Goal: Use online tool/utility: Utilize a website feature to perform a specific function

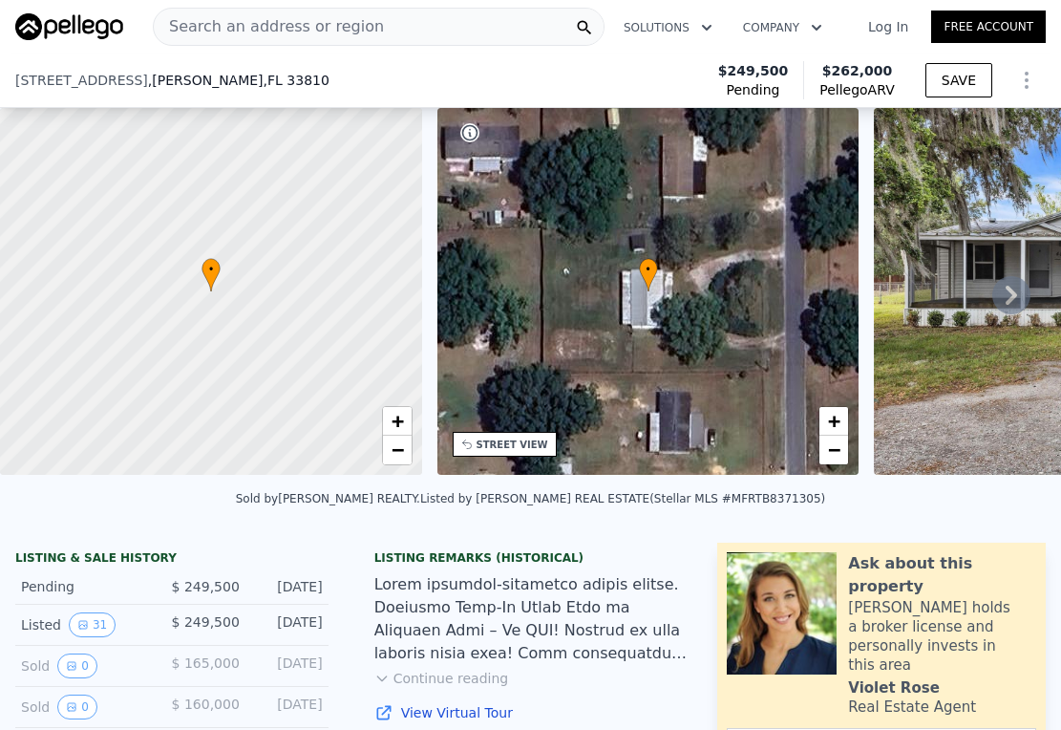
scroll to position [312, 0]
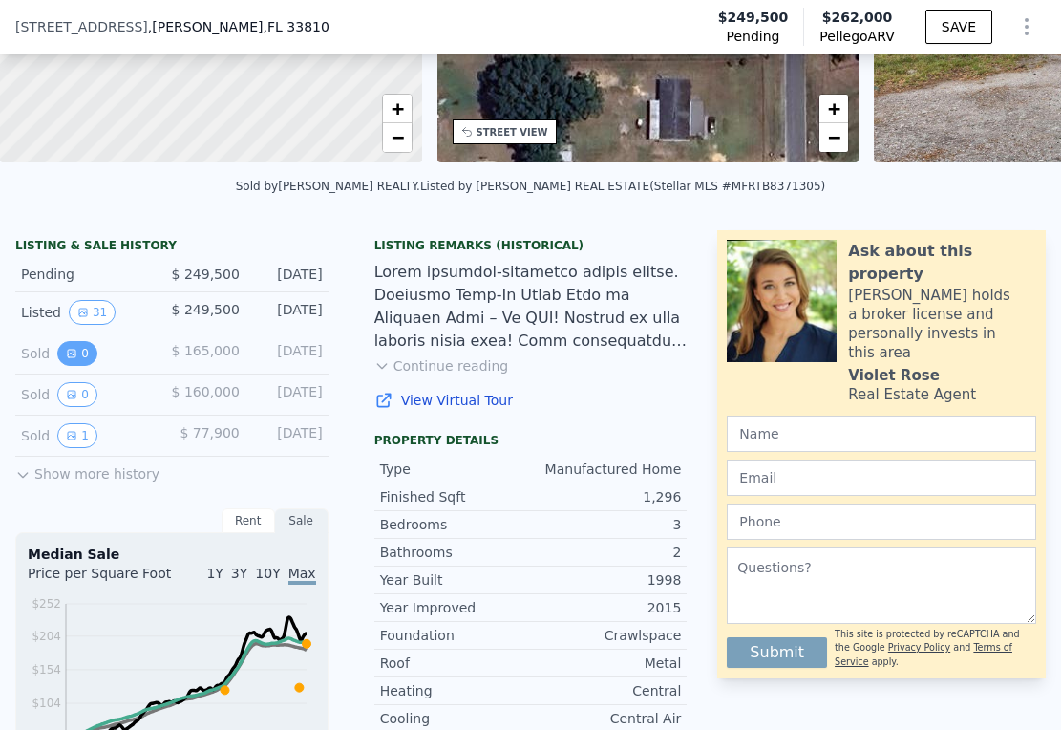
click at [76, 359] on icon "View historical data" at bounding box center [71, 353] width 11 height 11
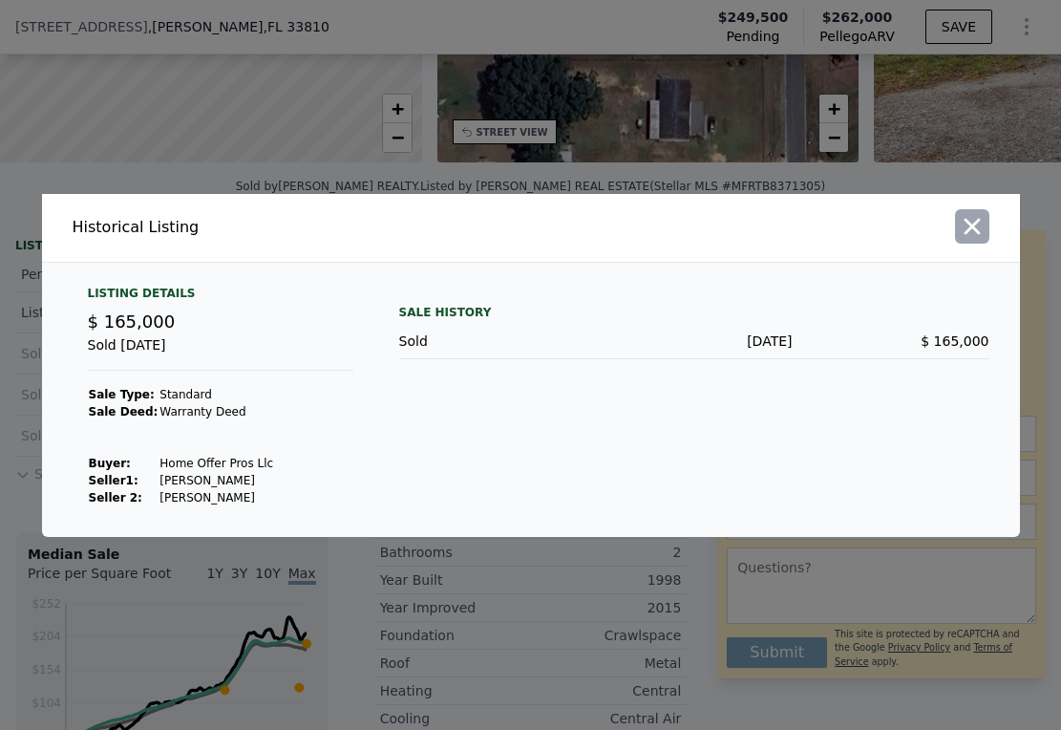
click at [968, 222] on icon "button" at bounding box center [972, 226] width 16 height 16
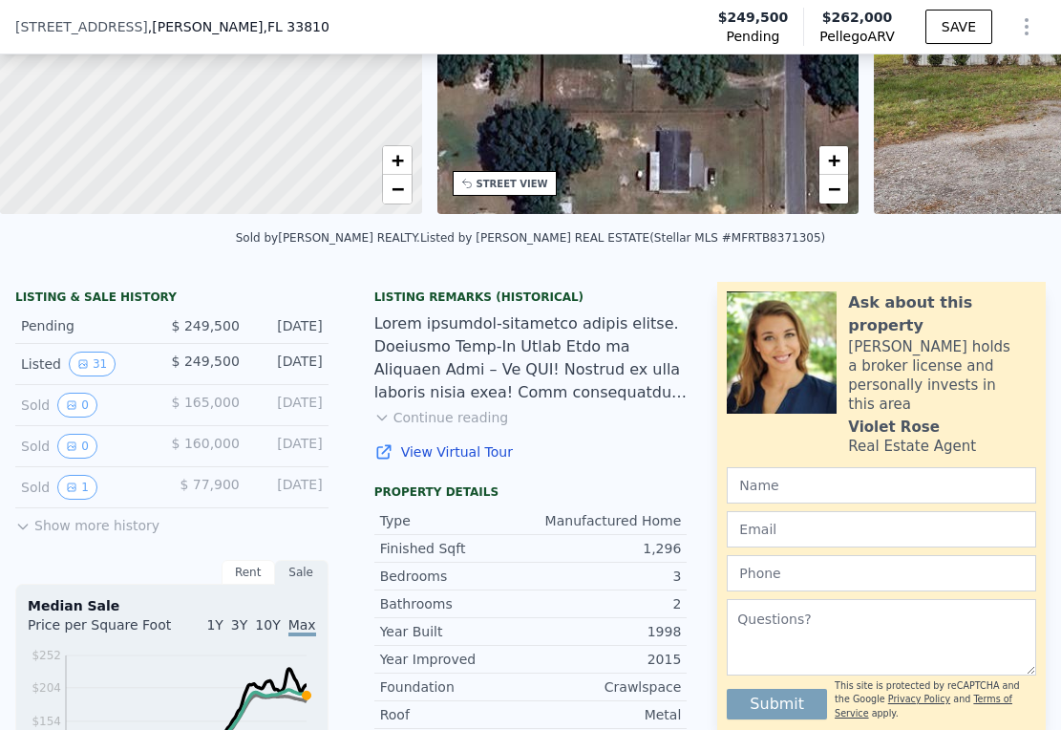
scroll to position [325, 0]
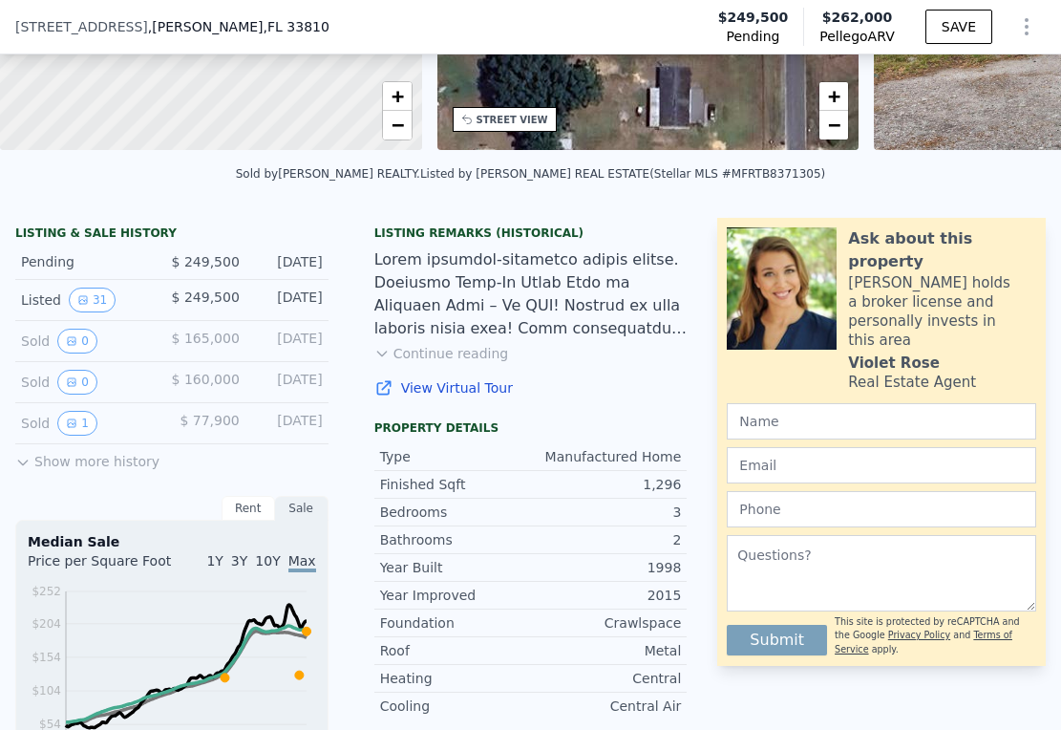
click at [441, 363] on button "Continue reading" at bounding box center [441, 353] width 135 height 19
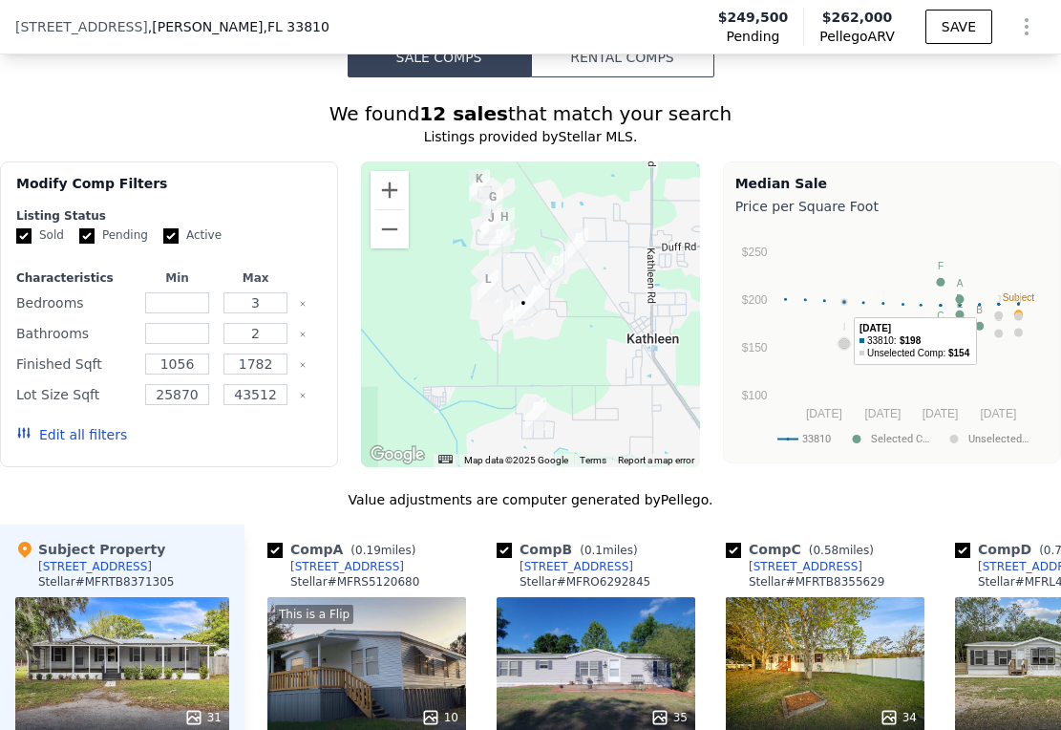
scroll to position [2153, 0]
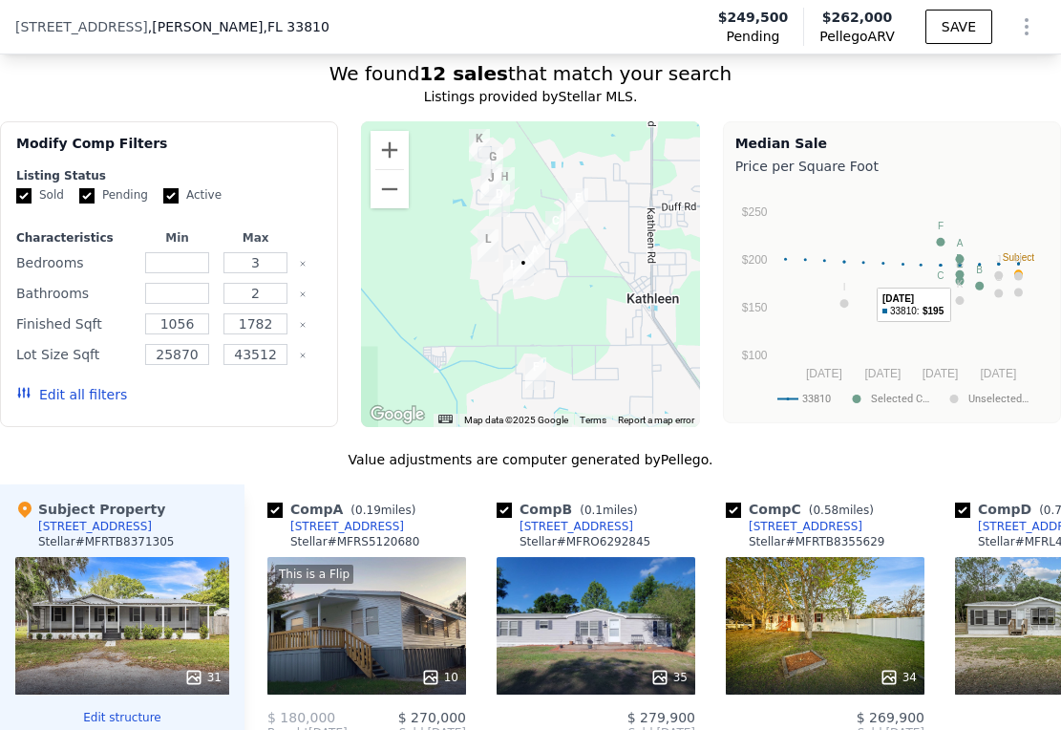
click at [955, 270] on circle "A chart." at bounding box center [959, 274] width 9 height 9
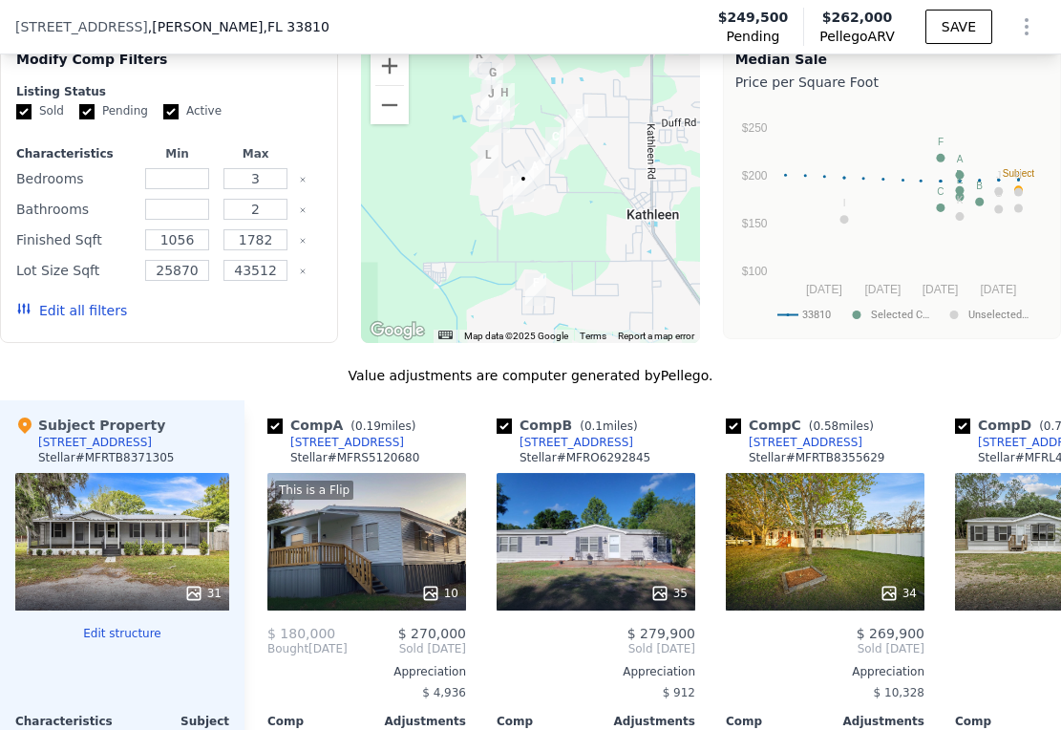
scroll to position [2387, 0]
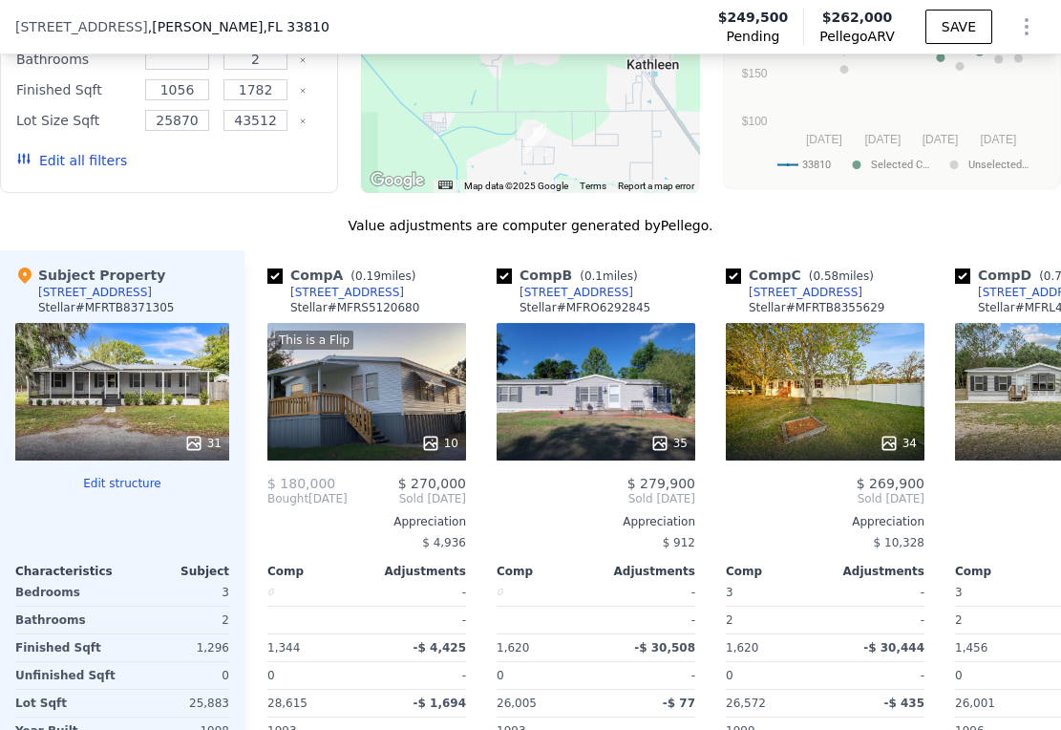
click at [197, 434] on icon at bounding box center [193, 443] width 19 height 19
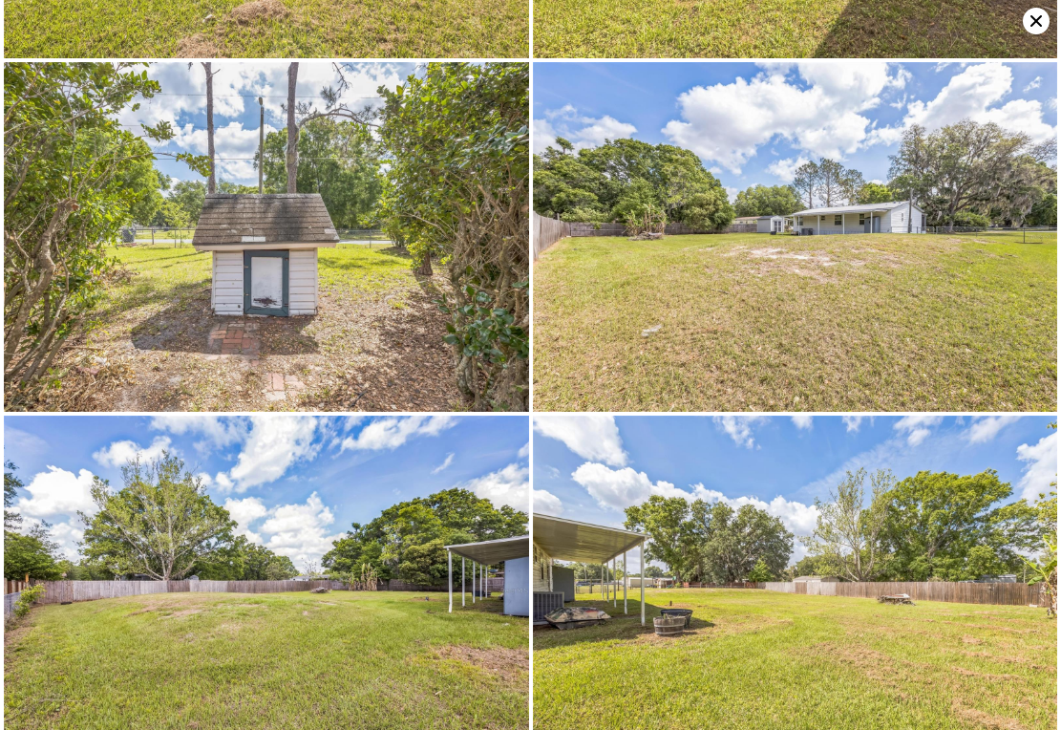
scroll to position [4846, 0]
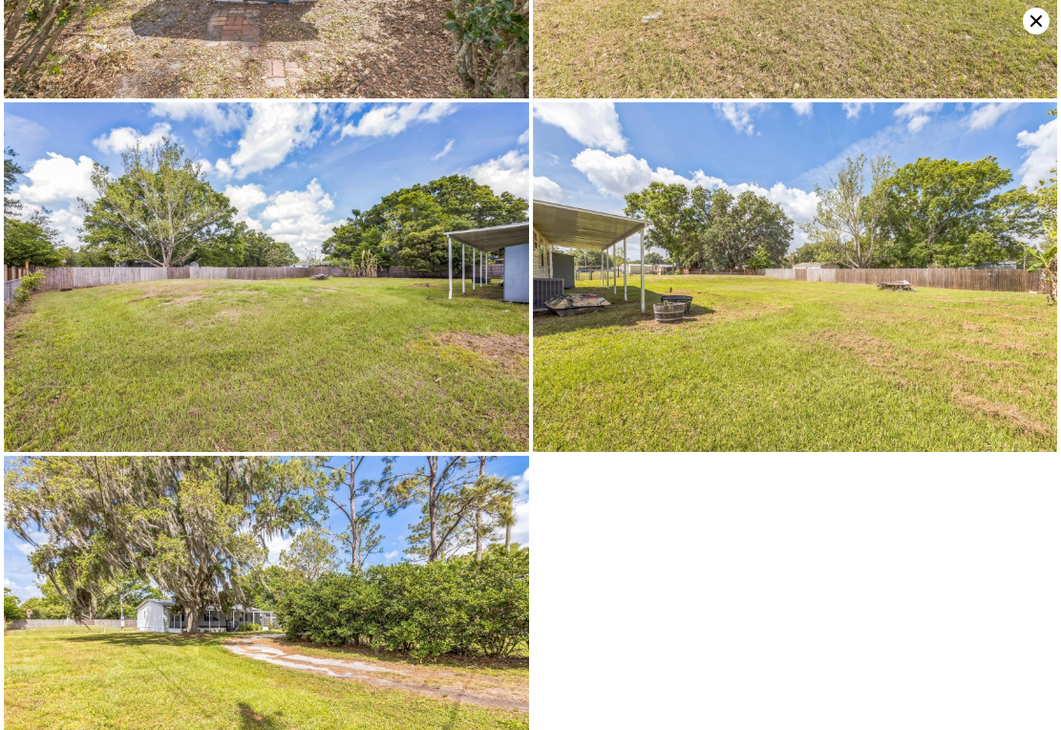
click at [1038, 18] on icon at bounding box center [1036, 20] width 11 height 11
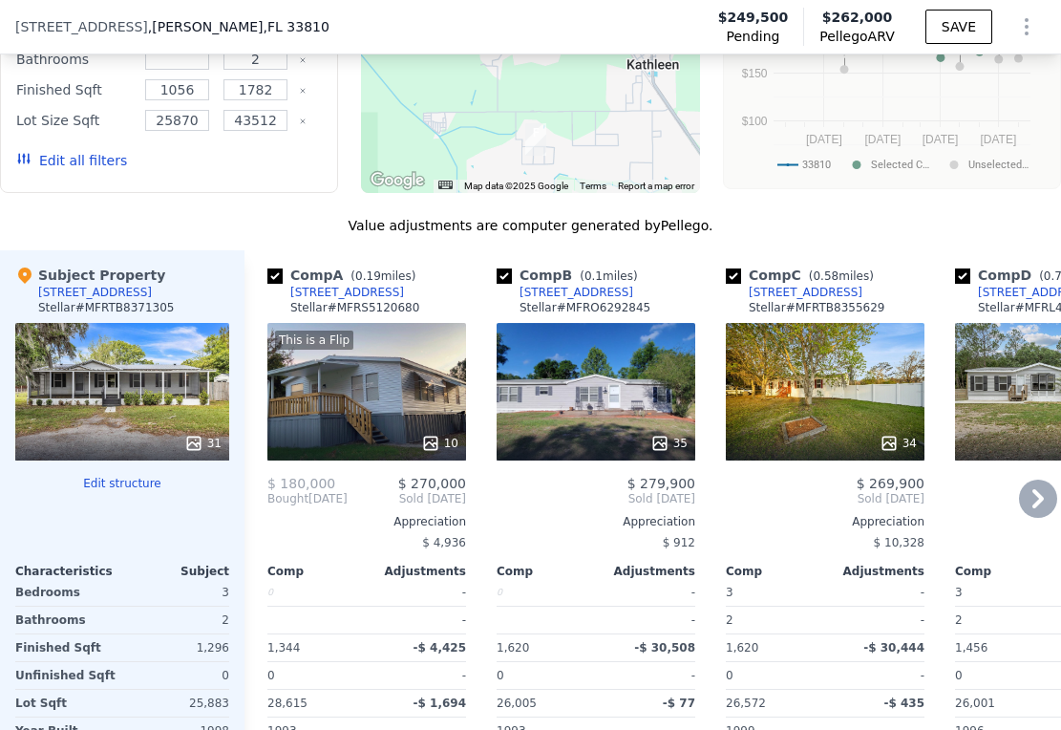
click at [1020, 479] on icon at bounding box center [1038, 498] width 38 height 38
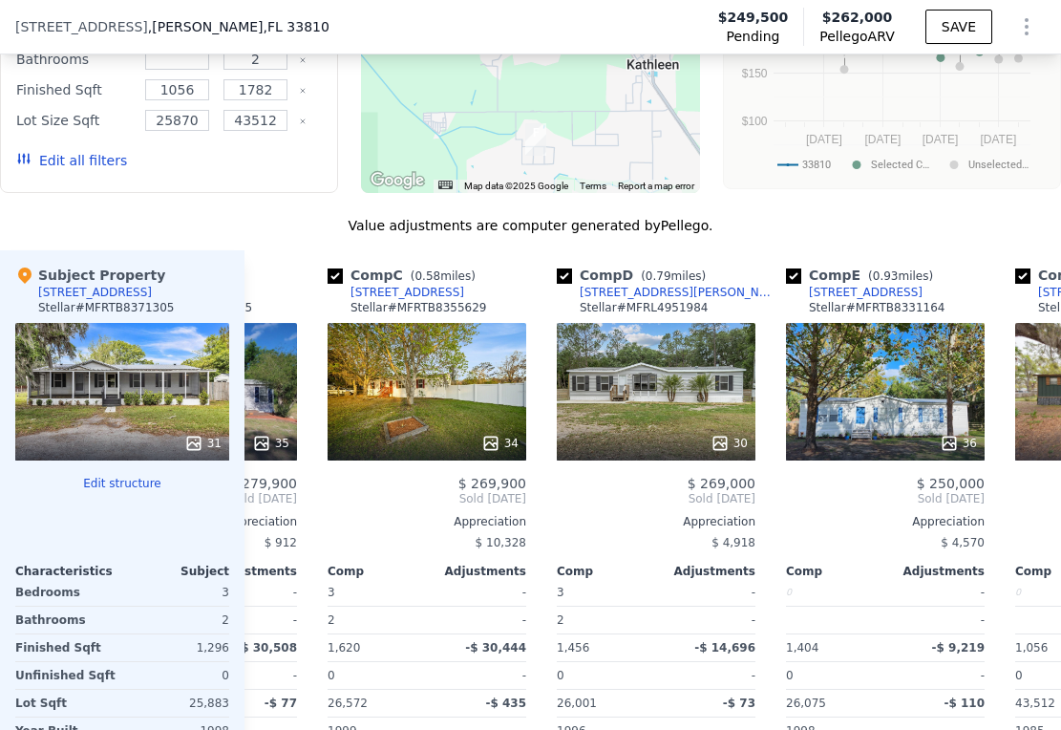
scroll to position [0, 458]
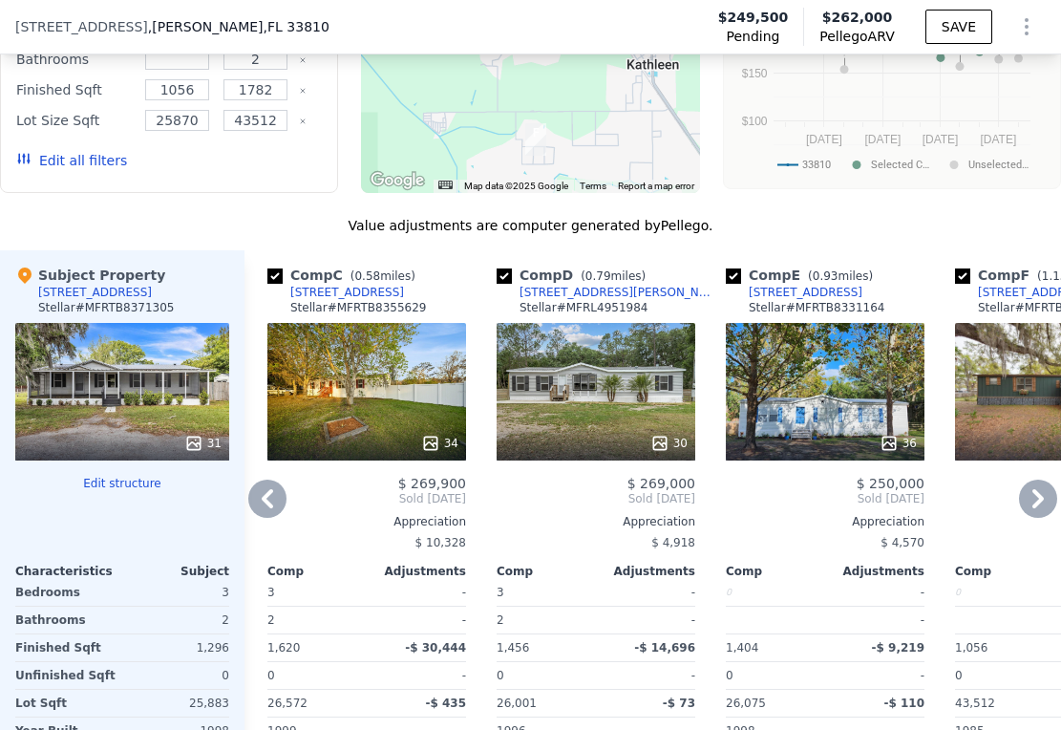
click at [1020, 479] on icon at bounding box center [1038, 498] width 38 height 38
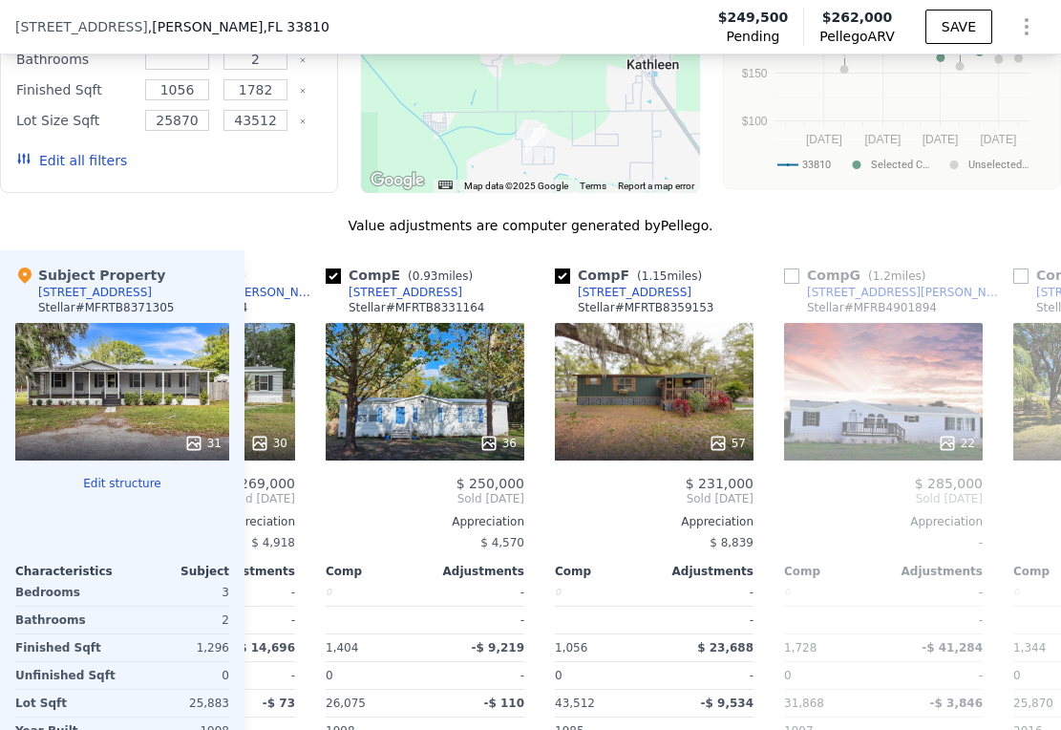
scroll to position [0, 917]
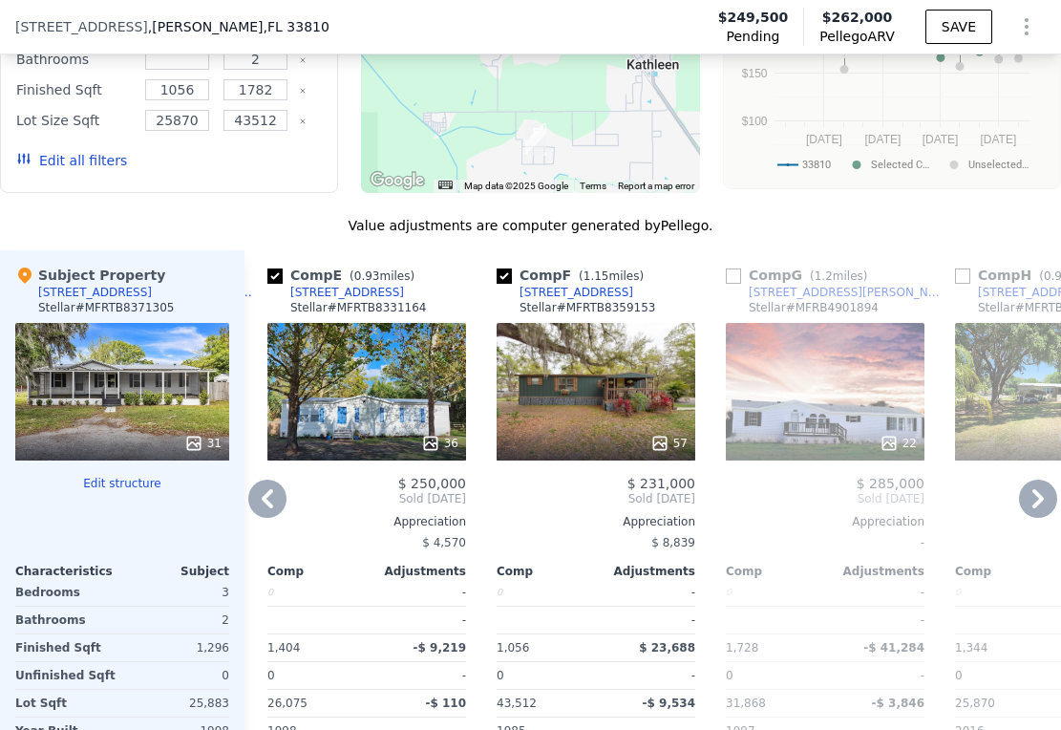
click at [1020, 479] on icon at bounding box center [1038, 498] width 38 height 38
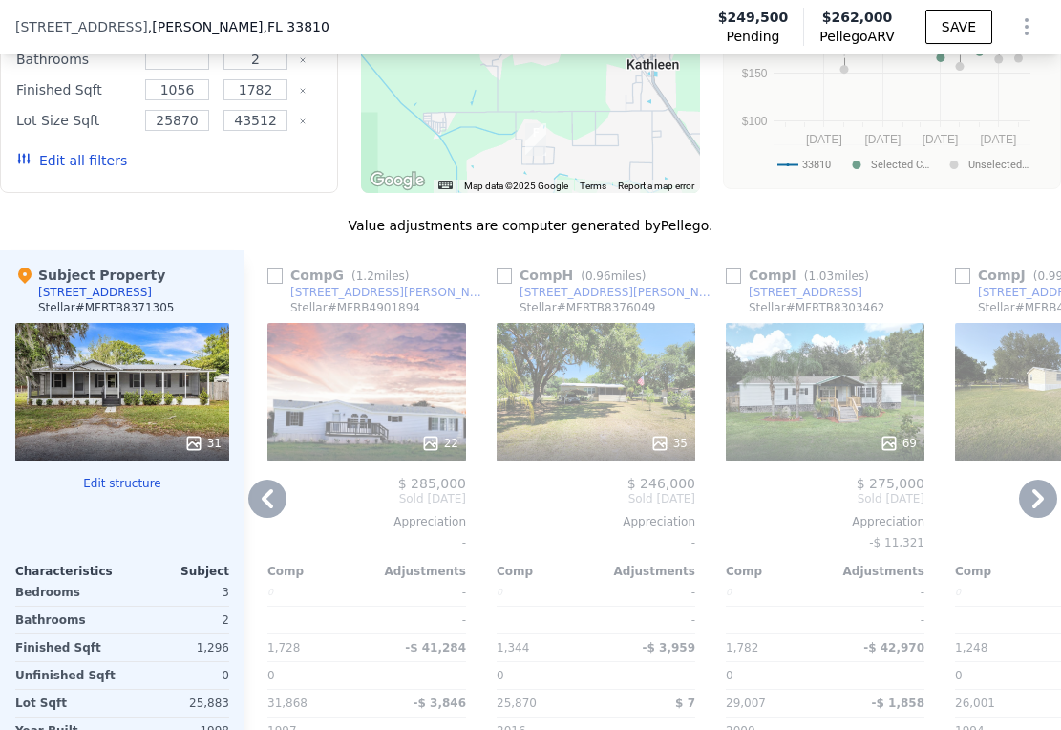
click at [1020, 479] on icon at bounding box center [1038, 498] width 38 height 38
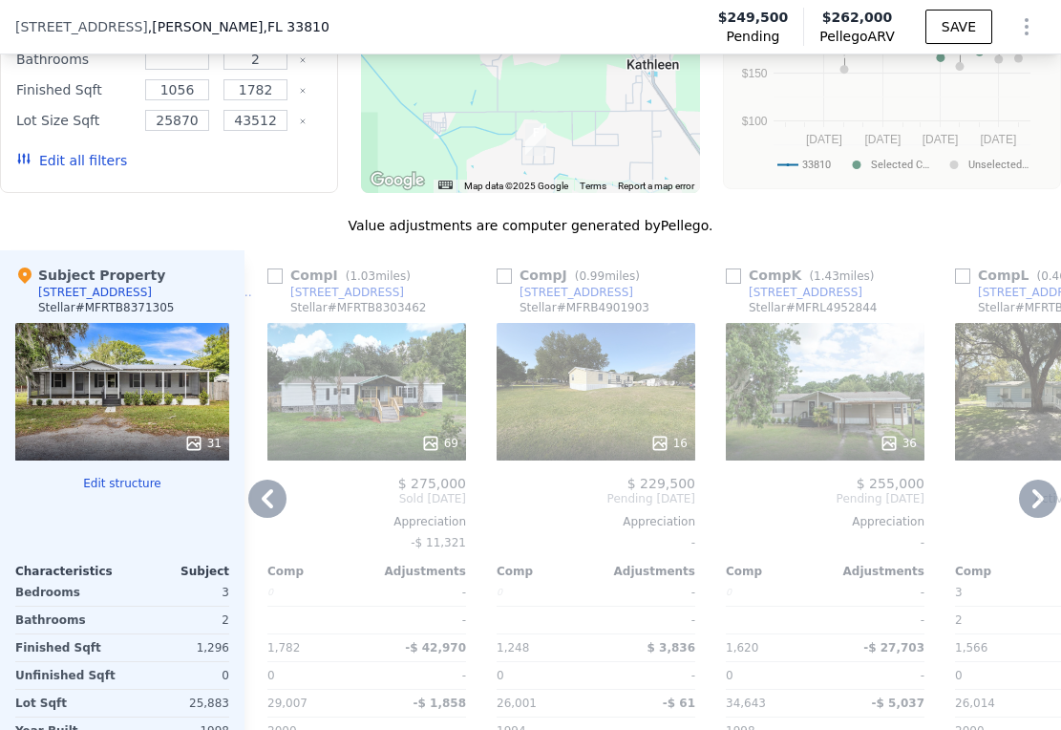
click at [1020, 479] on icon at bounding box center [1038, 498] width 38 height 38
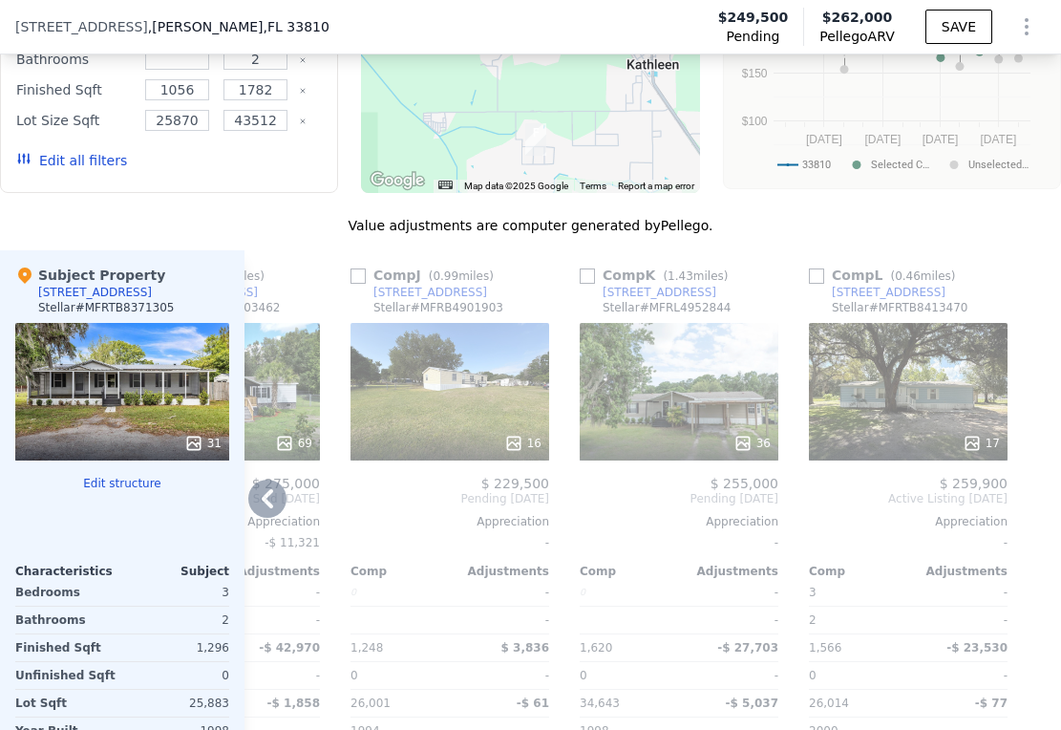
click at [1031, 437] on div at bounding box center [1046, 543] width 31 height 586
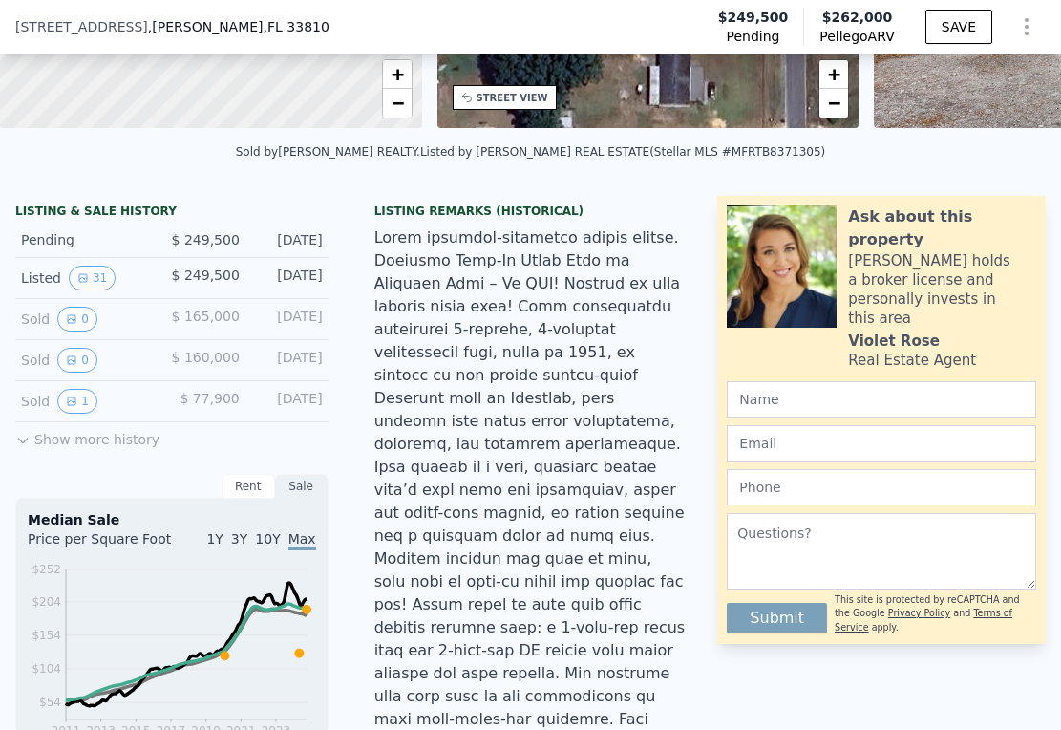
scroll to position [0, 0]
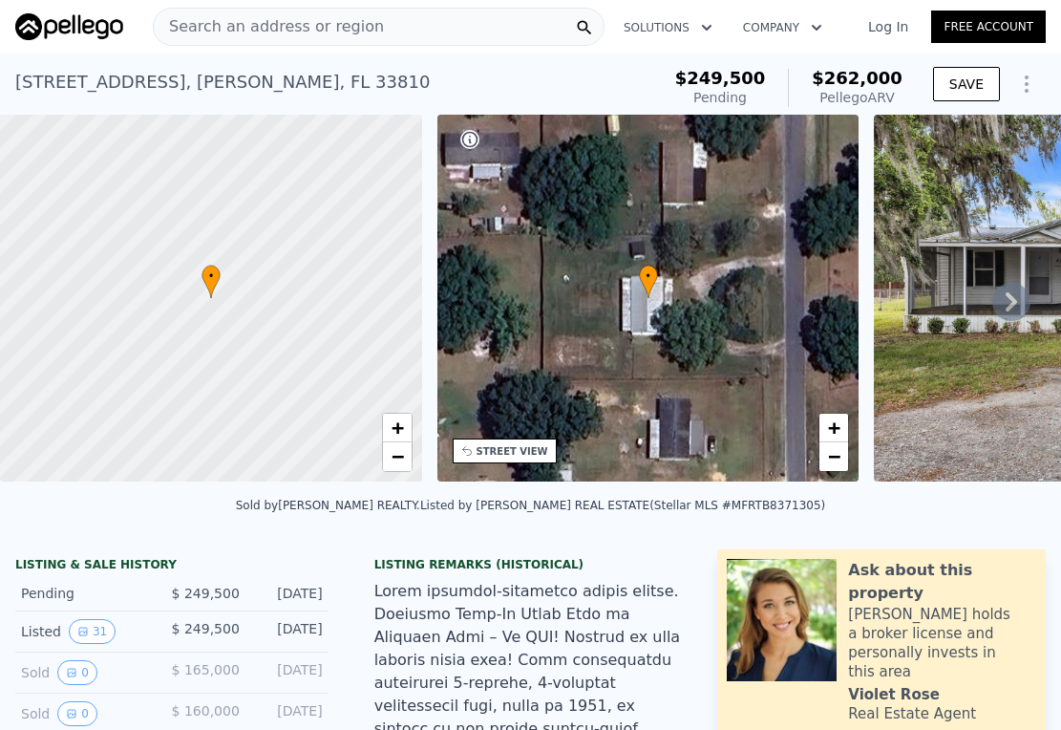
click at [999, 304] on icon at bounding box center [1011, 302] width 38 height 38
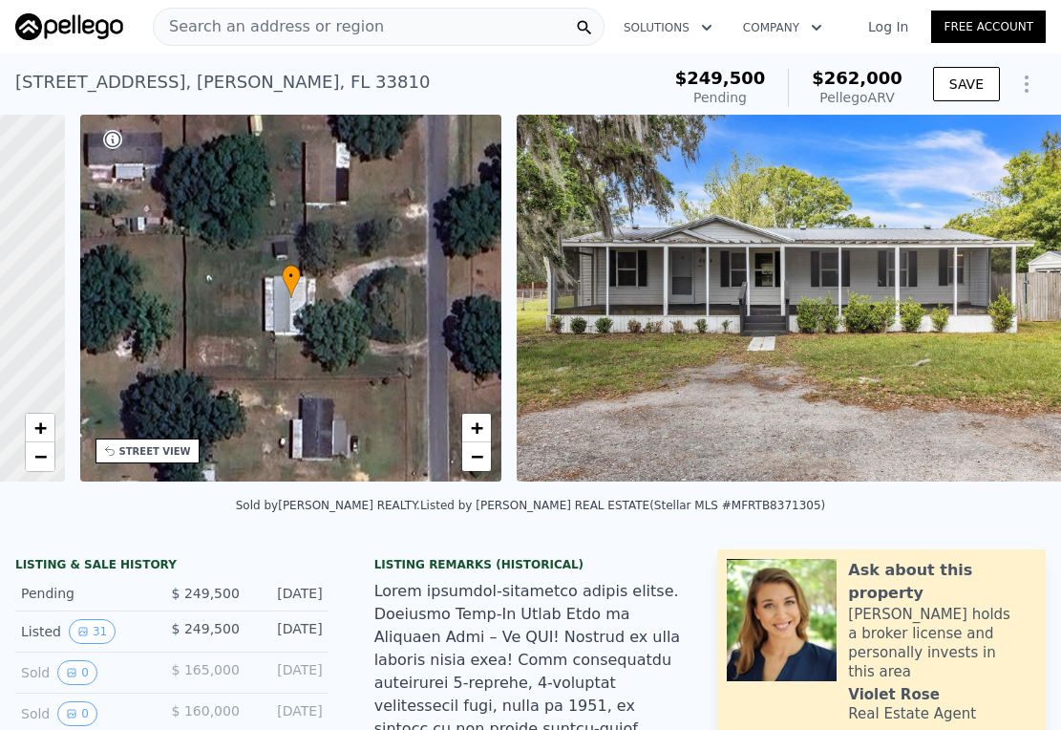
scroll to position [0, 445]
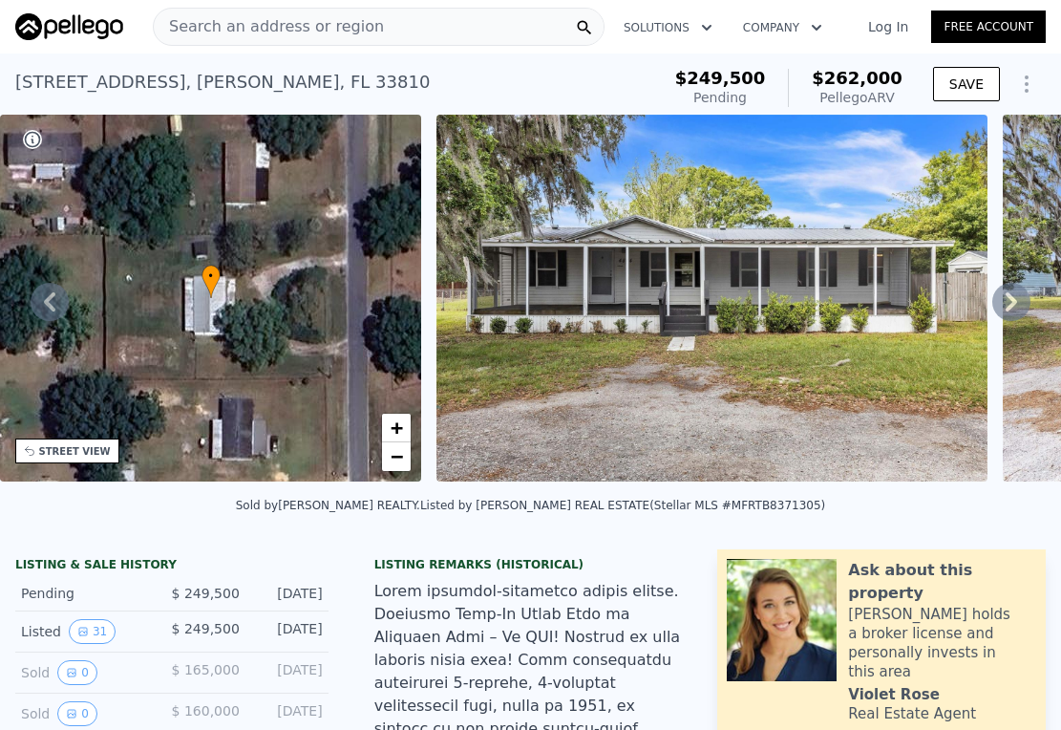
click at [996, 308] on icon at bounding box center [1011, 302] width 38 height 38
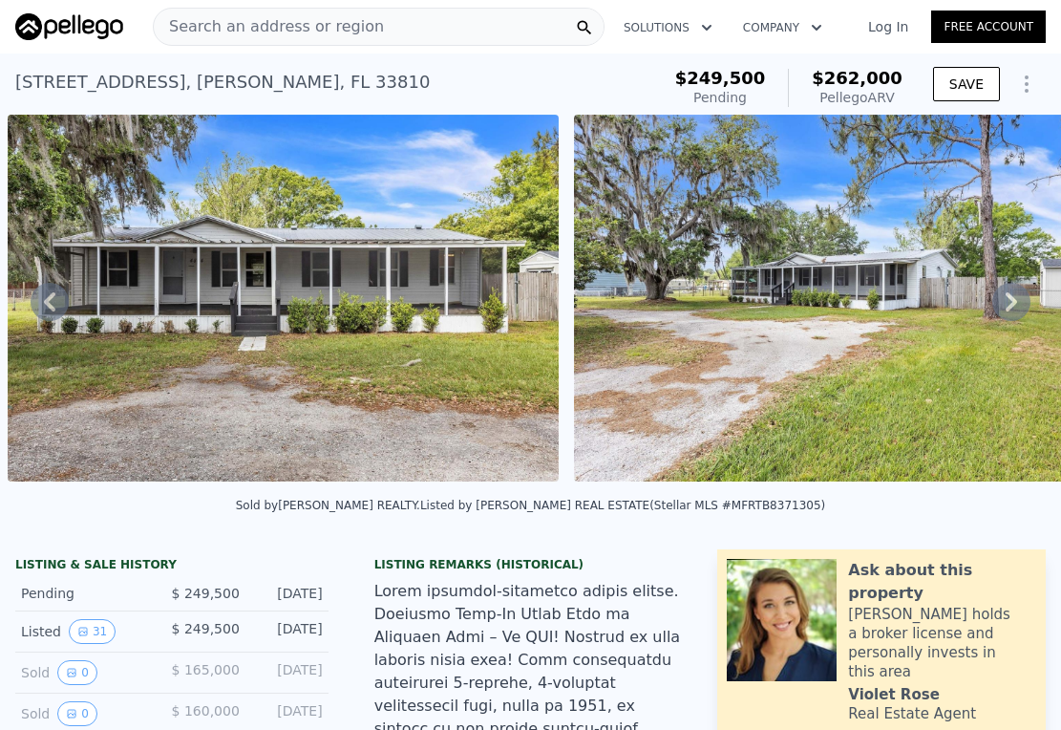
click at [996, 308] on icon at bounding box center [1011, 302] width 38 height 38
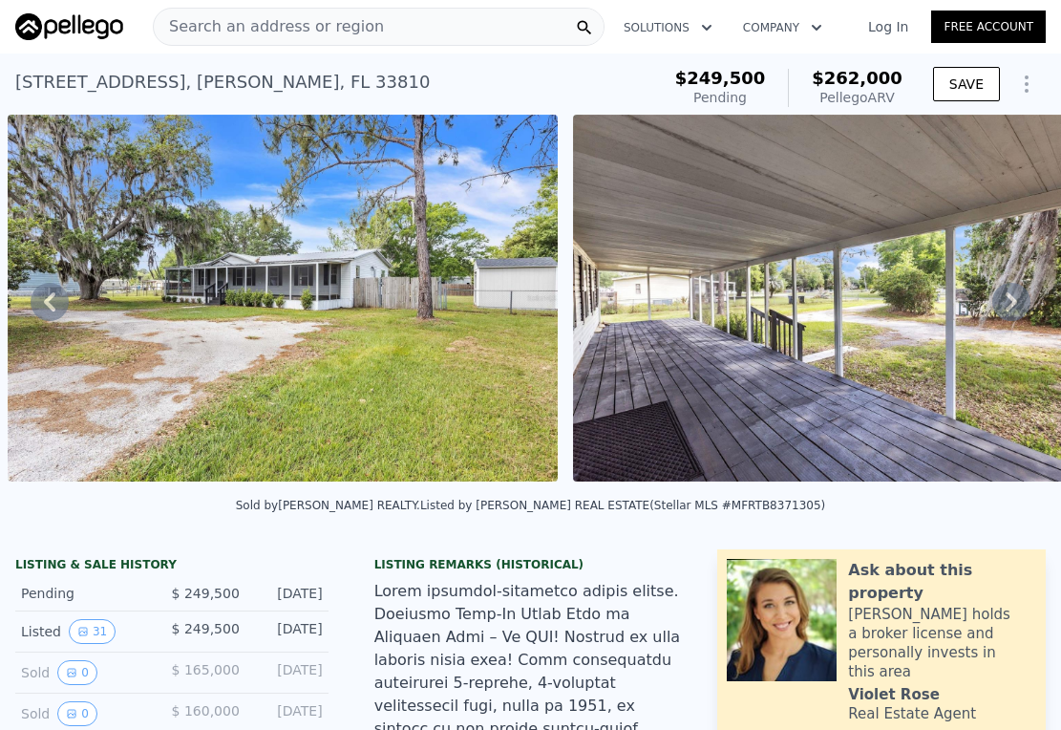
click at [995, 308] on icon at bounding box center [1011, 302] width 38 height 38
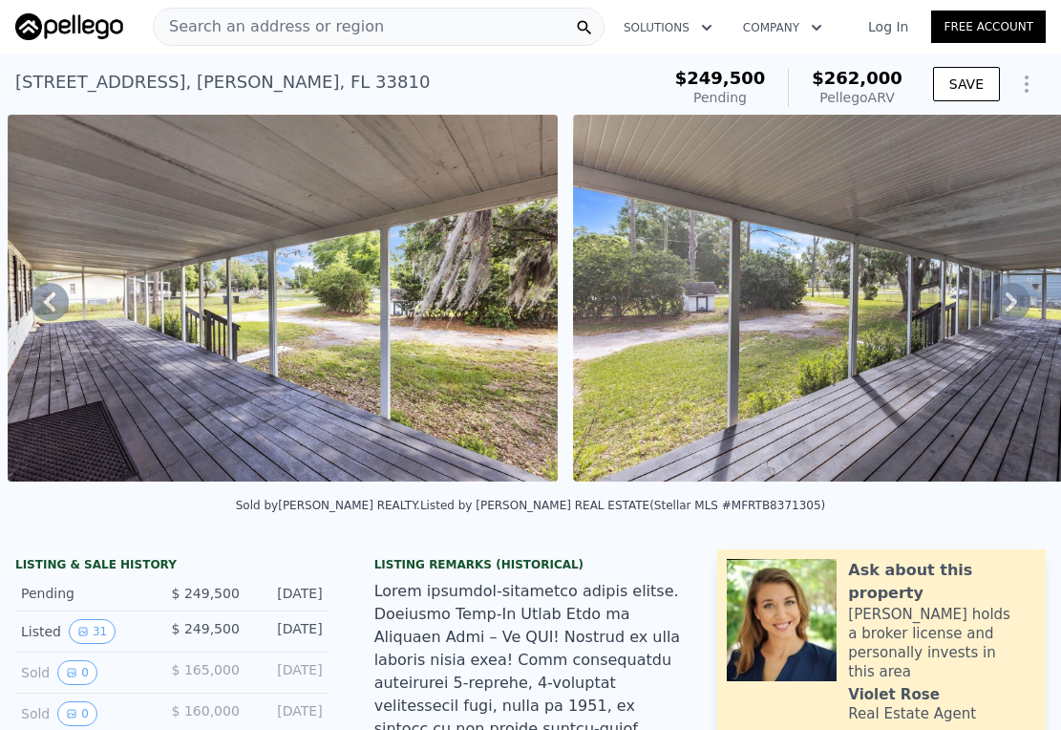
click at [995, 308] on icon at bounding box center [1011, 302] width 38 height 38
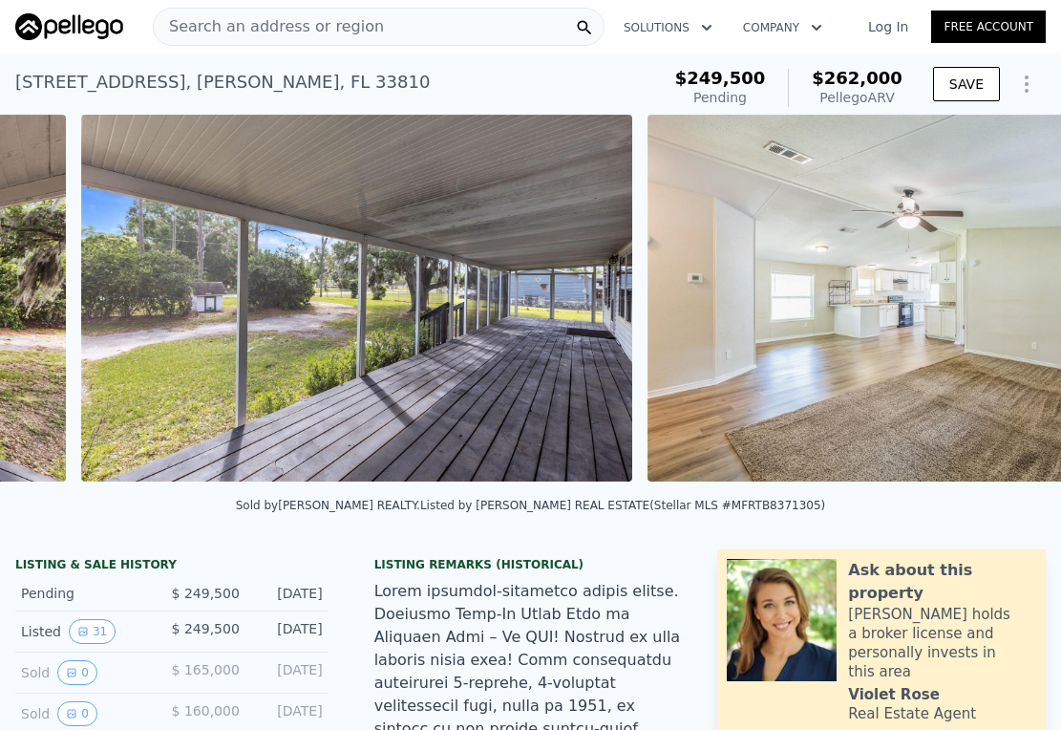
scroll to position [0, 2571]
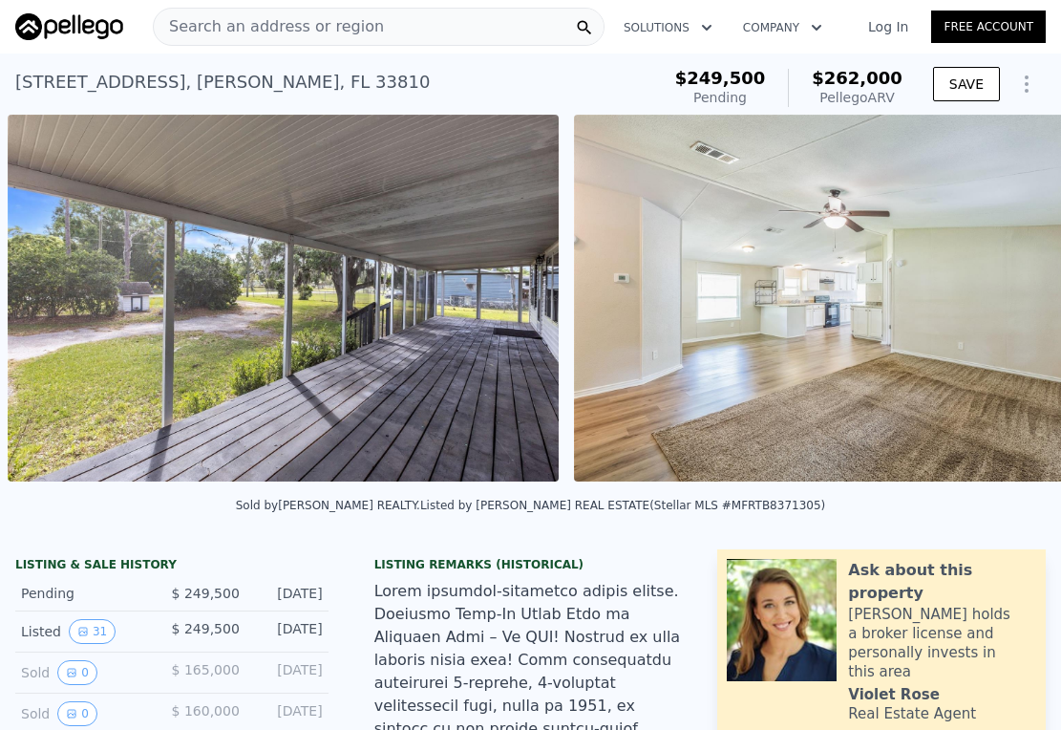
click at [995, 308] on img at bounding box center [849, 298] width 550 height 367
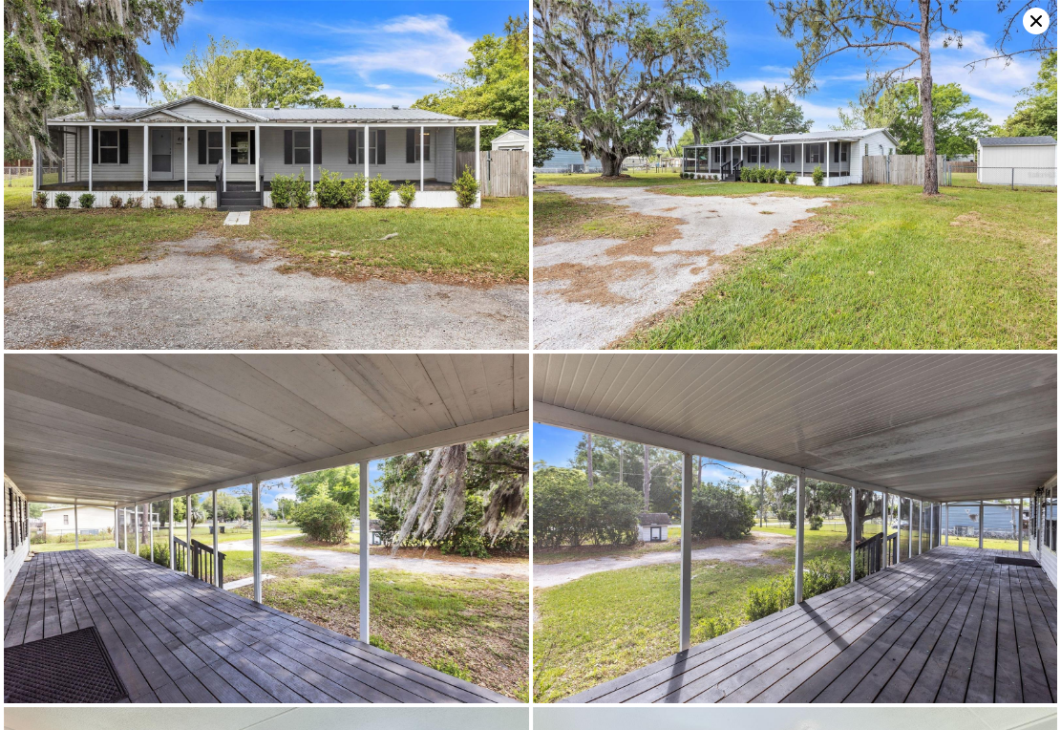
scroll to position [697, 0]
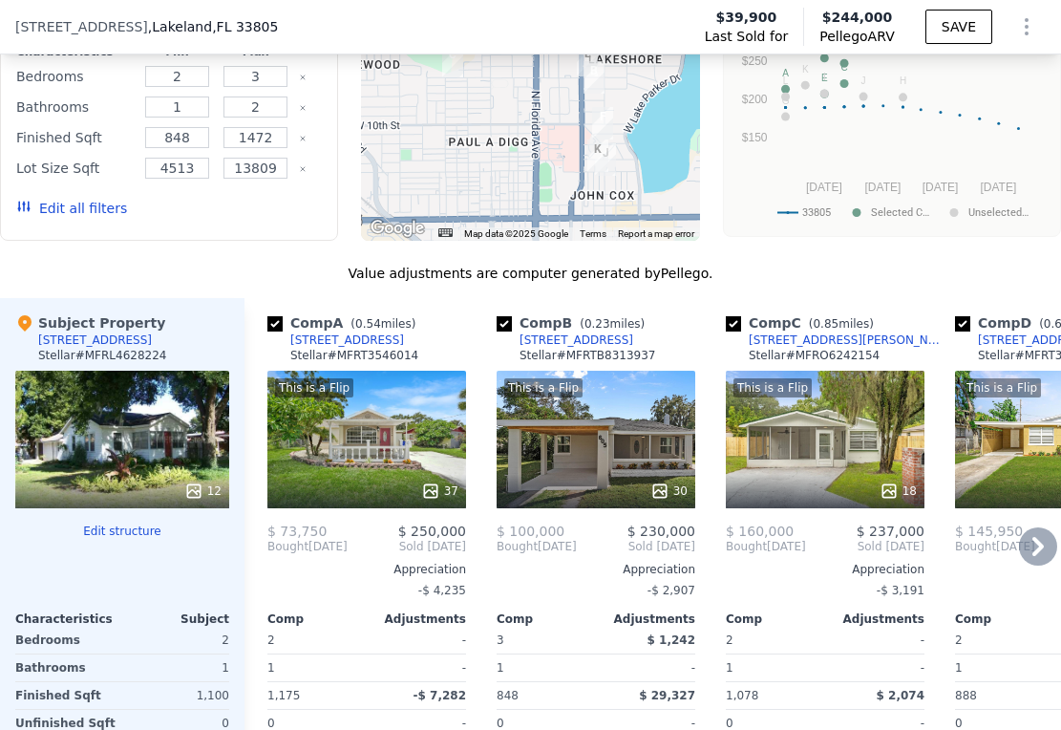
scroll to position [1928, 0]
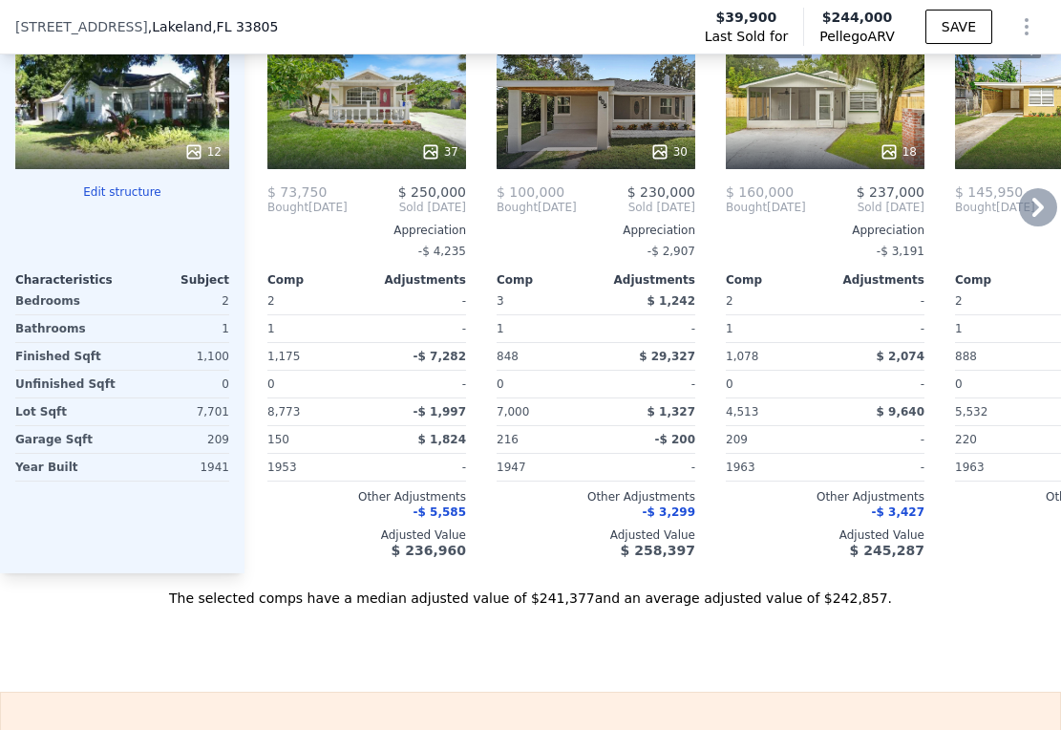
click at [450, 519] on span "-$ 5,585" at bounding box center [440, 511] width 53 height 13
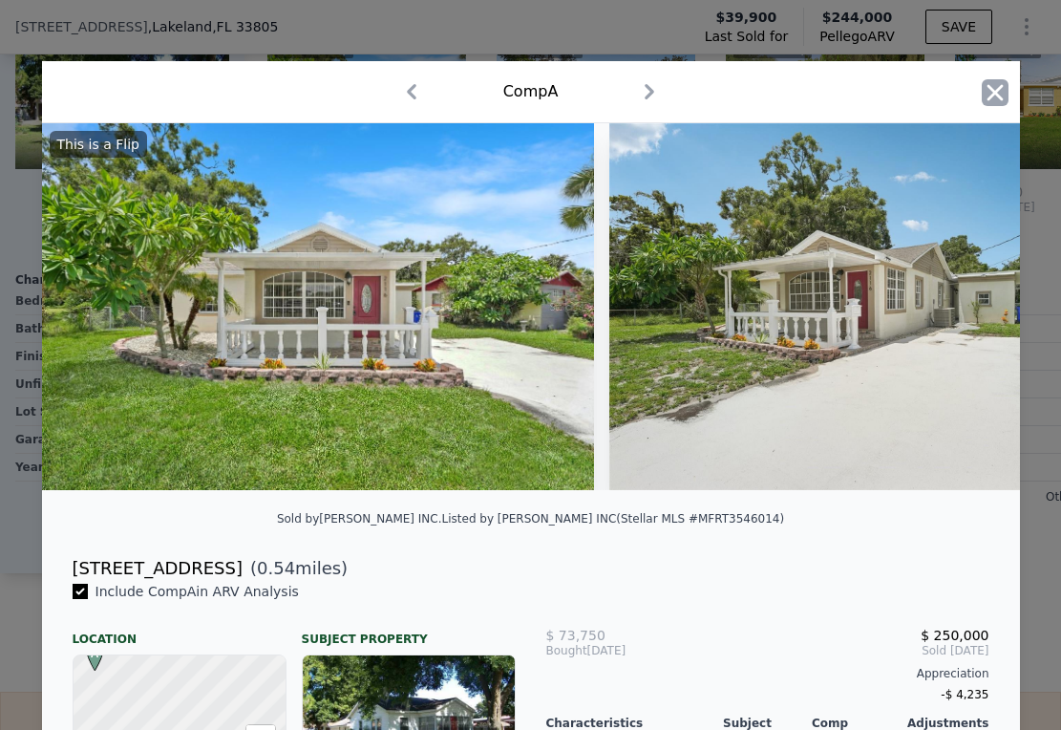
click at [989, 93] on icon "button" at bounding box center [995, 92] width 27 height 27
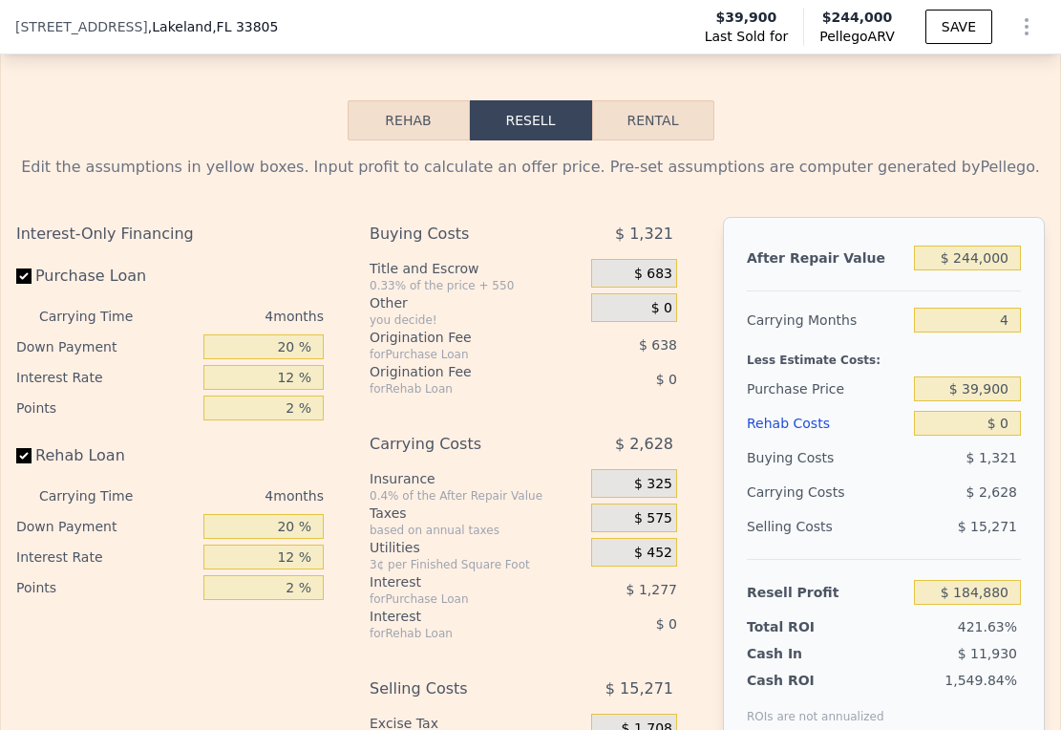
scroll to position [2475, 0]
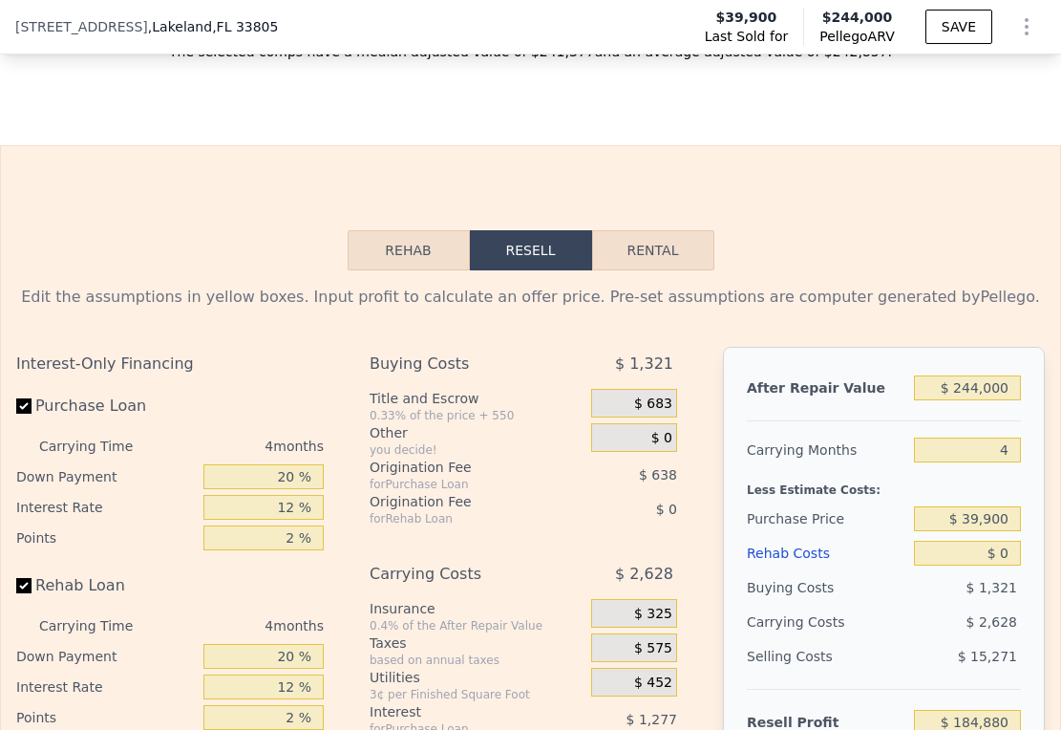
click at [415, 270] on button "Rehab" at bounding box center [409, 250] width 122 height 40
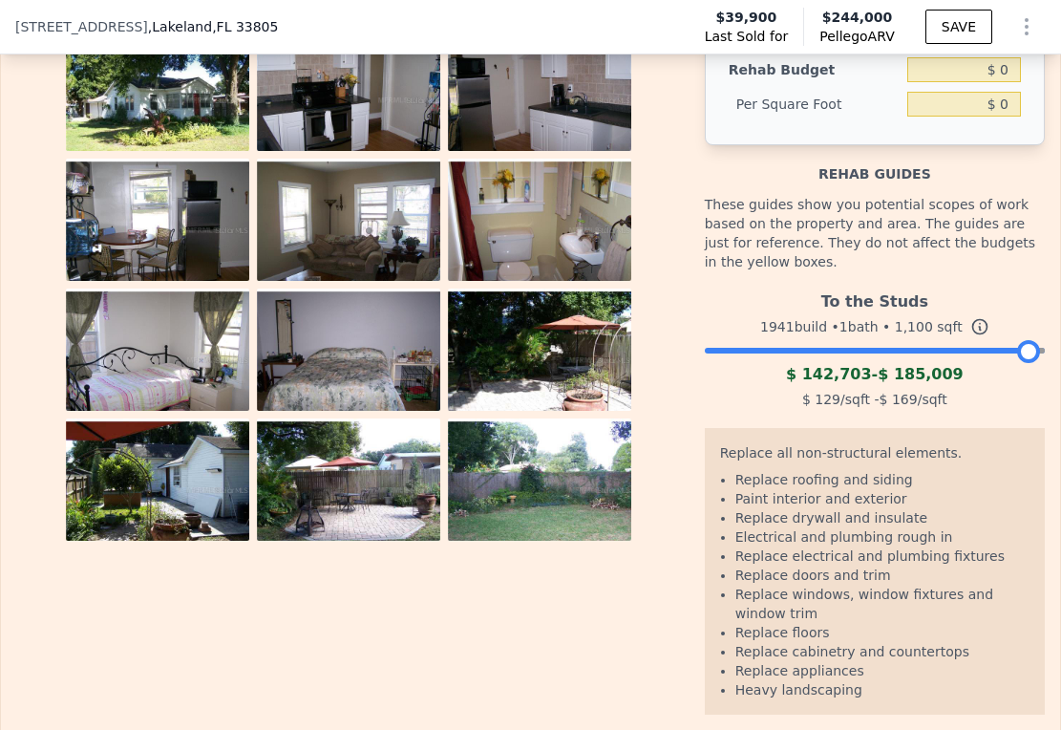
scroll to position [2877, 0]
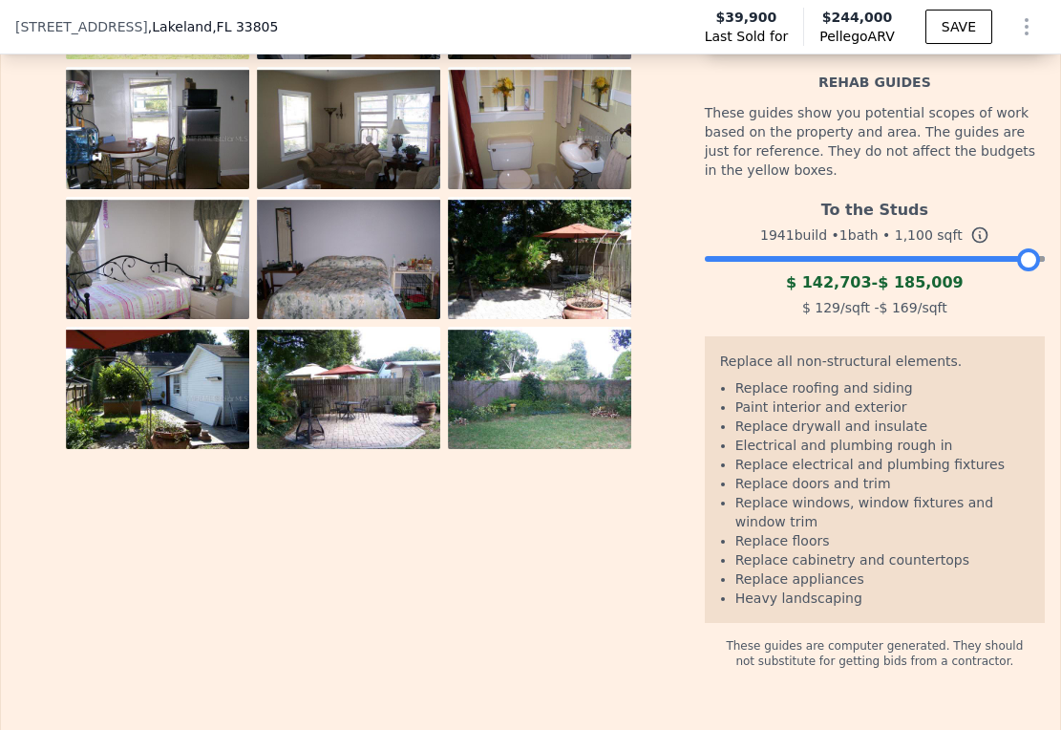
click at [384, 466] on img at bounding box center [348, 398] width 183 height 143
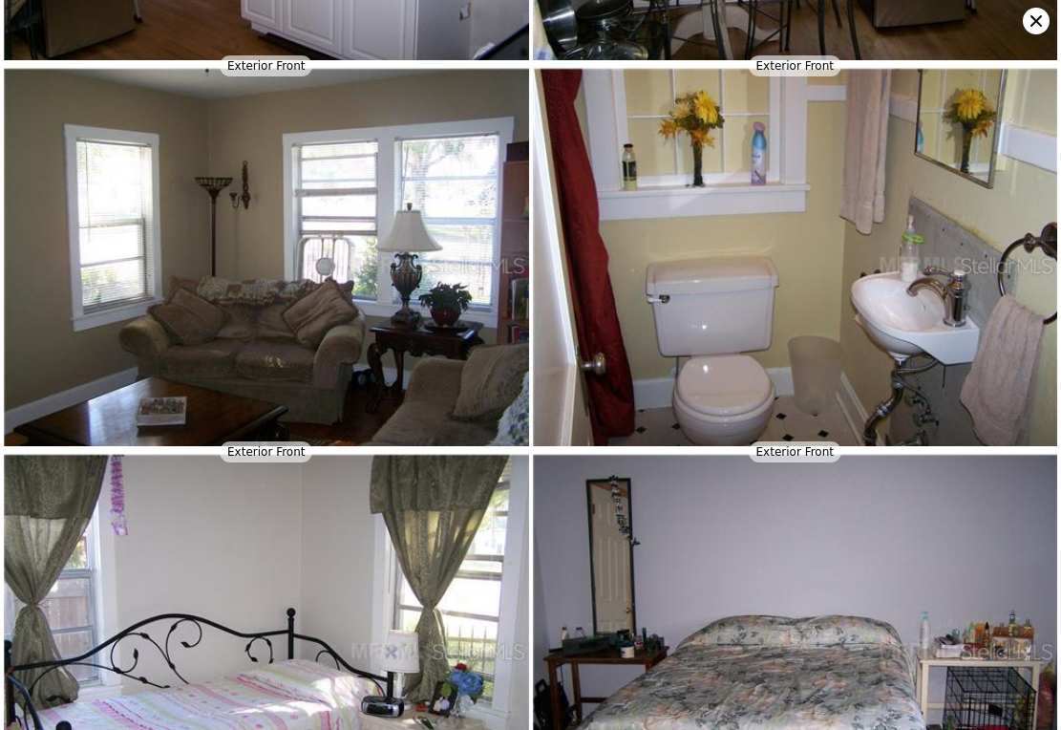
scroll to position [0, 0]
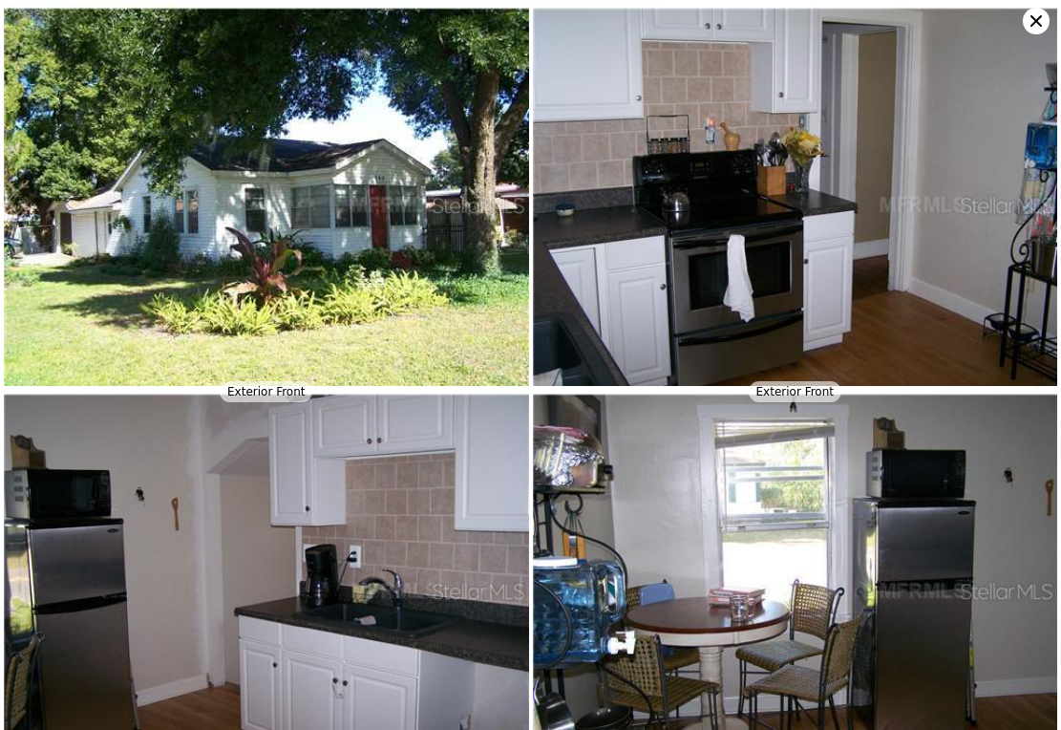
click at [311, 237] on img at bounding box center [266, 205] width 525 height 410
click at [719, 186] on img at bounding box center [795, 205] width 525 height 410
click at [356, 563] on img at bounding box center [266, 591] width 525 height 410
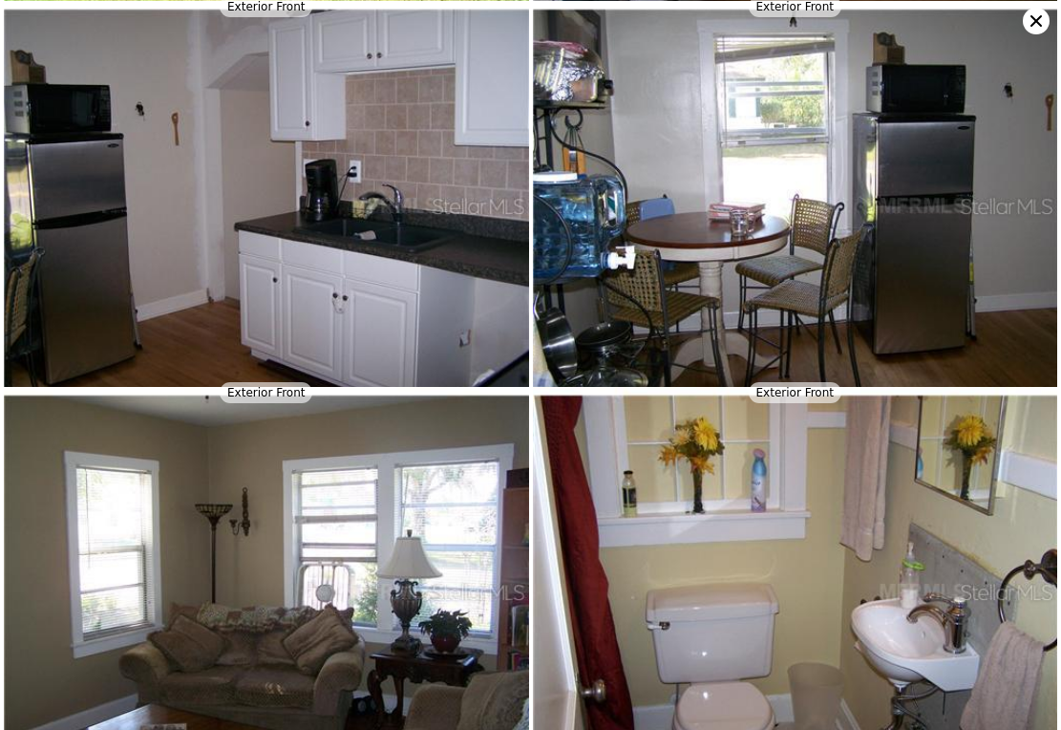
scroll to position [386, 0]
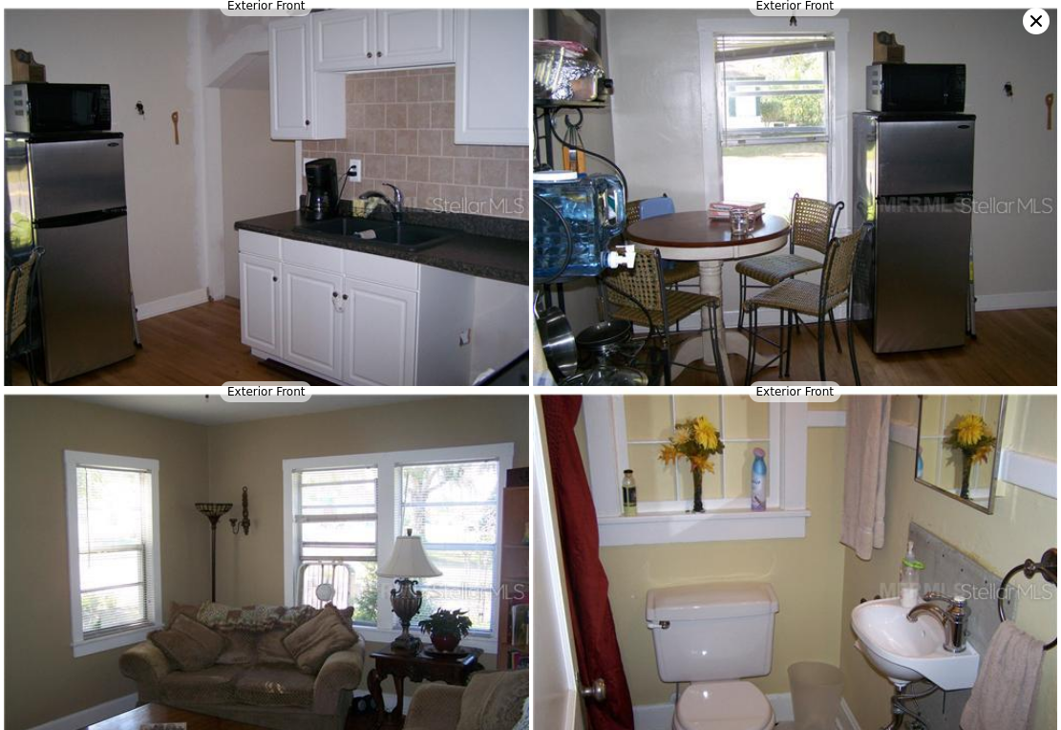
click at [749, 223] on img at bounding box center [795, 205] width 525 height 410
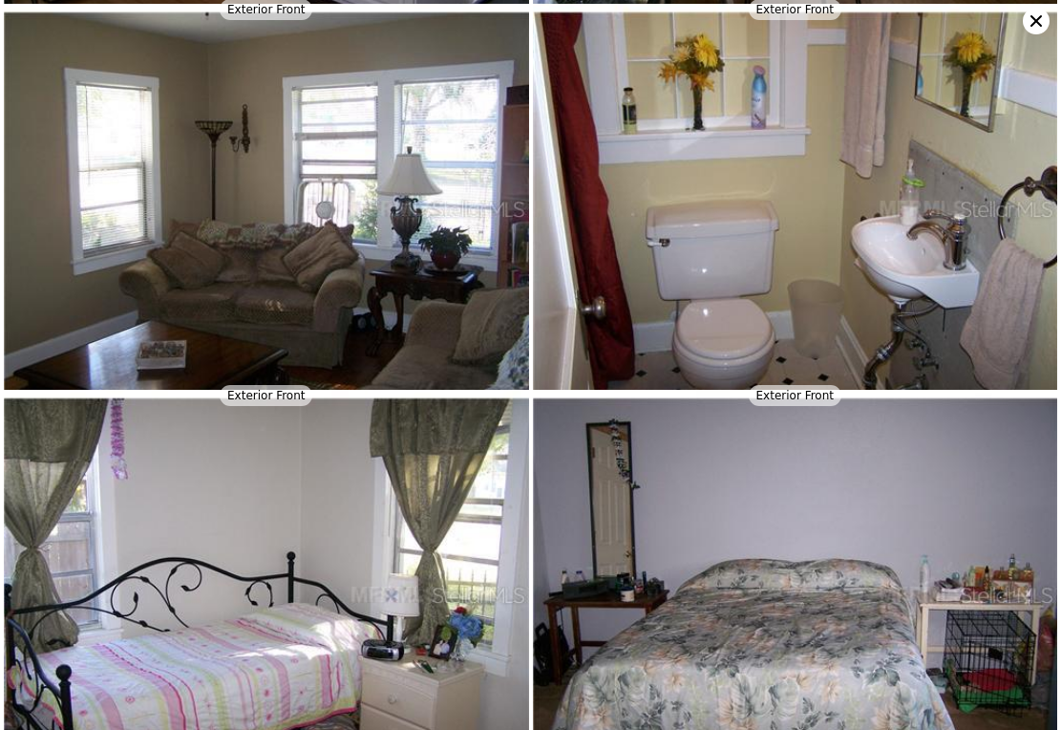
scroll to position [772, 0]
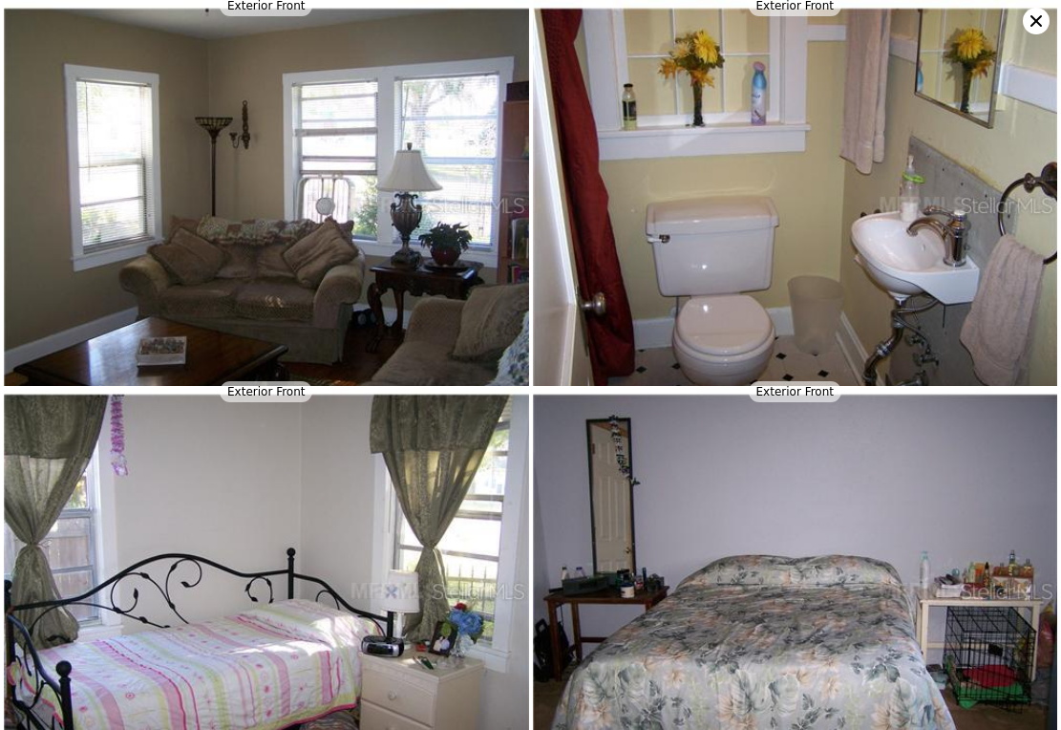
click at [769, 202] on img at bounding box center [795, 205] width 525 height 410
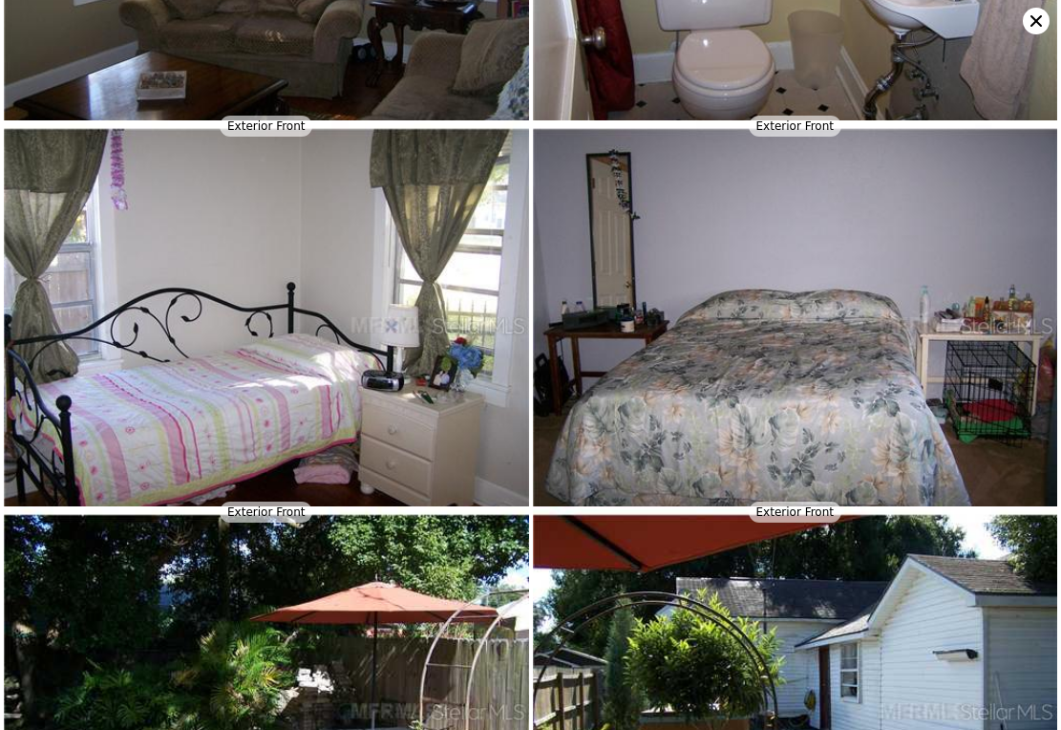
scroll to position [1158, 0]
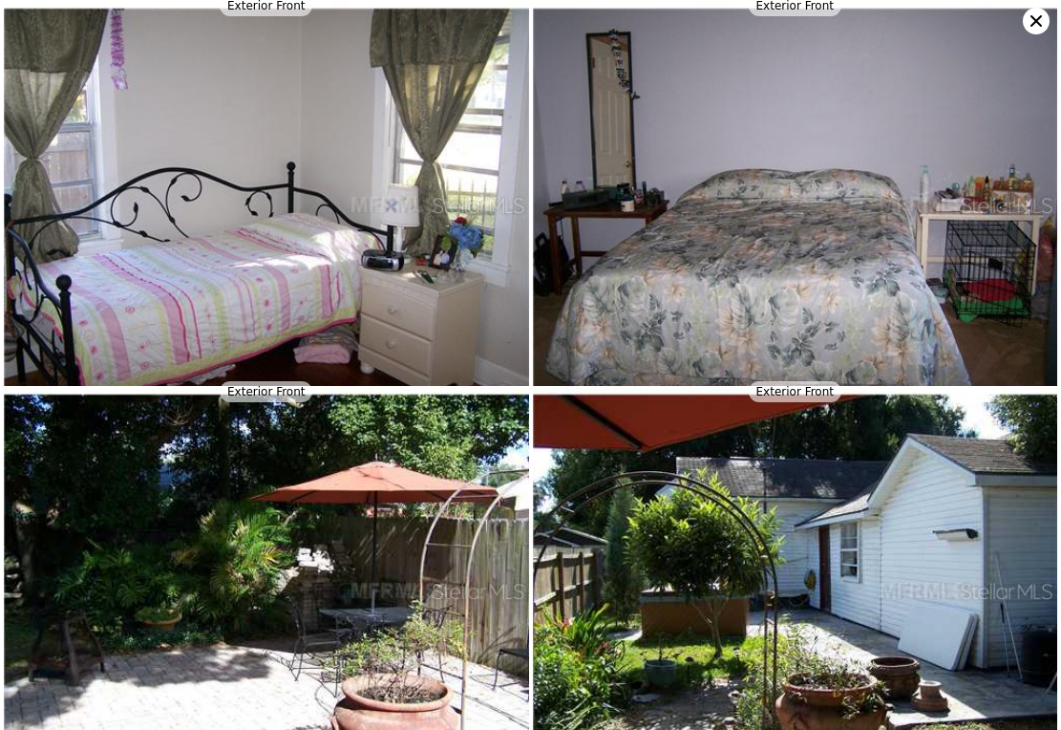
click at [242, 139] on img at bounding box center [266, 205] width 525 height 410
click at [738, 208] on img at bounding box center [795, 205] width 525 height 410
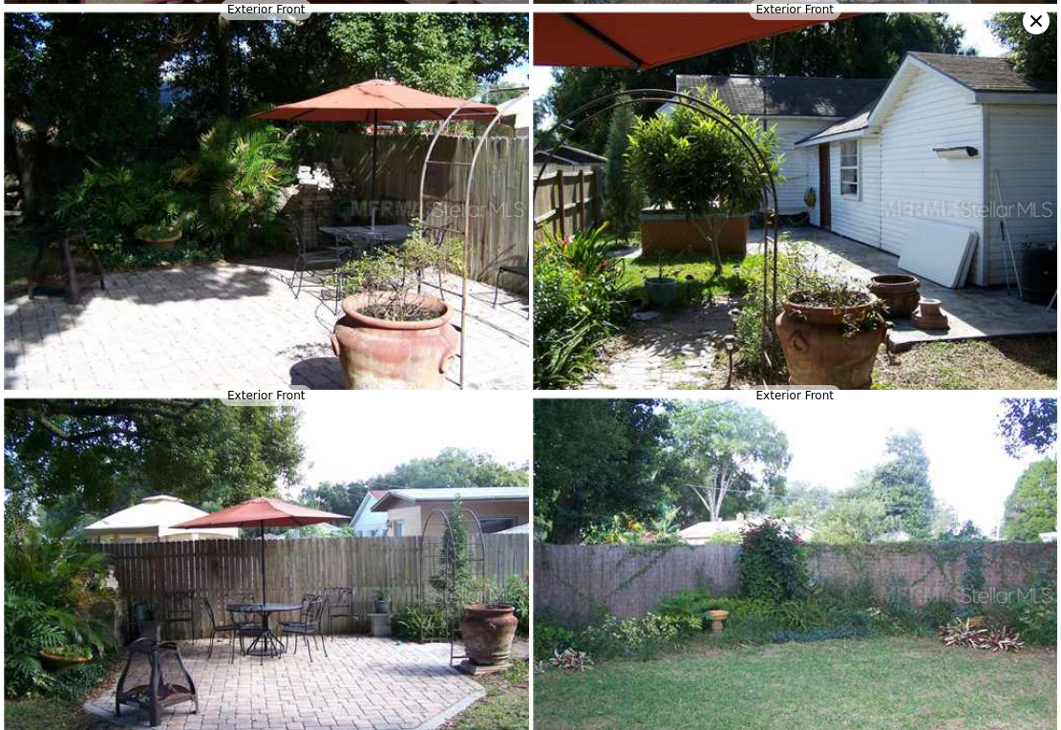
scroll to position [1543, 0]
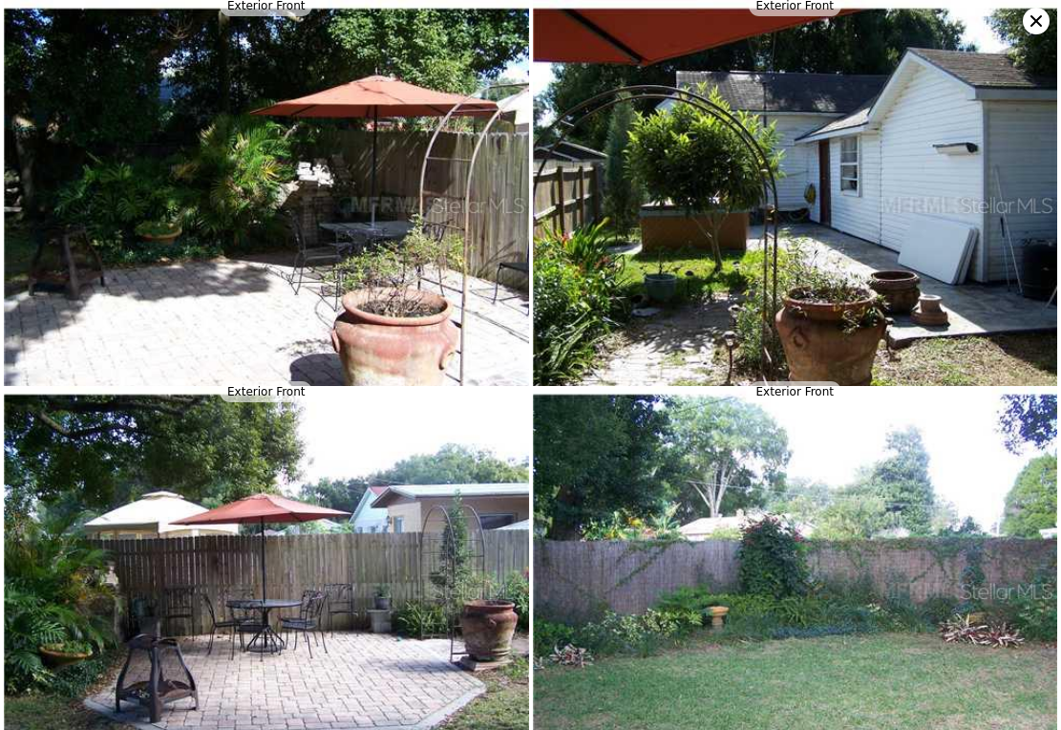
click at [294, 202] on img at bounding box center [266, 205] width 525 height 410
click at [758, 220] on img at bounding box center [795, 205] width 525 height 410
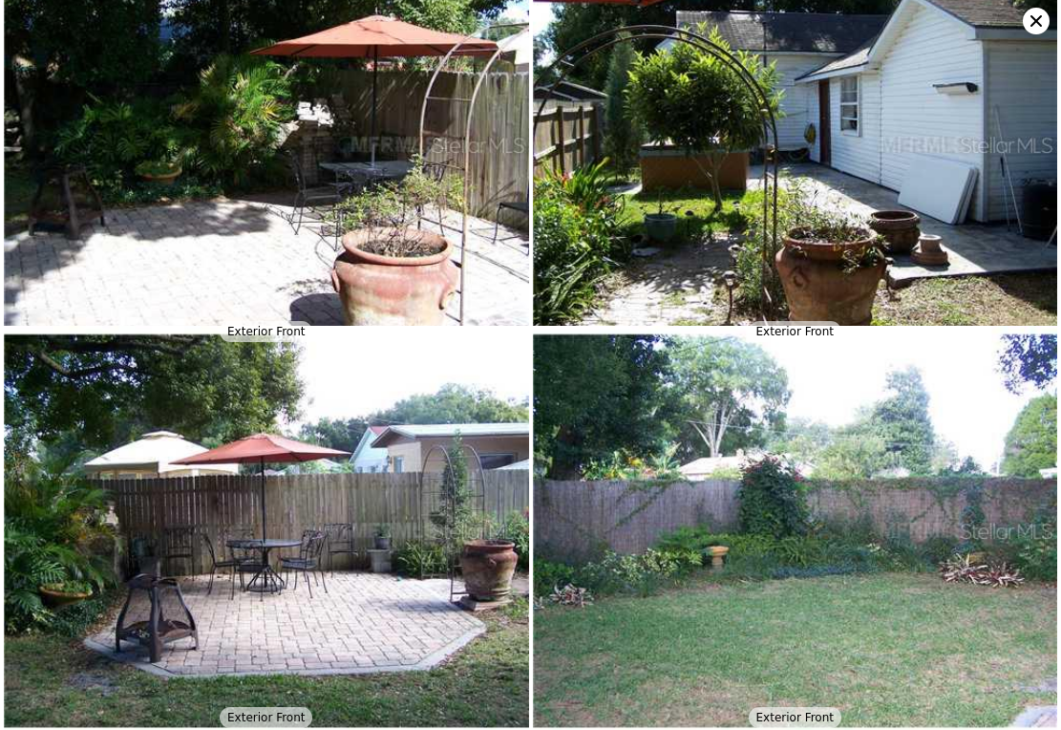
click at [341, 558] on img at bounding box center [266, 531] width 525 height 410
click at [749, 520] on img at bounding box center [795, 531] width 525 height 410
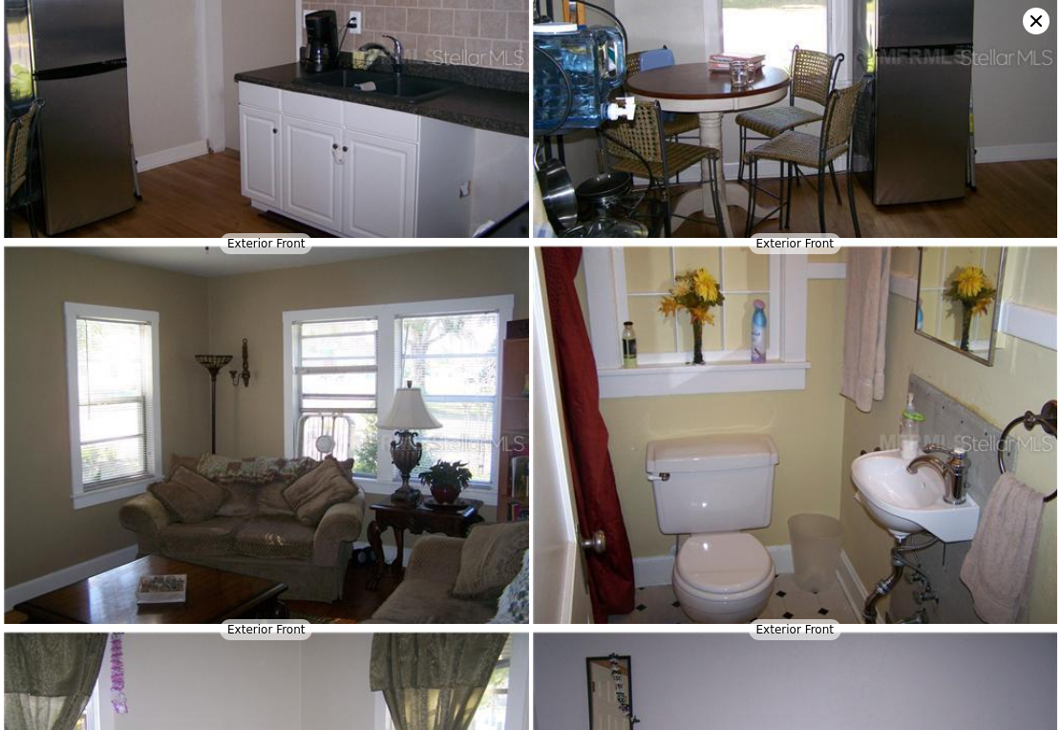
scroll to position [0, 0]
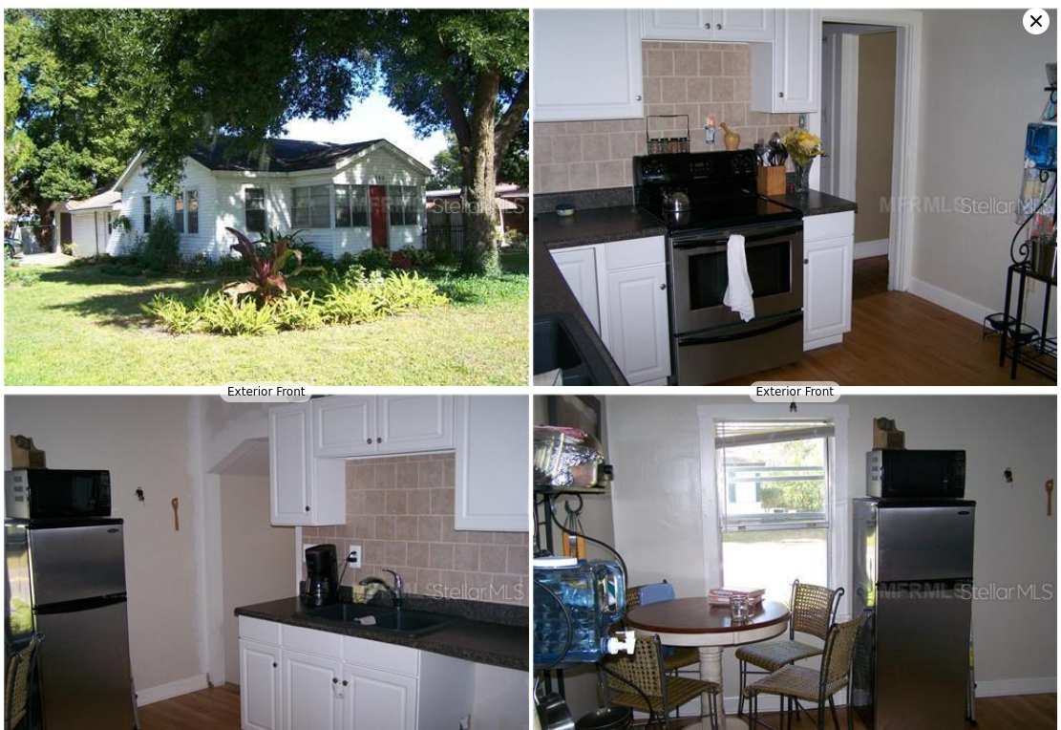
click at [1036, 20] on icon at bounding box center [1036, 20] width 11 height 11
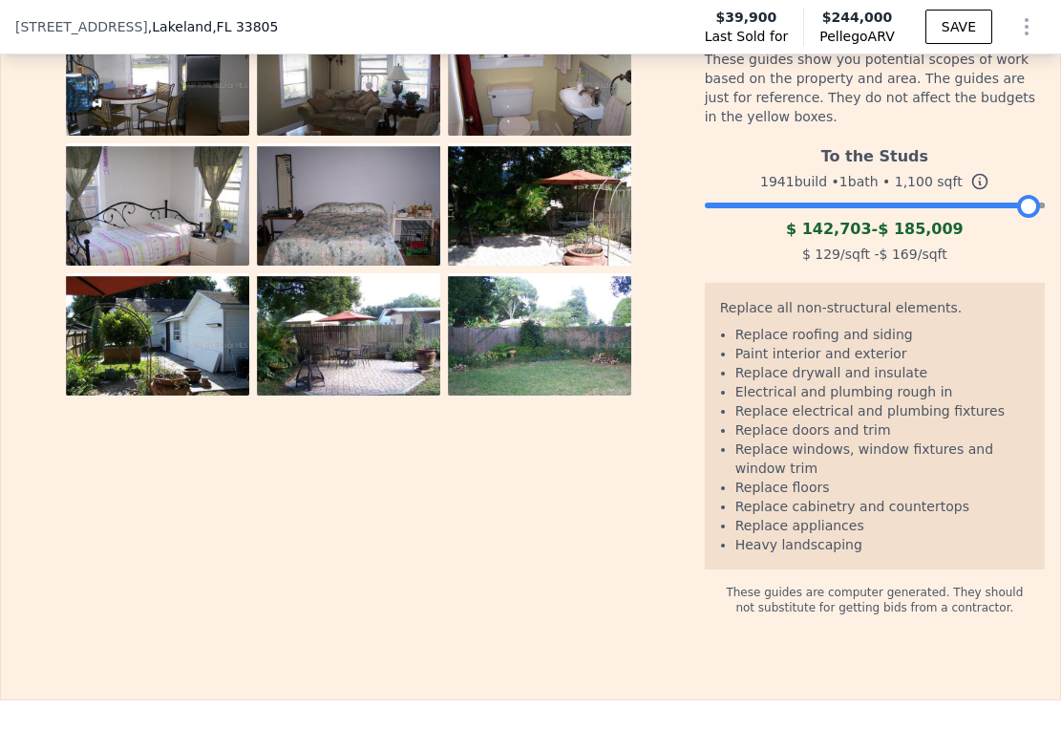
scroll to position [2900, 0]
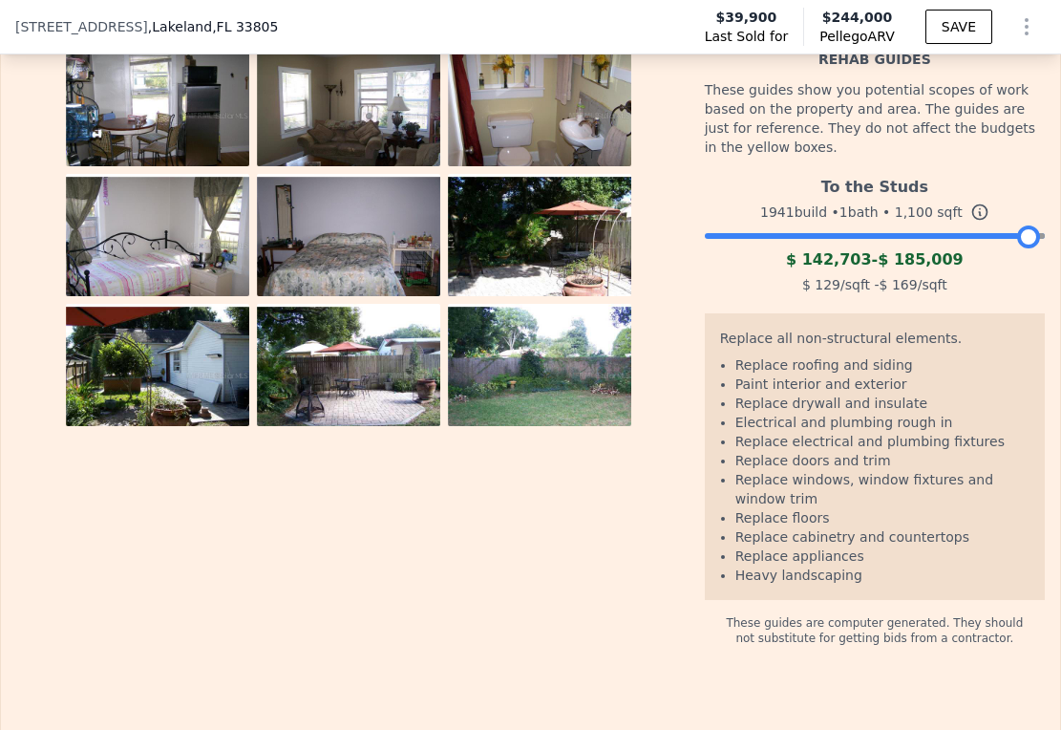
click at [970, 222] on icon at bounding box center [979, 211] width 19 height 19
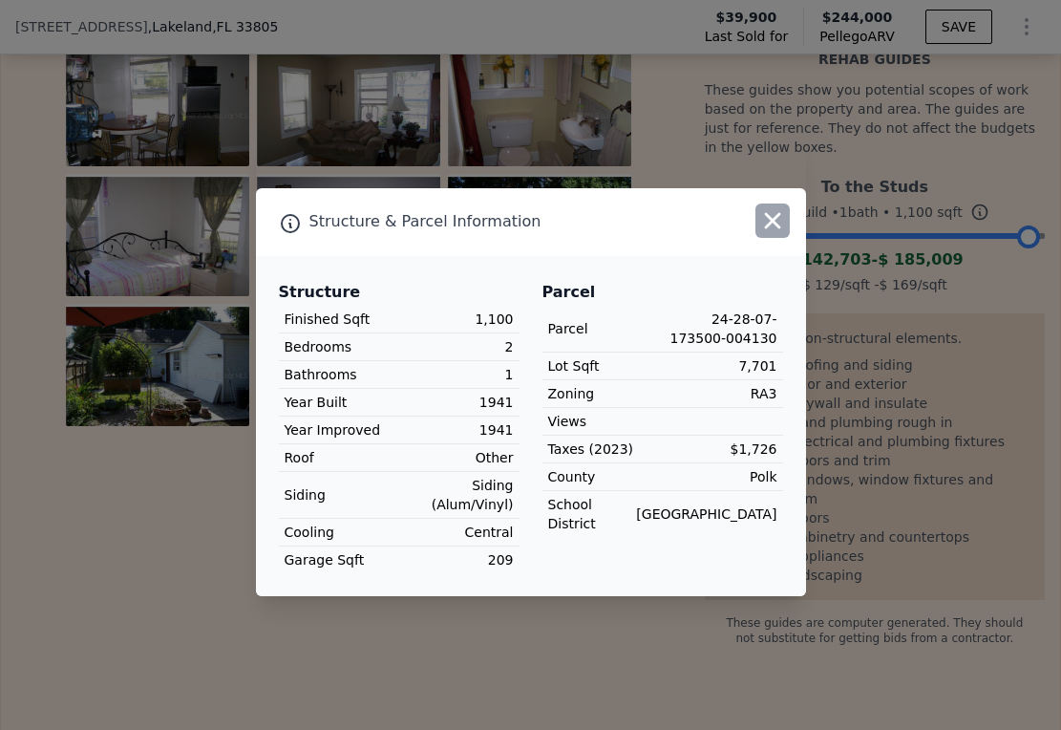
click at [776, 219] on icon "button" at bounding box center [773, 220] width 16 height 16
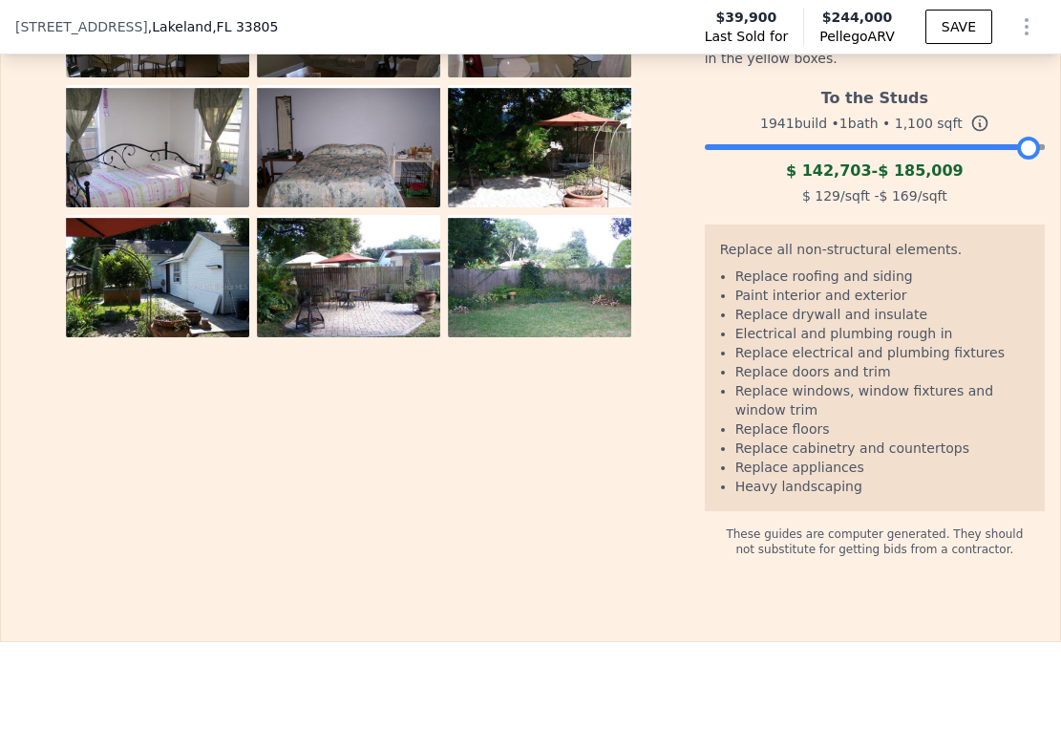
scroll to position [2963, 0]
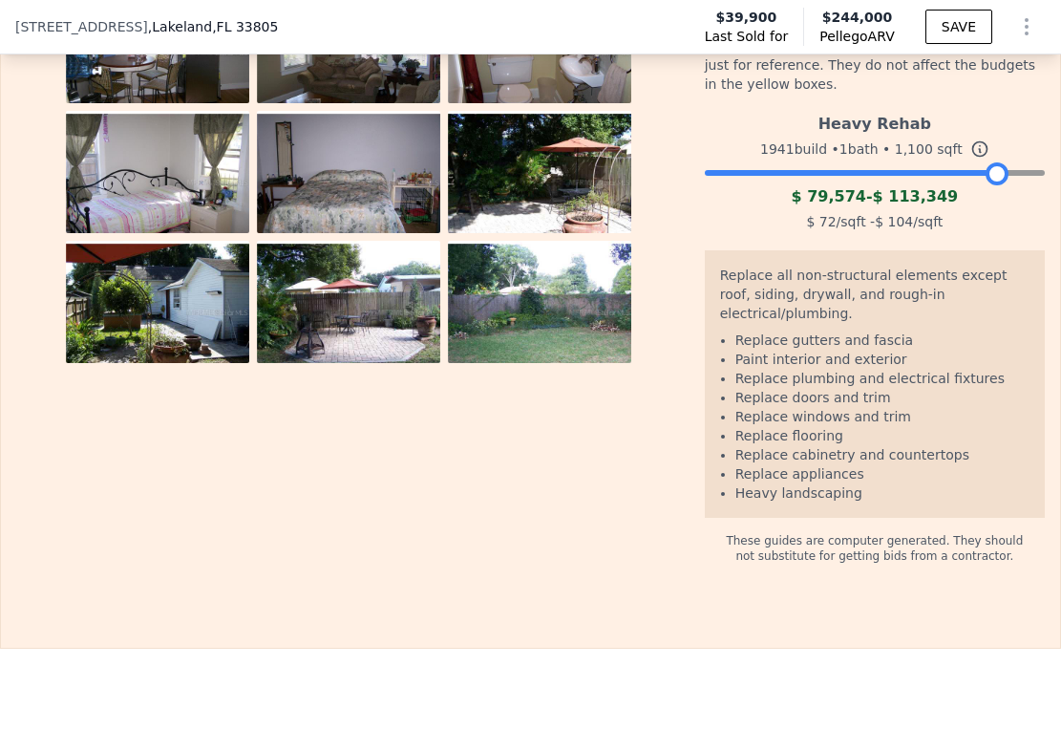
drag, startPoint x: 1018, startPoint y: 222, endPoint x: 989, endPoint y: 221, distance: 29.6
click at [989, 185] on div at bounding box center [997, 173] width 23 height 23
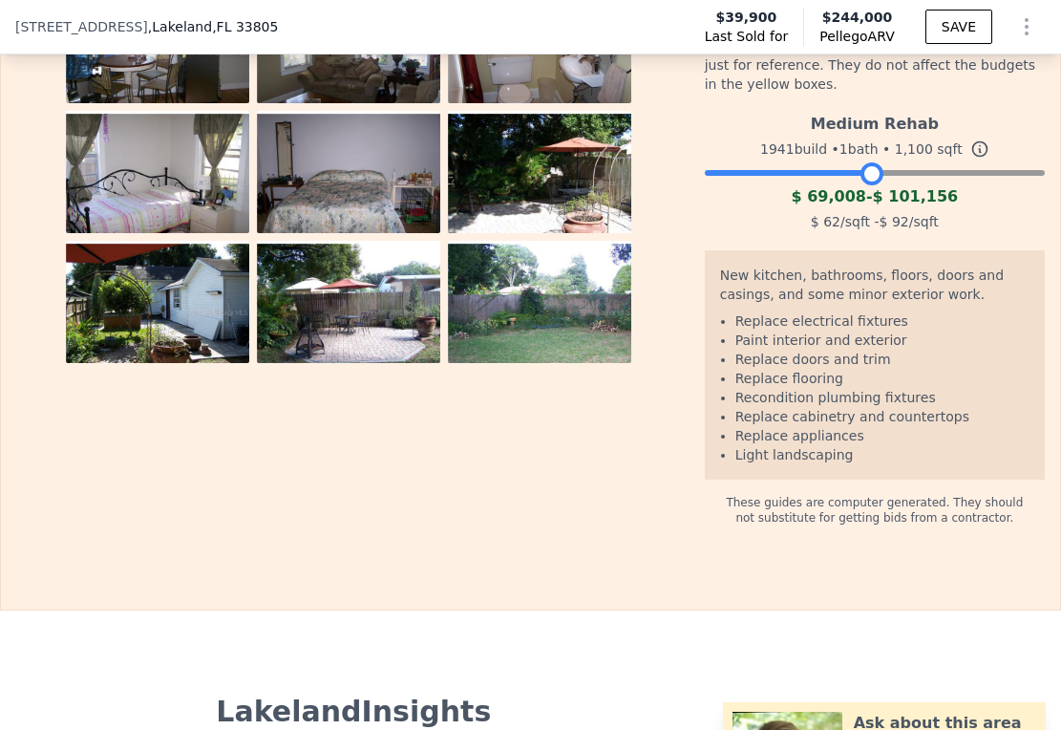
drag, startPoint x: 991, startPoint y: 221, endPoint x: 866, endPoint y: 251, distance: 128.8
click at [866, 235] on div "Medium Rehab 1941 build • 1 bath • 1,100 sqft $ 69,008 - $ 101,156 $ 62 /sqft -…" at bounding box center [875, 170] width 340 height 130
click at [866, 208] on div "$ 69,008 - $ 101,156" at bounding box center [875, 196] width 340 height 23
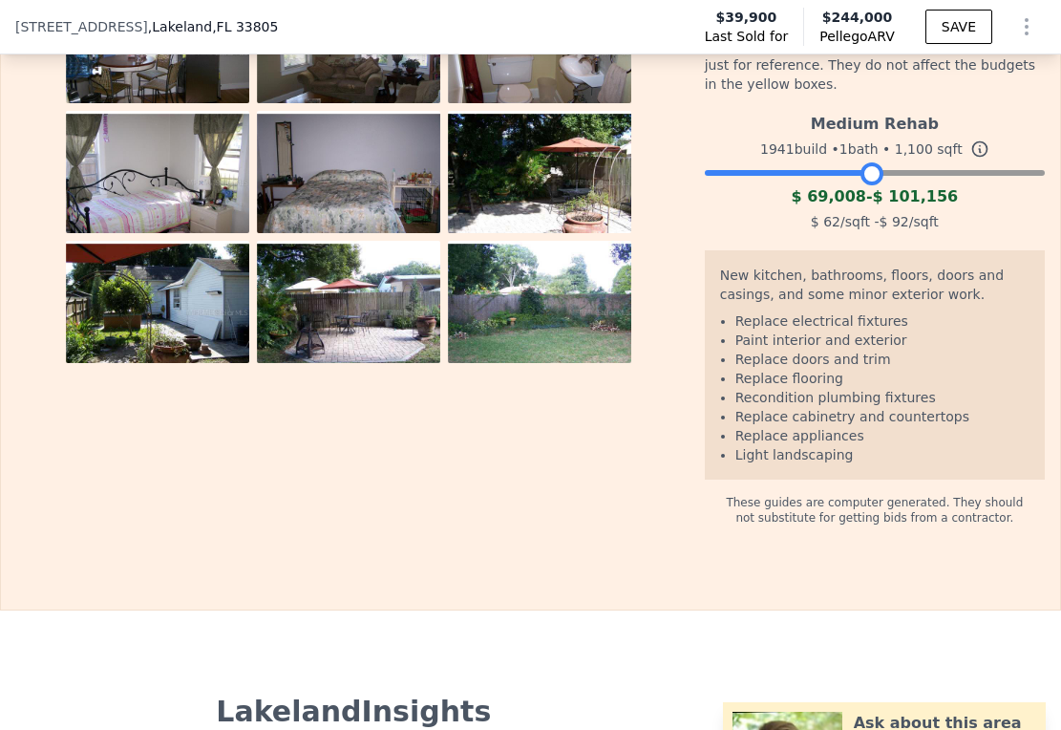
click at [873, 205] on span "$ 101,156" at bounding box center [916, 196] width 86 height 18
drag, startPoint x: 868, startPoint y: 251, endPoint x: 880, endPoint y: 251, distance: 11.5
click at [879, 205] on span "$ 101,156" at bounding box center [916, 196] width 86 height 18
click at [880, 205] on span "$ 101,156" at bounding box center [916, 196] width 86 height 18
click at [902, 208] on div "$ 69,008 - $ 101,156" at bounding box center [875, 196] width 340 height 23
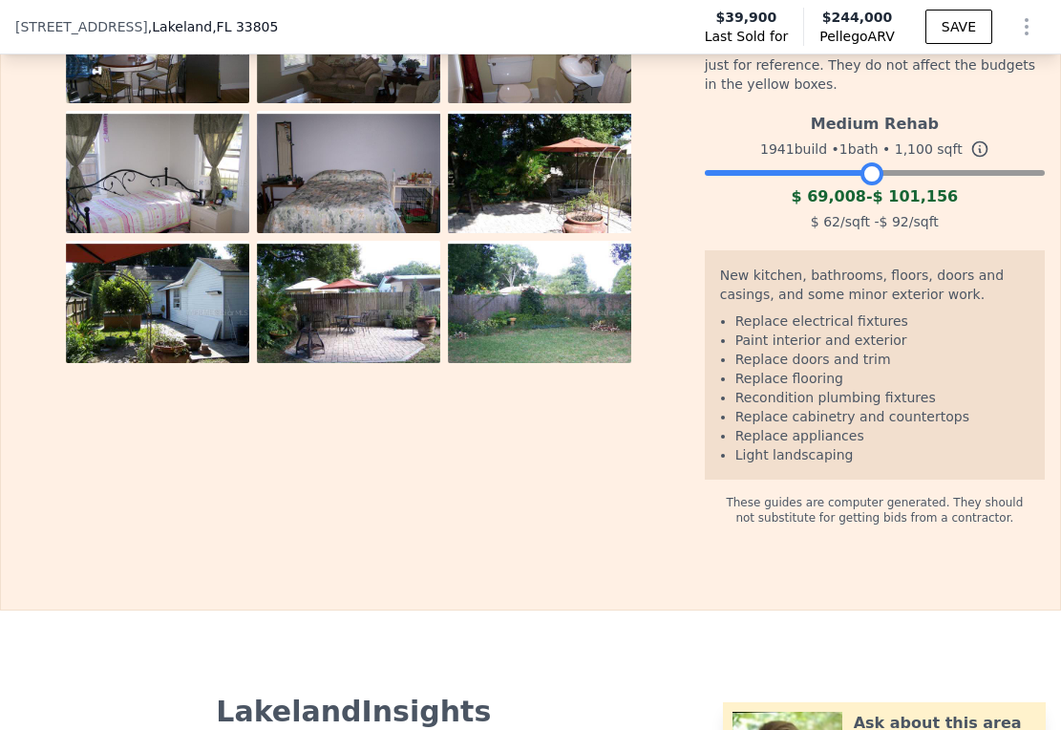
click at [927, 205] on span "$ 101,156" at bounding box center [916, 196] width 86 height 18
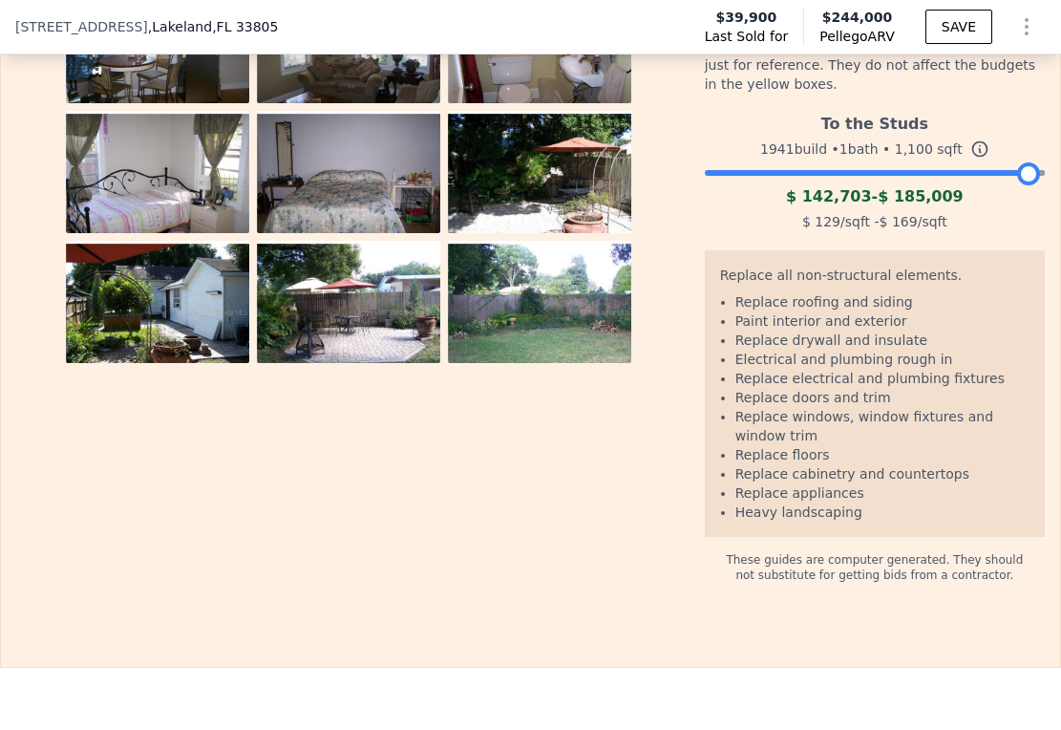
drag, startPoint x: 863, startPoint y: 219, endPoint x: 1010, endPoint y: 244, distance: 148.2
click at [1026, 235] on div "To the Studs 1941 build • 1 bath • 1,100 sqft $ 142,703 - $ 185,009 $ 129 /sqft…" at bounding box center [875, 170] width 340 height 130
drag, startPoint x: 1010, startPoint y: 244, endPoint x: 975, endPoint y: 241, distance: 34.5
click at [987, 208] on div "$ 142,703 - $ 185,009" at bounding box center [875, 196] width 340 height 23
click at [936, 205] on span "$ 185,009" at bounding box center [921, 196] width 86 height 18
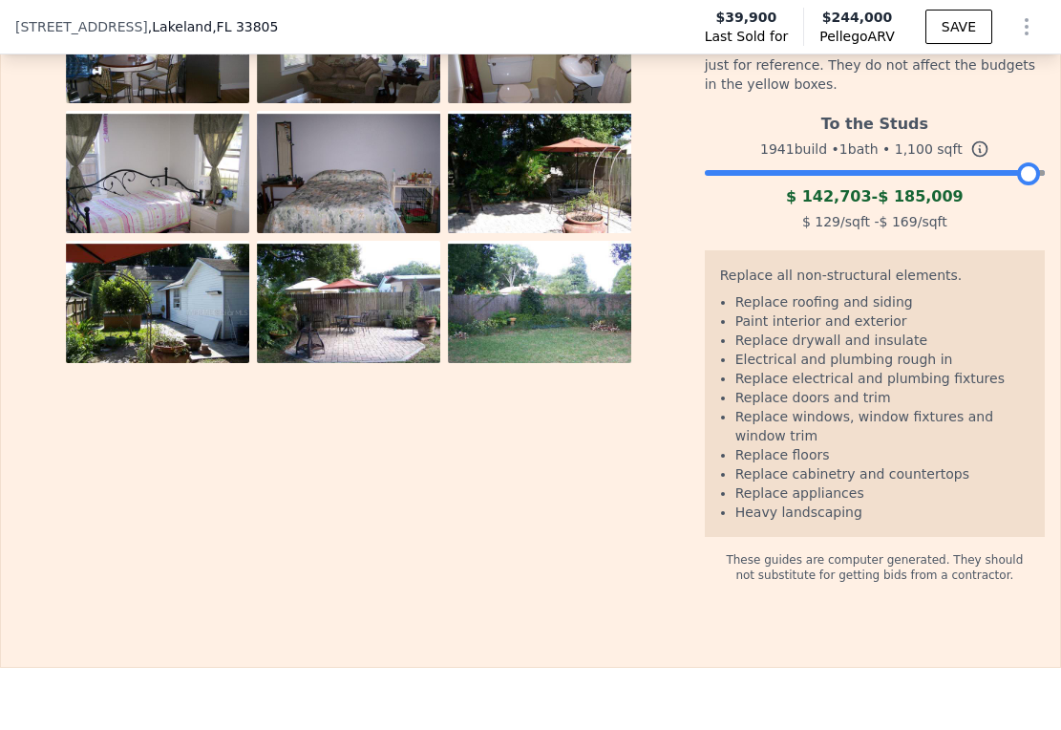
drag, startPoint x: 885, startPoint y: 228, endPoint x: 920, endPoint y: 228, distance: 34.4
click at [910, 228] on div "To the Studs 1941 build • 1 bath • 1,100 sqft $ 142,703 - $ 185,009 $ 129 /sqft…" at bounding box center [875, 170] width 340 height 130
drag, startPoint x: 1015, startPoint y: 217, endPoint x: 1053, endPoint y: 231, distance: 39.9
click at [1053, 231] on div "Search an address or region Solutions Company Open main menu Log In Free Accoun…" at bounding box center [530, 365] width 1061 height 730
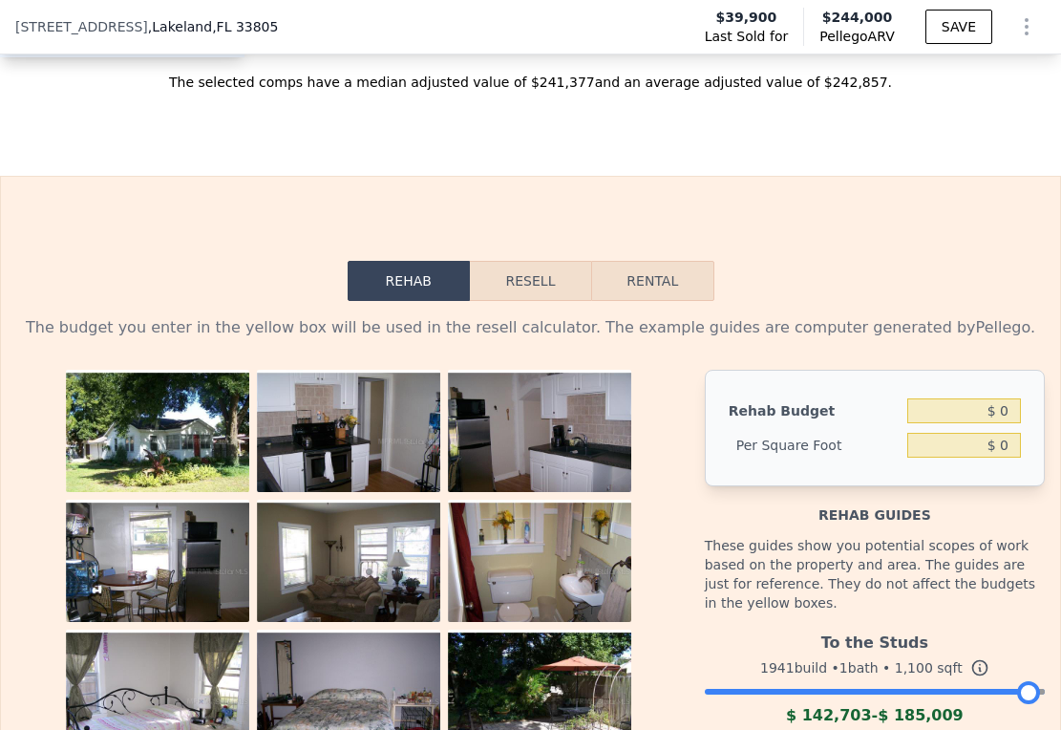
scroll to position [2524, 0]
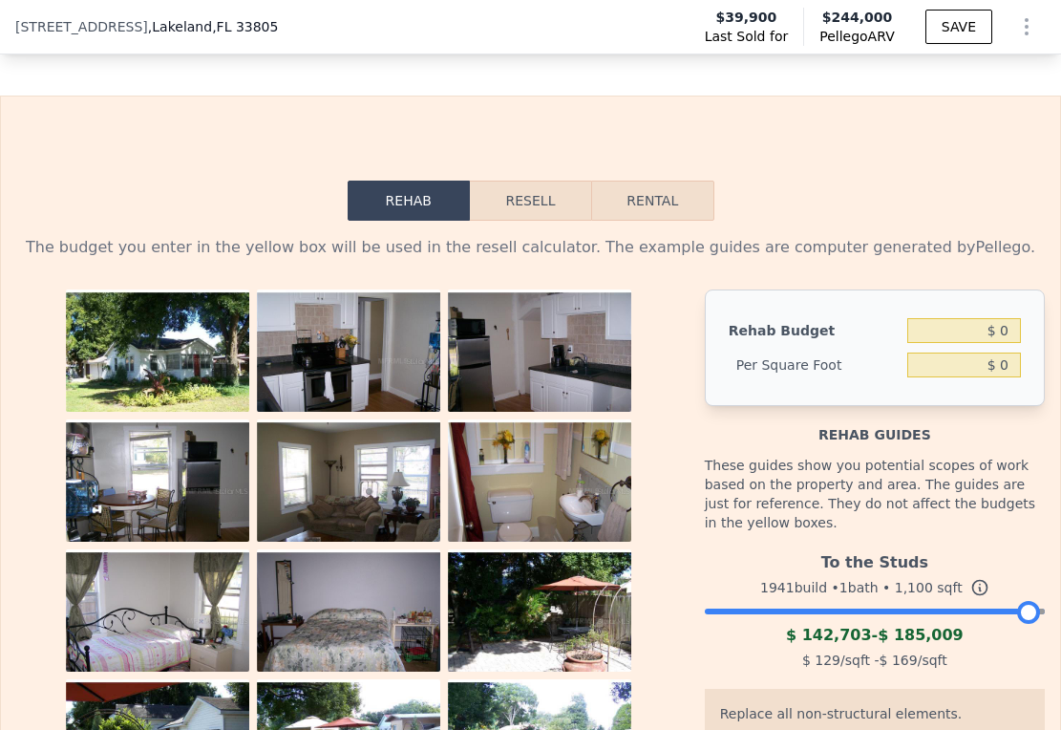
click at [526, 221] on button "Resell" at bounding box center [530, 201] width 121 height 40
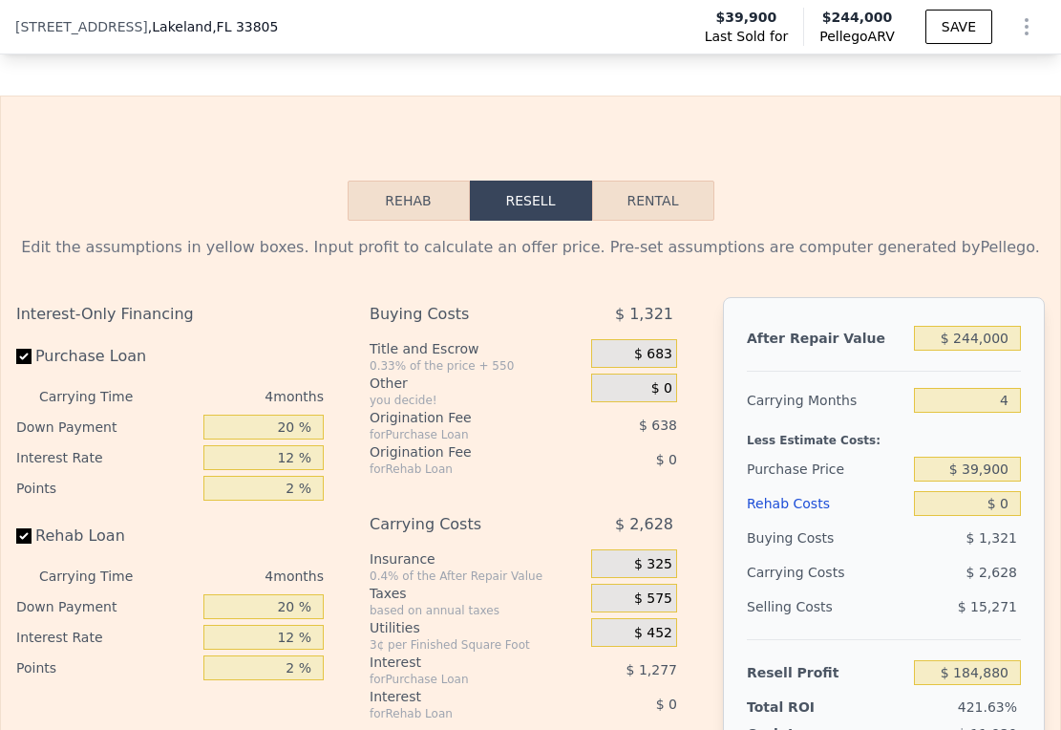
click at [640, 221] on button "Rental" at bounding box center [653, 201] width 122 height 40
select select "30"
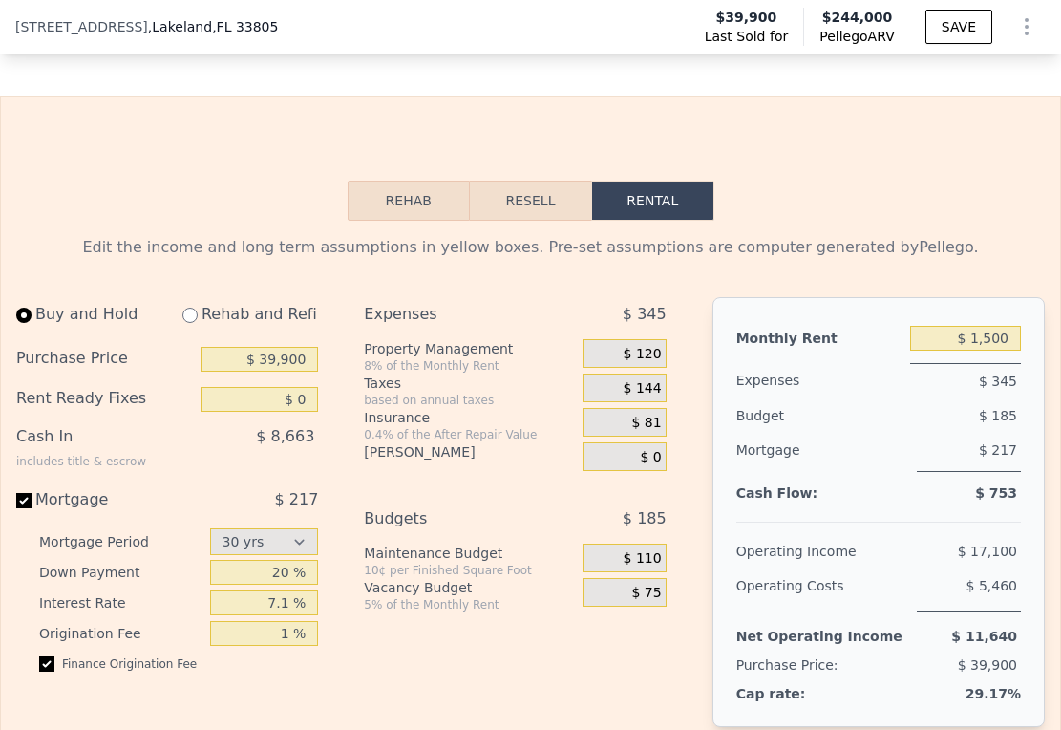
scroll to position [2648, 0]
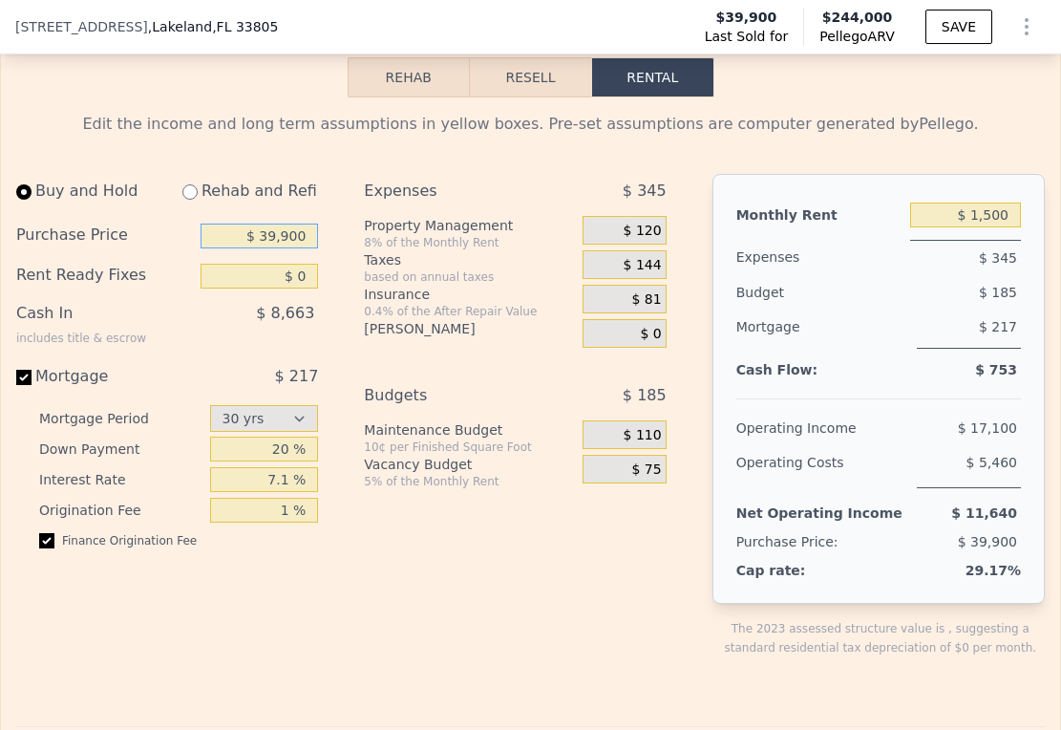
drag, startPoint x: 258, startPoint y: 288, endPoint x: 312, endPoint y: 287, distance: 54.5
click at [312, 248] on input "$ 39,900" at bounding box center [259, 235] width 117 height 25
type input "$ 200,000"
click at [466, 208] on div "Expenses" at bounding box center [452, 191] width 177 height 34
click at [287, 288] on input "$ 0" at bounding box center [259, 276] width 117 height 25
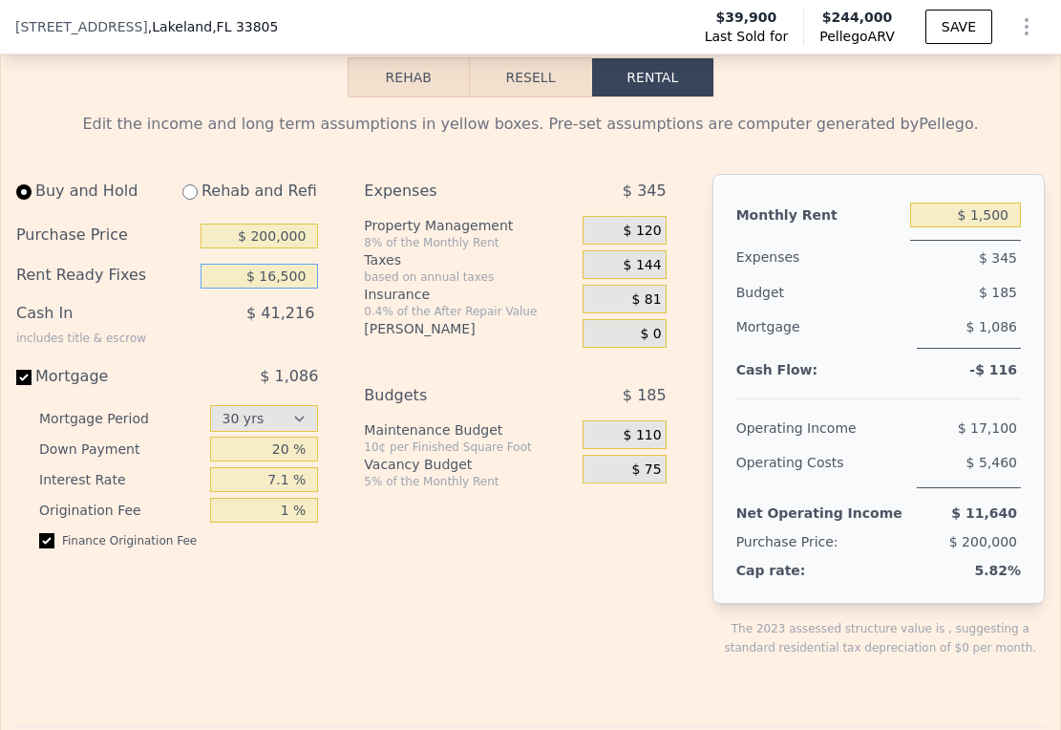
type input "$ 1,650"
click at [492, 208] on div "Expenses" at bounding box center [452, 191] width 177 height 34
drag, startPoint x: 268, startPoint y: 526, endPoint x: 307, endPoint y: 526, distance: 38.2
click at [307, 492] on input "7.1 %" at bounding box center [264, 479] width 109 height 25
type input "8 %"
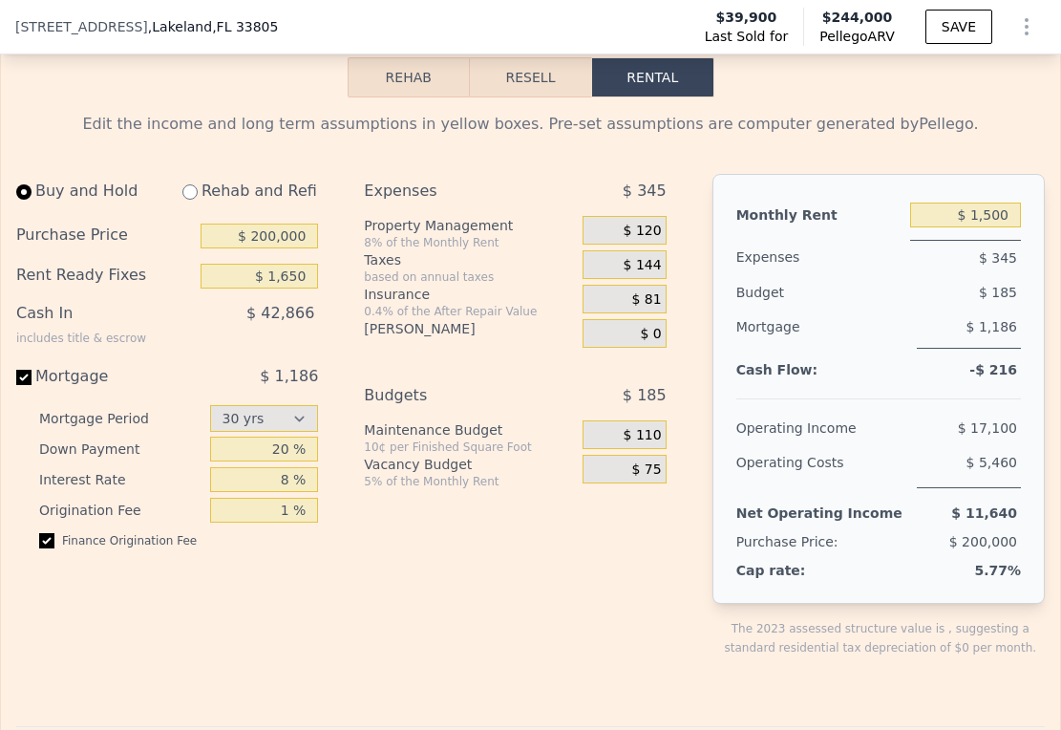
click at [337, 603] on div "Buy and Hold Rehab and Refi Purchase Price $ 200,000 Rent Ready Fixes $ 1,650 C…" at bounding box center [349, 431] width 666 height 514
click at [372, 567] on div "Expenses $ 345 Property Management 8% of the Monthly Rent $ 120 Taxes based on …" at bounding box center [522, 431] width 317 height 514
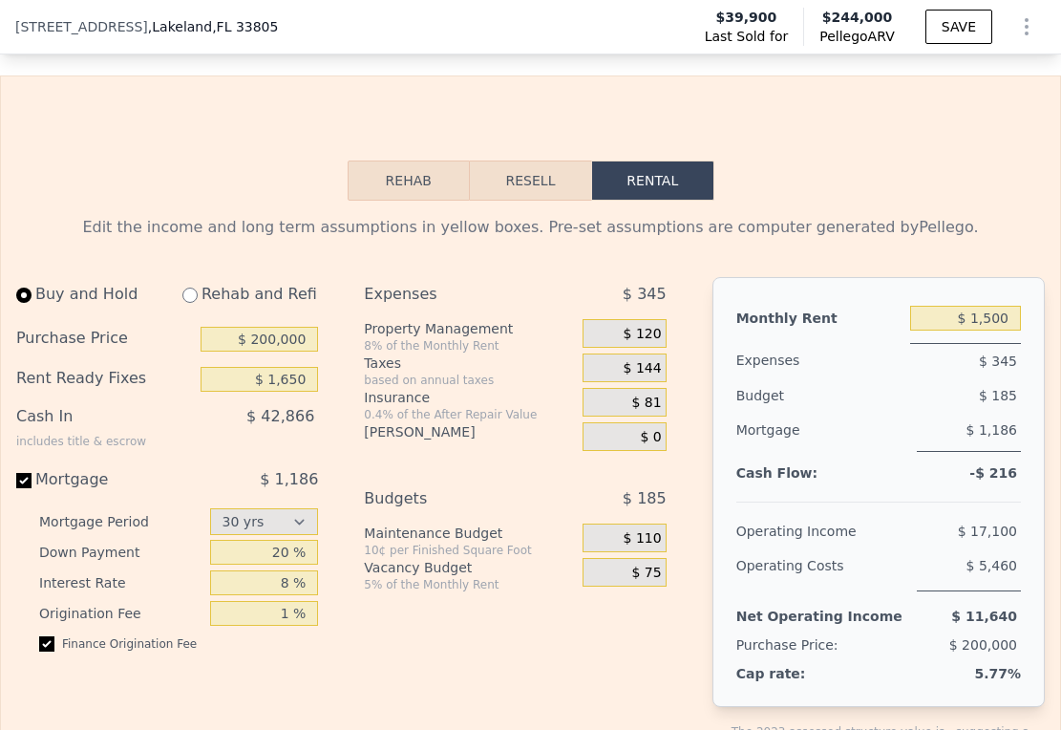
scroll to position [2653, 0]
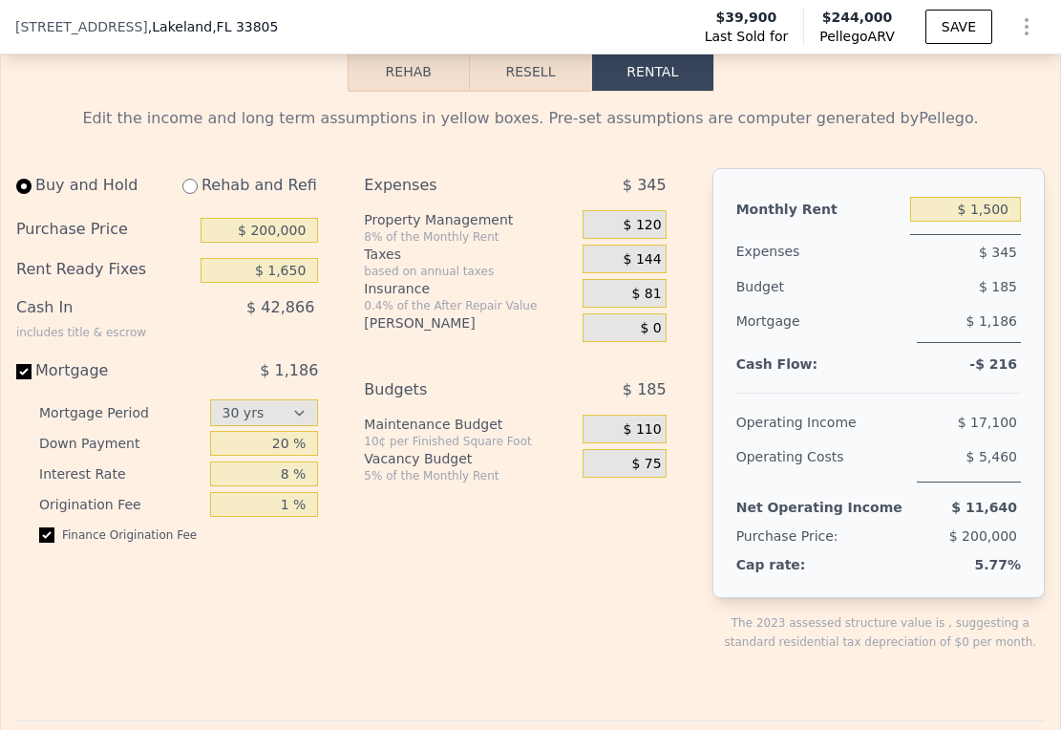
click at [501, 542] on div "Expenses $ 345 Property Management 8% of the Monthly Rent $ 120 Taxes based on …" at bounding box center [522, 425] width 317 height 514
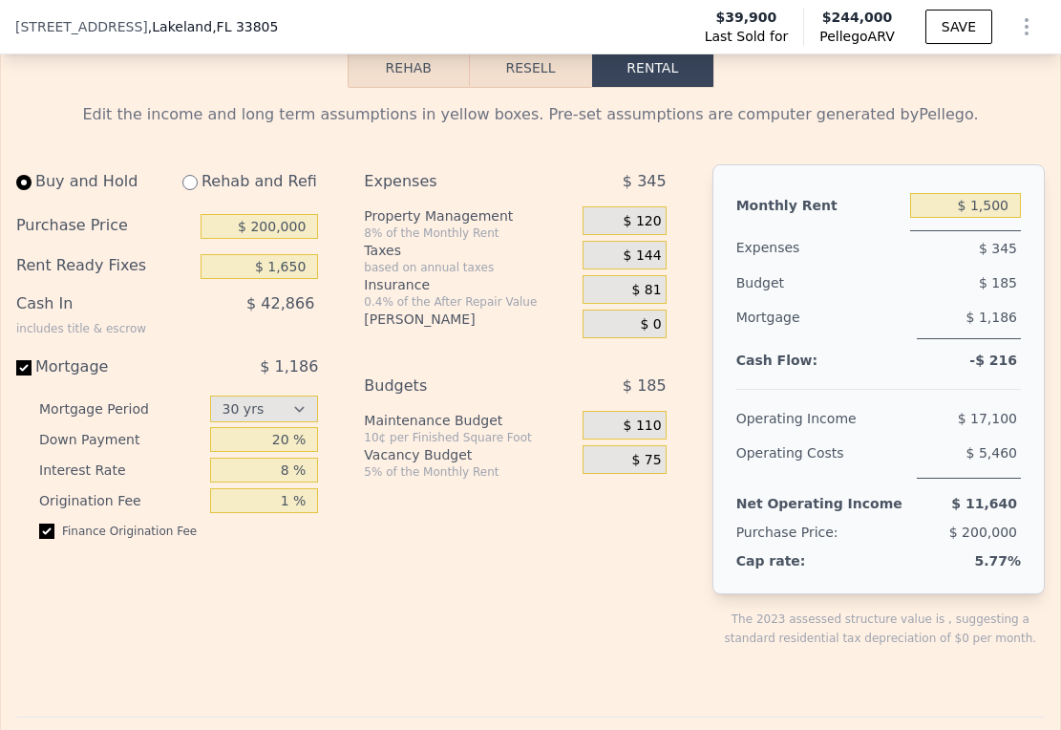
scroll to position [2661, 0]
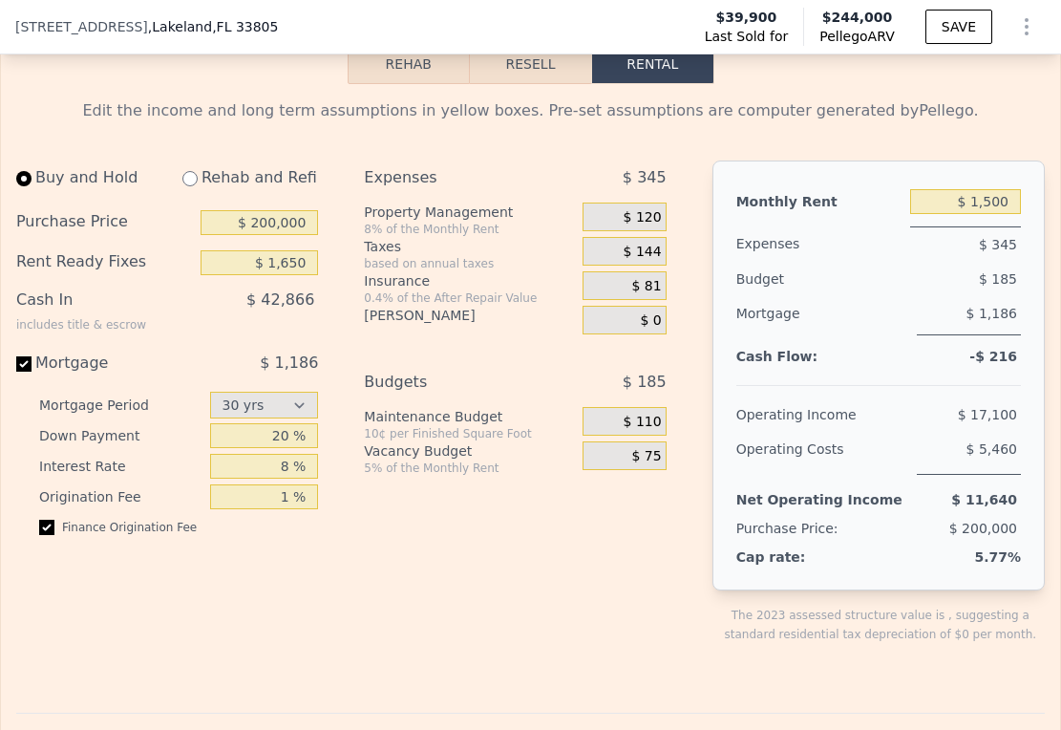
click at [639, 226] on span "$ 120" at bounding box center [643, 217] width 38 height 17
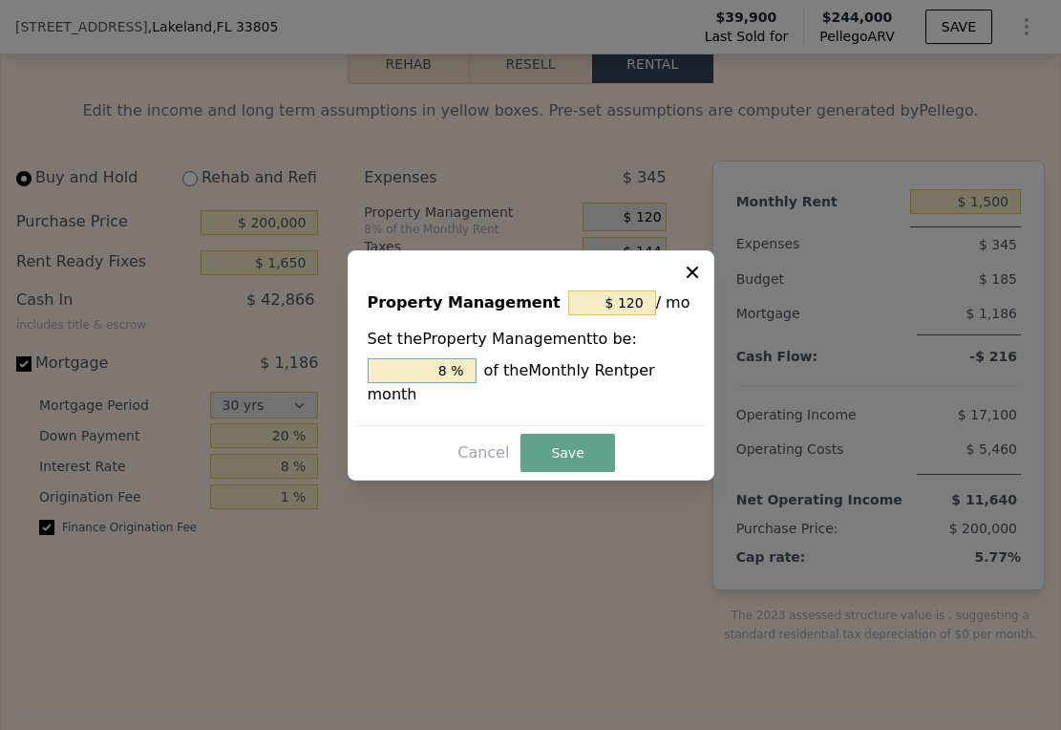
drag, startPoint x: 432, startPoint y: 370, endPoint x: 465, endPoint y: 371, distance: 33.4
click at [465, 371] on input "8 %" at bounding box center [422, 370] width 109 height 25
type input "$ 15"
type input "1 %"
type input "$ 150"
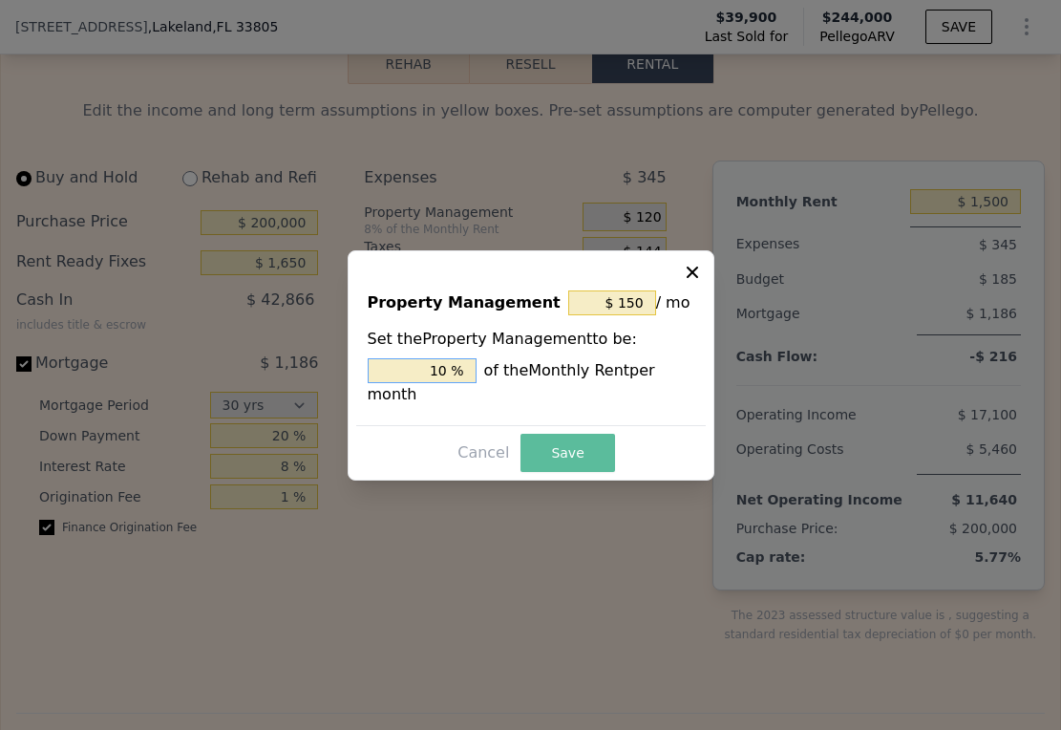
type input "10 %"
click at [558, 446] on button "Save" at bounding box center [568, 453] width 94 height 38
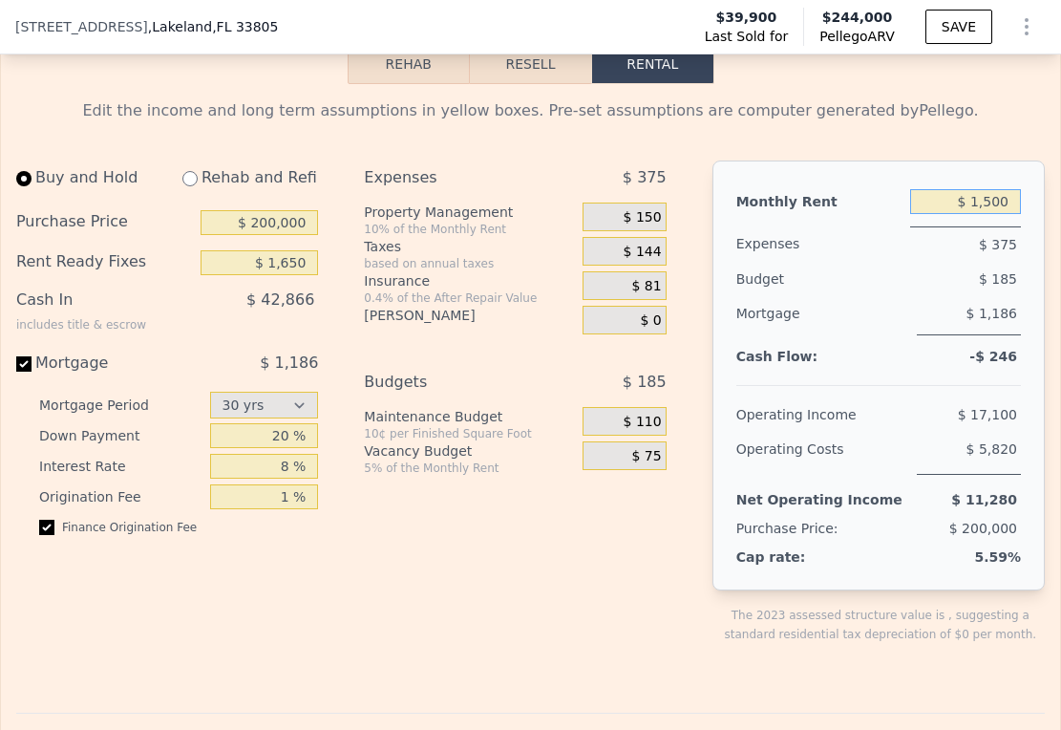
click at [968, 214] on input "$ 1,500" at bounding box center [965, 201] width 111 height 25
drag, startPoint x: 967, startPoint y: 249, endPoint x: 1001, endPoint y: 252, distance: 34.5
click at [1001, 214] on input "$ 1,500" at bounding box center [965, 201] width 111 height 25
type input "$ 1,700"
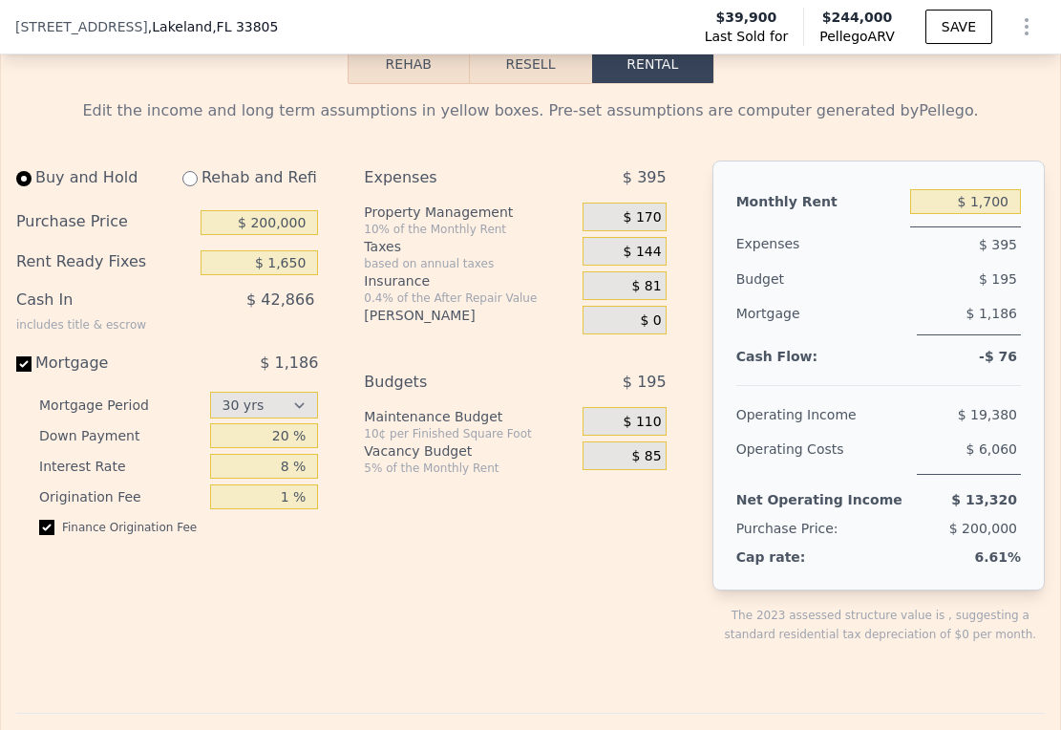
click at [605, 530] on div "Expenses $ 395 Property Management 10% of the Monthly Rent $ 170 Taxes based on…" at bounding box center [522, 417] width 317 height 514
drag, startPoint x: 267, startPoint y: 312, endPoint x: 326, endPoint y: 314, distance: 58.3
click at [326, 314] on div "Buy and Hold Rehab and Refi Purchase Price $ 200,000 Rent Ready Fixes $ 1,650 C…" at bounding box center [174, 417] width 317 height 514
click at [333, 316] on div "Buy and Hold Rehab and Refi Purchase Price $ 200,000 Rent Ready Fixes Cash In i…" at bounding box center [349, 417] width 666 height 514
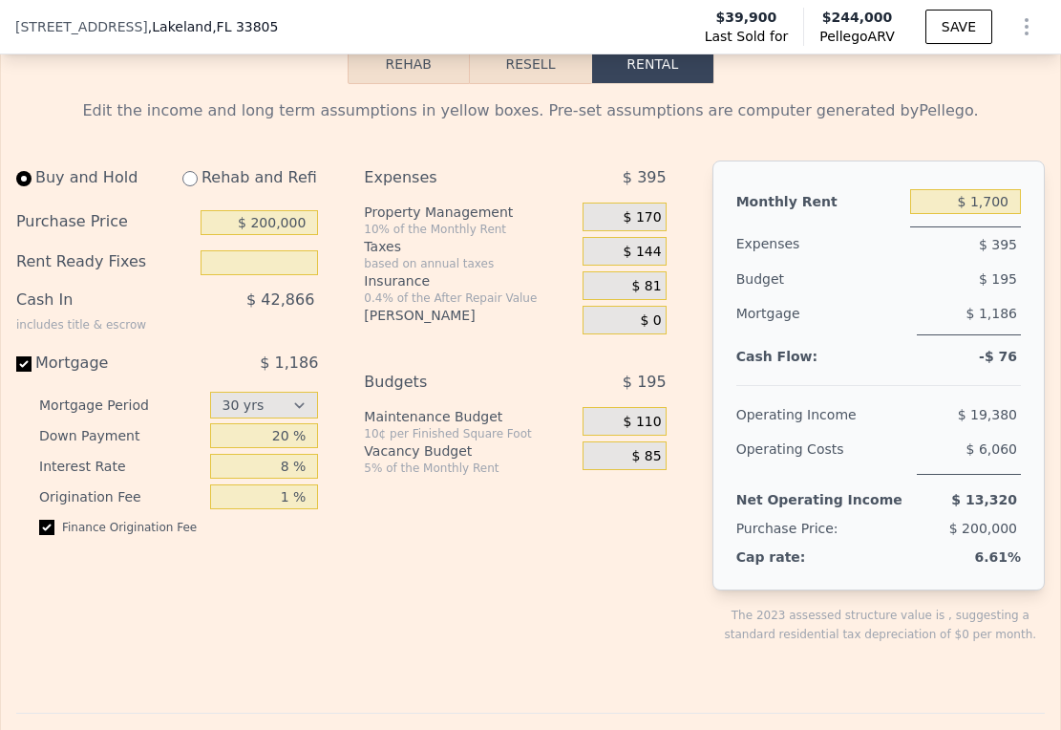
click at [247, 332] on div "$ 42,866" at bounding box center [236, 308] width 164 height 50
click at [187, 186] on input "radio" at bounding box center [189, 178] width 15 height 15
radio input "true"
select select "30"
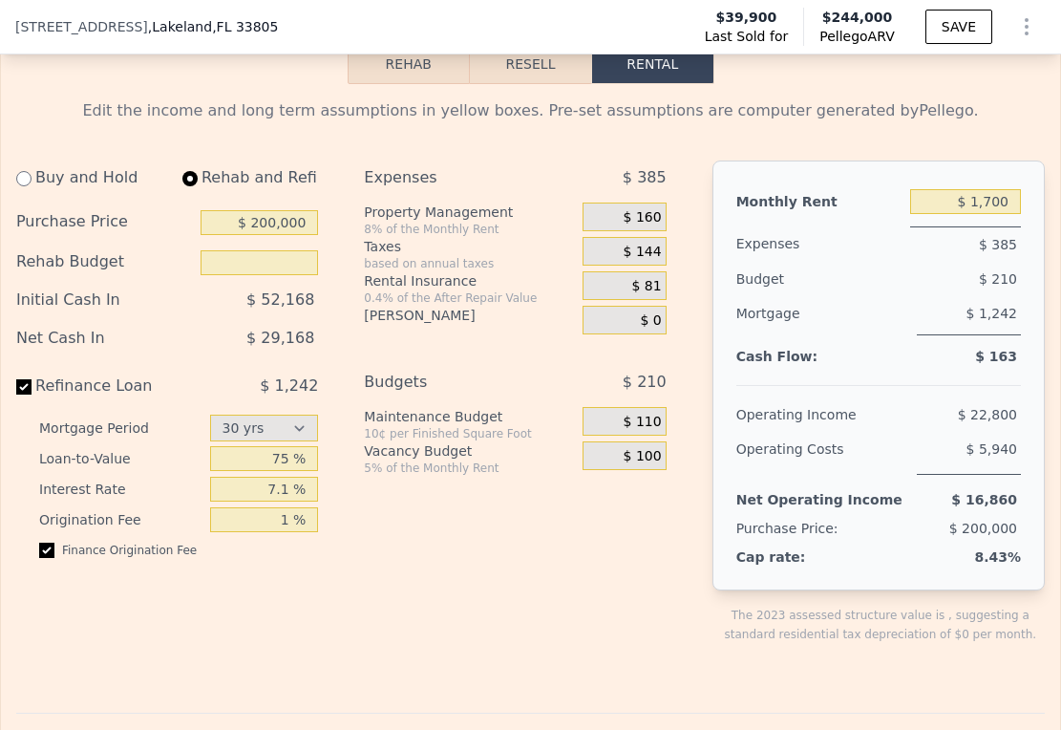
type input "$ 0"
type input "$ 2,000"
drag, startPoint x: 247, startPoint y: 269, endPoint x: 330, endPoint y: 272, distance: 83.1
click at [330, 272] on div "Buy and Hold Rehab and Refi Purchase Price $ 200,000 Rehab Budget $ 0 Initial C…" at bounding box center [349, 417] width 666 height 514
type input "$ 110,000"
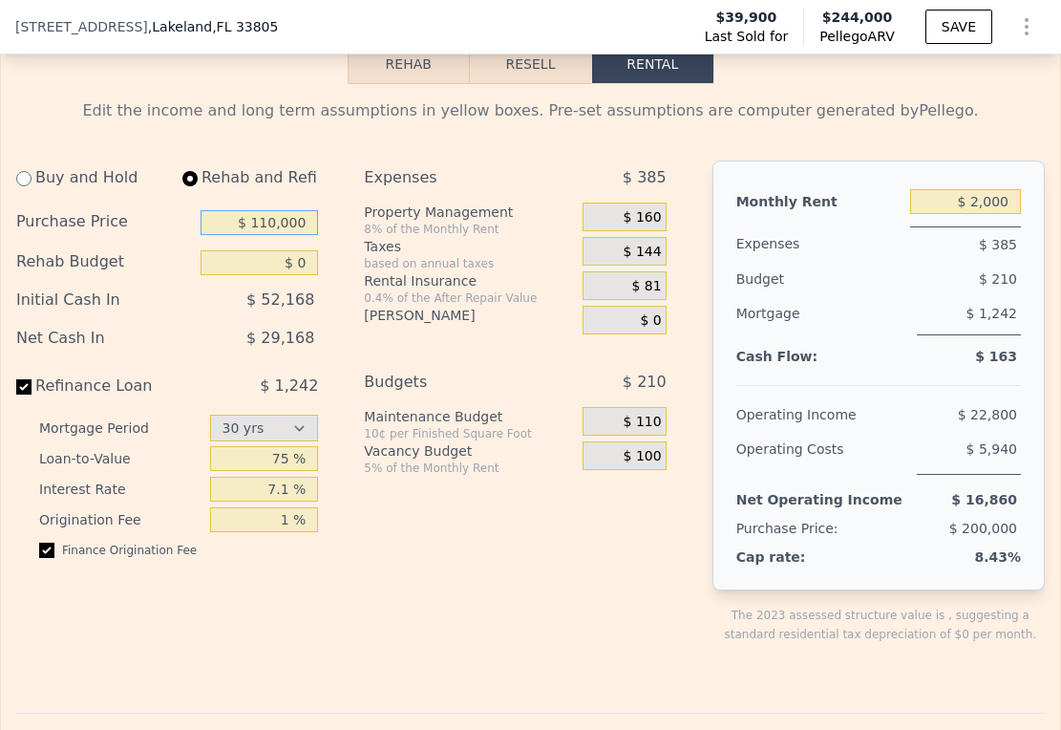
scroll to position [2665, 0]
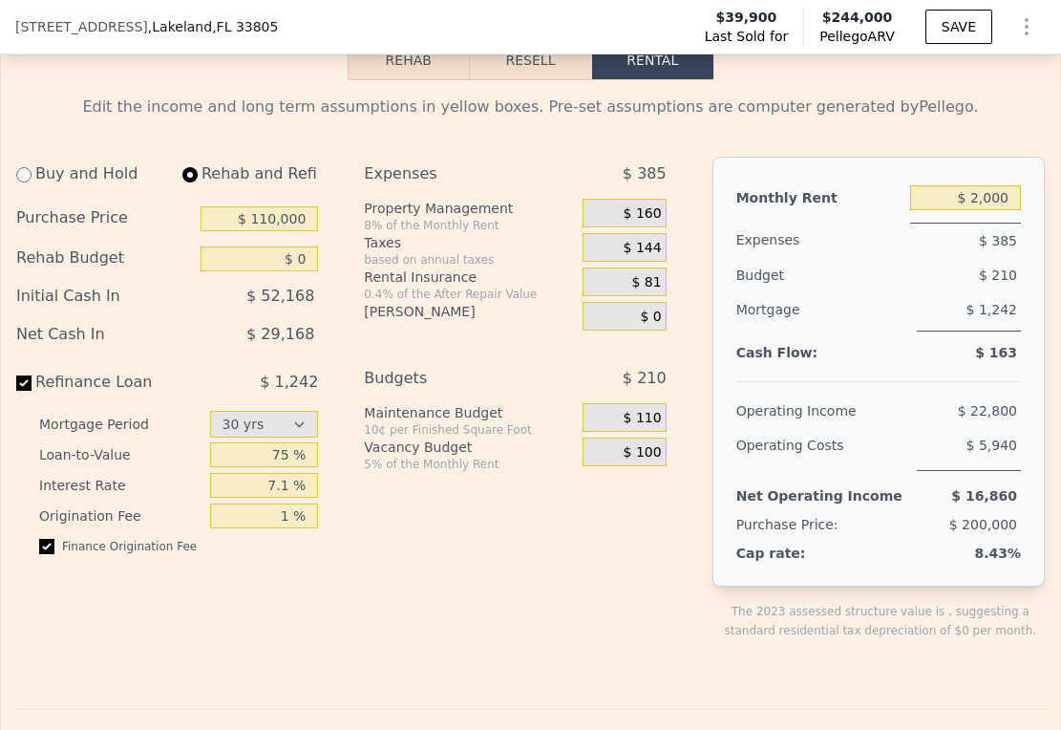
click at [341, 226] on div "Buy and Hold Rehab and Refi Purchase Price $ 110,000 Rehab Budget $ 0 Initial C…" at bounding box center [349, 414] width 666 height 514
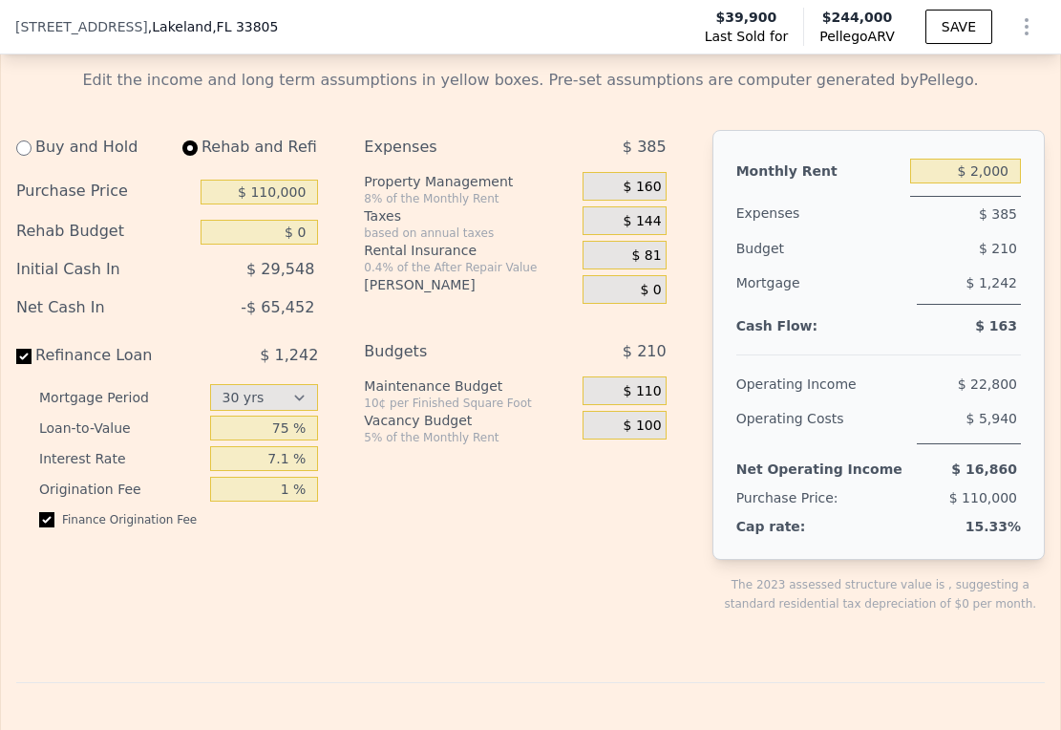
scroll to position [2695, 0]
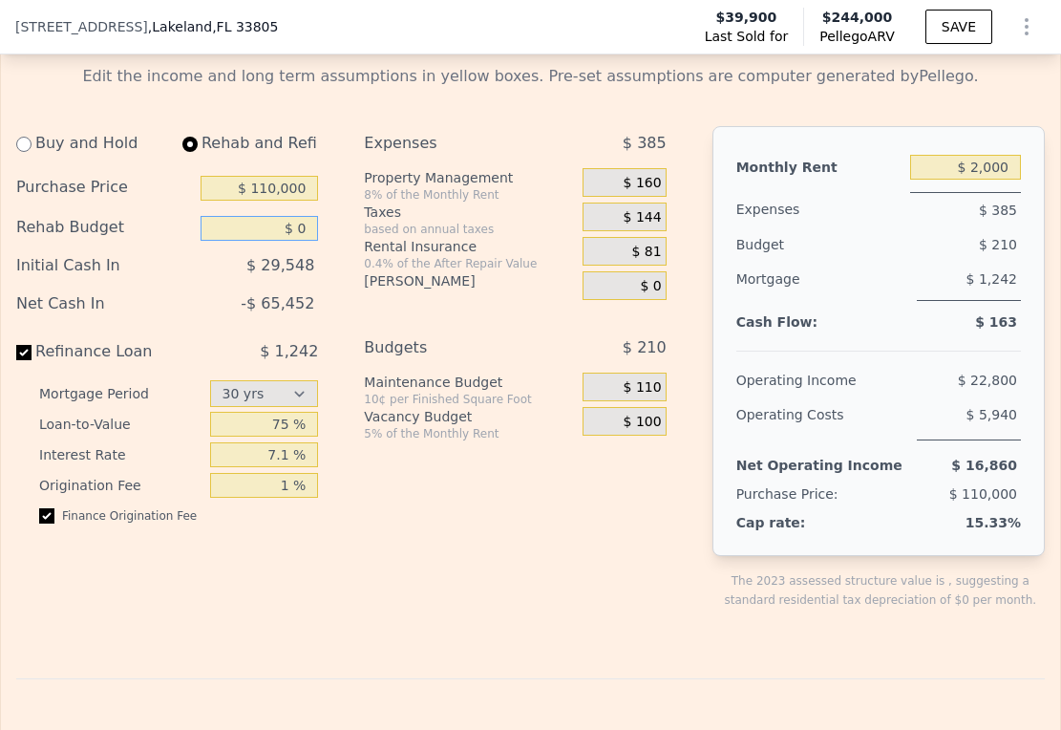
click at [246, 241] on input "$ 0" at bounding box center [259, 228] width 117 height 25
type input "$ 60,000"
click at [182, 201] on div "Purchase Price" at bounding box center [104, 188] width 177 height 25
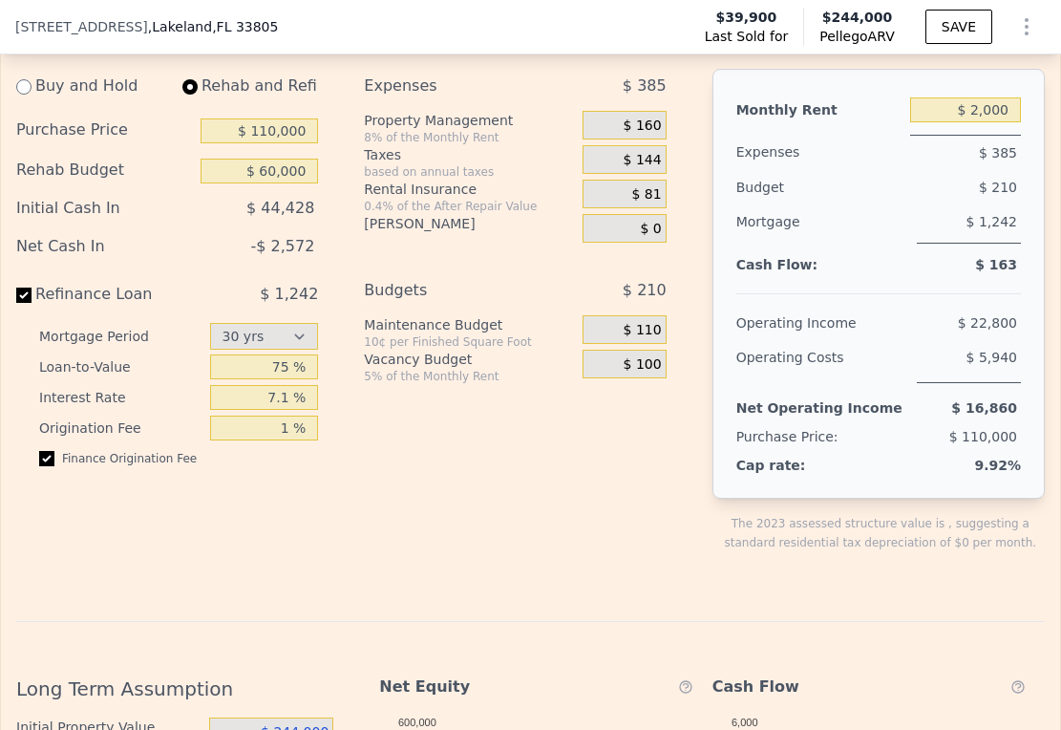
scroll to position [2739, 0]
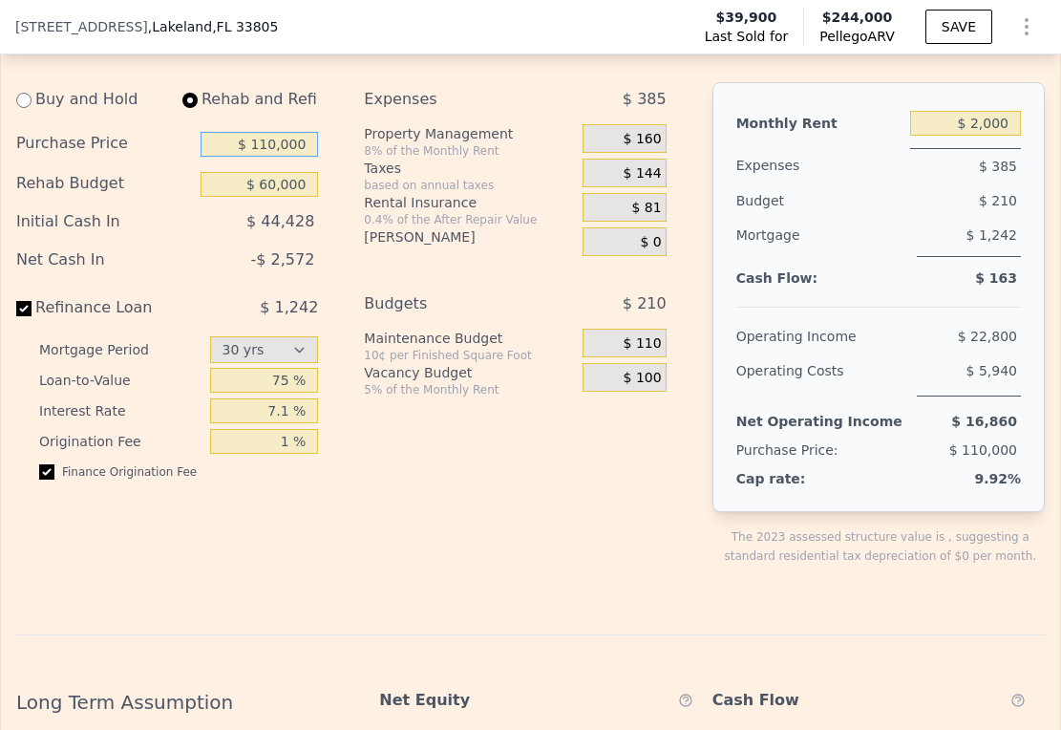
drag, startPoint x: 253, startPoint y: 196, endPoint x: 348, endPoint y: 199, distance: 94.6
click at [348, 199] on div "Buy and Hold Rehab and Refi Purchase Price $ 110,000 Rehab Budget $ 60,000 Init…" at bounding box center [349, 339] width 666 height 514
type input "$ 220,000"
click at [345, 269] on div "Buy and Hold Rehab and Refi Purchase Price $ 220,000 Rehab Budget $ 60,000 Init…" at bounding box center [349, 339] width 666 height 514
drag, startPoint x: 258, startPoint y: 231, endPoint x: 361, endPoint y: 237, distance: 103.3
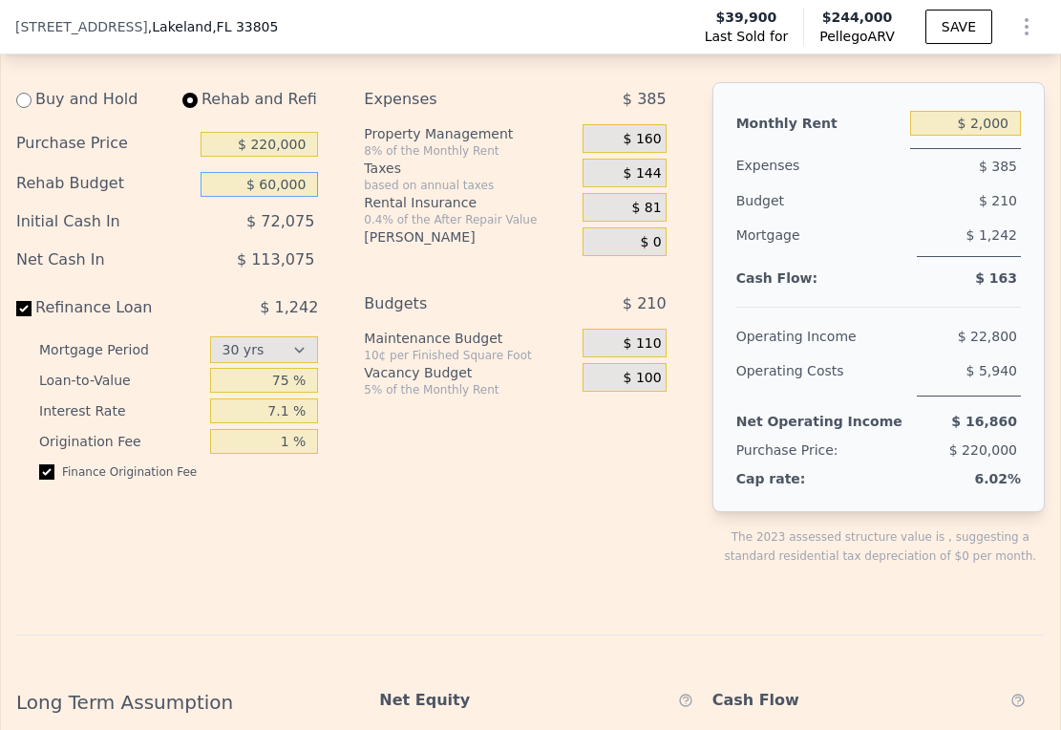
click at [361, 237] on div "Buy and Hold Rehab and Refi Purchase Price $ 220,000 Rehab Budget $ 60,000 Init…" at bounding box center [349, 339] width 666 height 514
type input "$ 200,000"
click at [457, 321] on div "Budgets" at bounding box center [452, 304] width 177 height 34
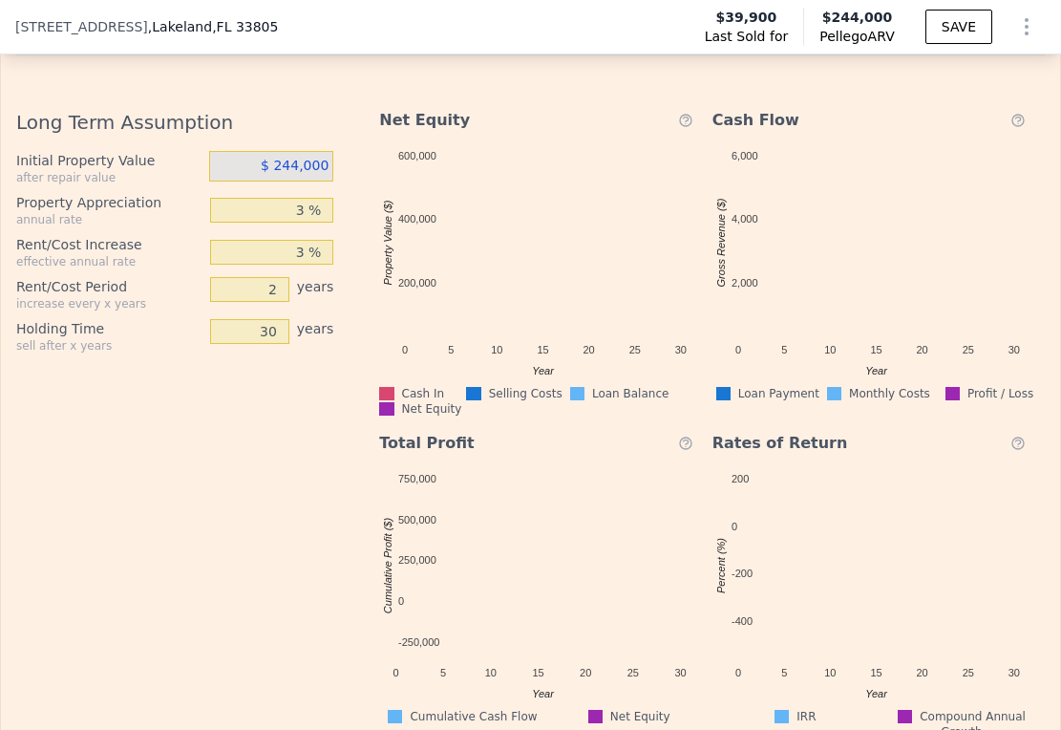
scroll to position [3287, 0]
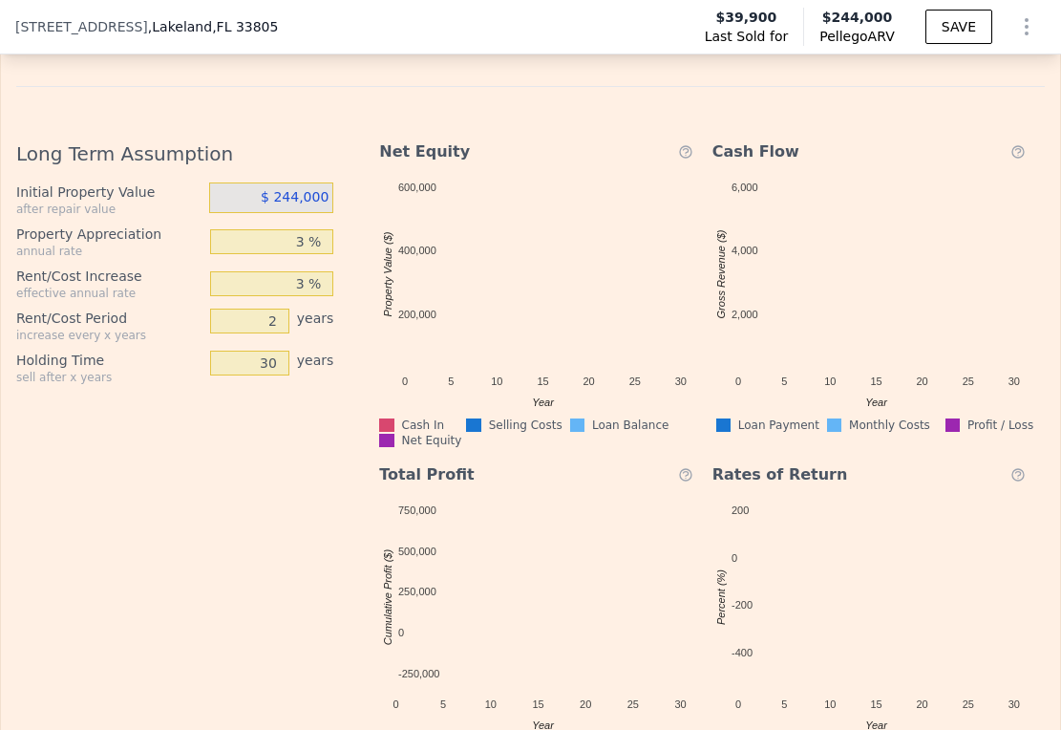
click at [276, 204] on span "$ 244,000" at bounding box center [295, 196] width 68 height 15
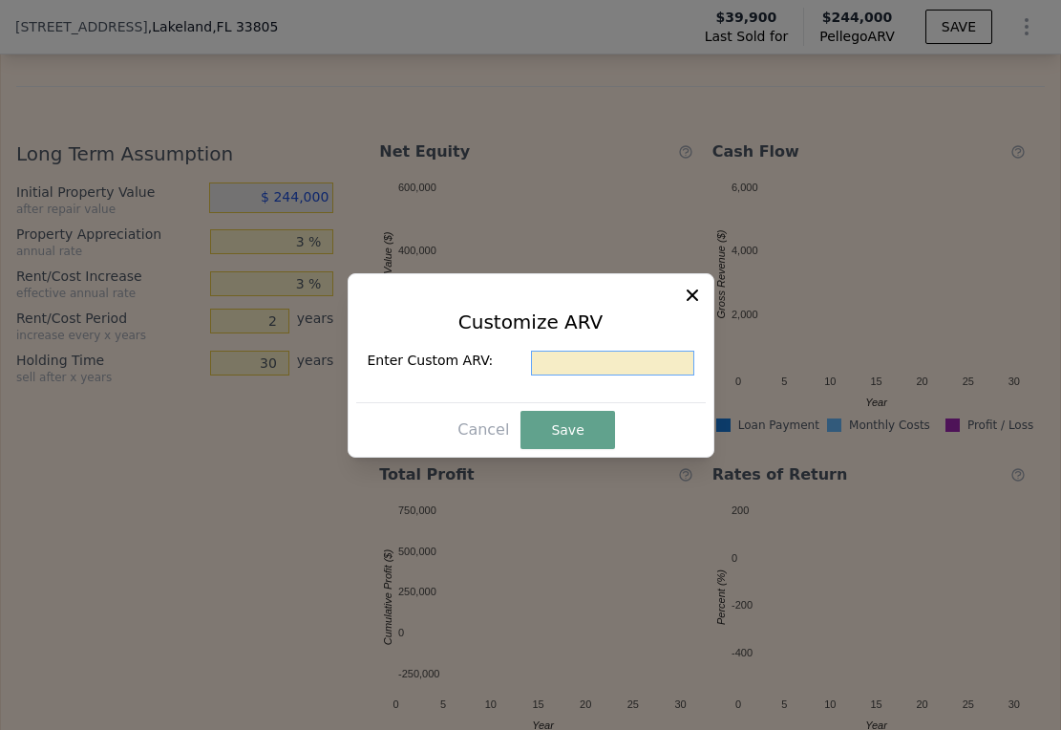
click at [607, 358] on input "text" at bounding box center [612, 363] width 163 height 25
type input "$ 230,000"
click at [543, 431] on button "Save" at bounding box center [568, 430] width 94 height 38
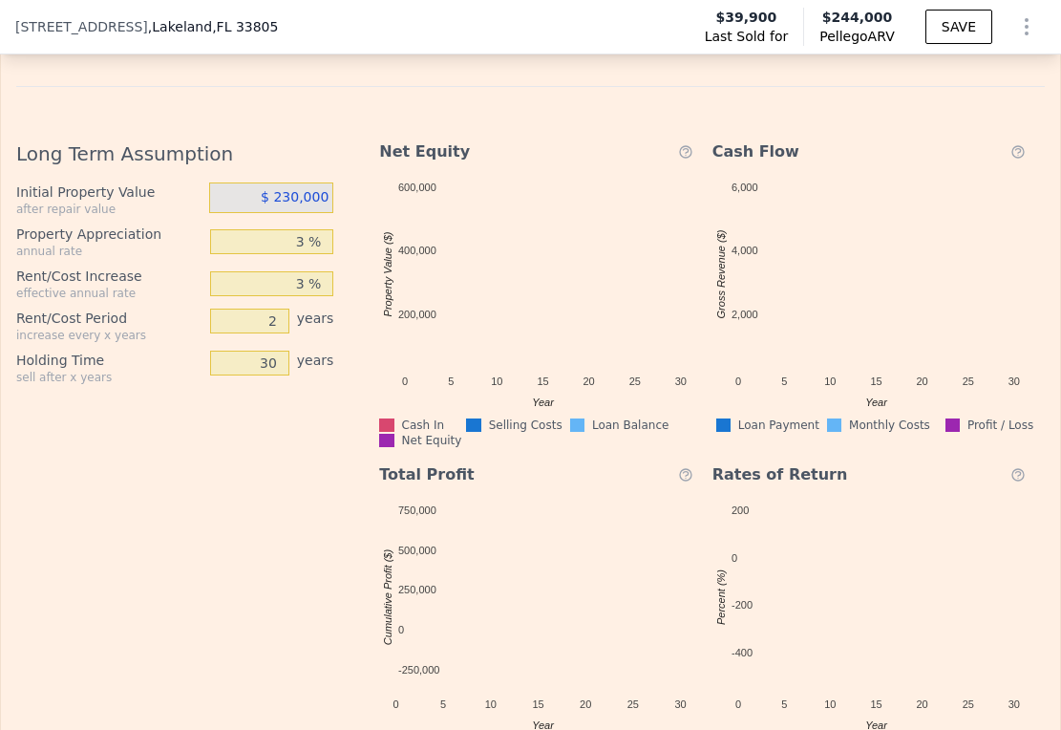
click at [282, 504] on div "Long Term Assumption Initial Property Value after repair value $ 230,000 Proper…" at bounding box center [182, 448] width 332 height 646
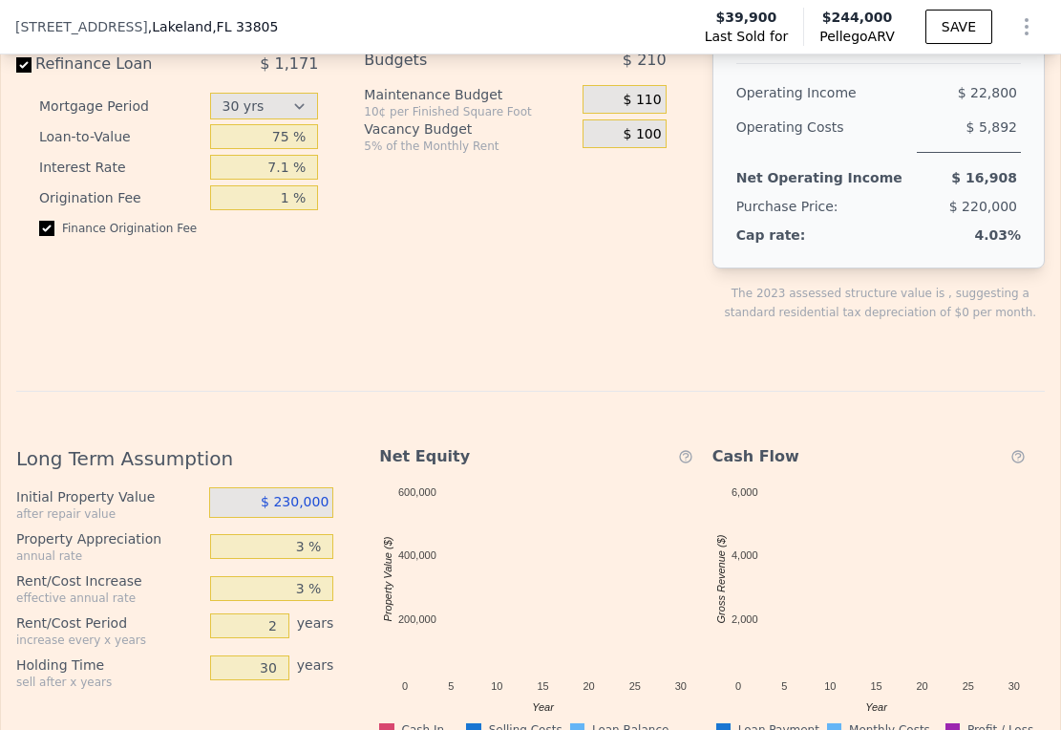
scroll to position [2615, 0]
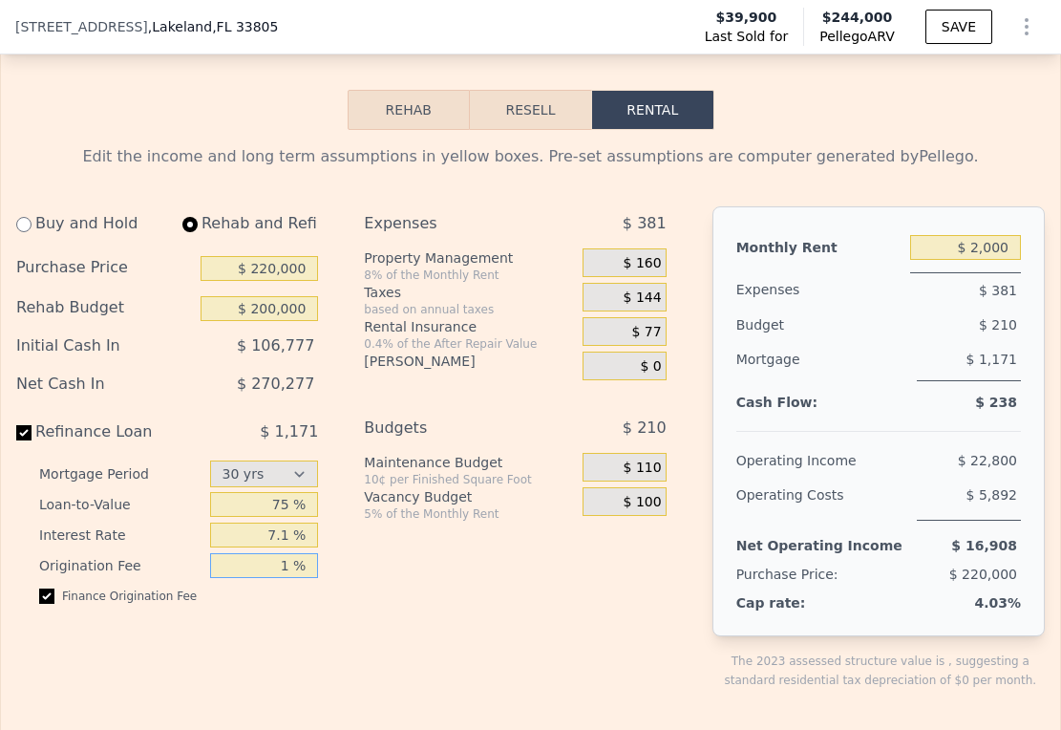
drag, startPoint x: 272, startPoint y: 616, endPoint x: 299, endPoint y: 614, distance: 26.8
click at [299, 578] on input "1 %" at bounding box center [264, 565] width 109 height 25
type input "2 %"
click at [377, 606] on div "Expenses $ 381 Property Management 8% of the Monthly Rent $ 160 Taxes based on …" at bounding box center [522, 463] width 317 height 514
drag, startPoint x: 250, startPoint y: 316, endPoint x: 330, endPoint y: 316, distance: 80.2
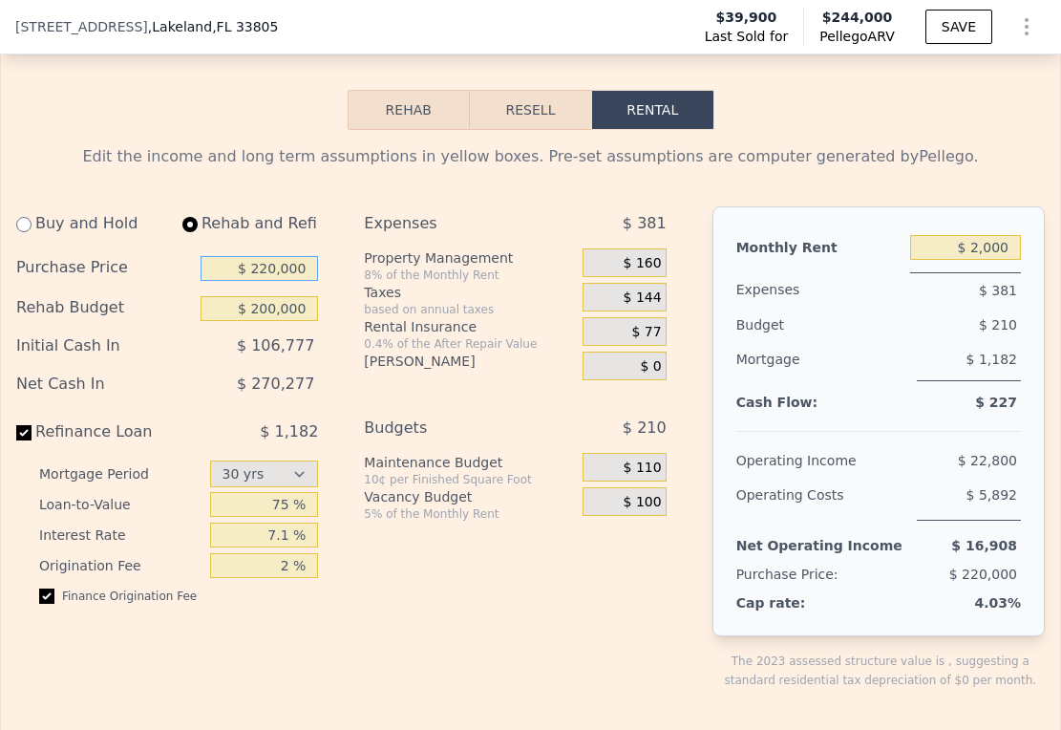
click at [330, 316] on div "Buy and Hold Rehab and Refi Purchase Price $ 220,000 Rehab Budget $ 200,000 Ini…" at bounding box center [349, 463] width 666 height 514
type input "$ 120,000"
click at [327, 260] on div "Buy and Hold Rehab and Refi Purchase Price $ 120,000 Rehab Budget $ 200,000 Ini…" at bounding box center [174, 463] width 317 height 514
drag, startPoint x: 251, startPoint y: 355, endPoint x: 334, endPoint y: 354, distance: 83.1
click at [334, 354] on div "Buy and Hold Rehab and Refi Purchase Price $ 120,000 Rehab Budget $ 200,000 Ini…" at bounding box center [349, 463] width 666 height 514
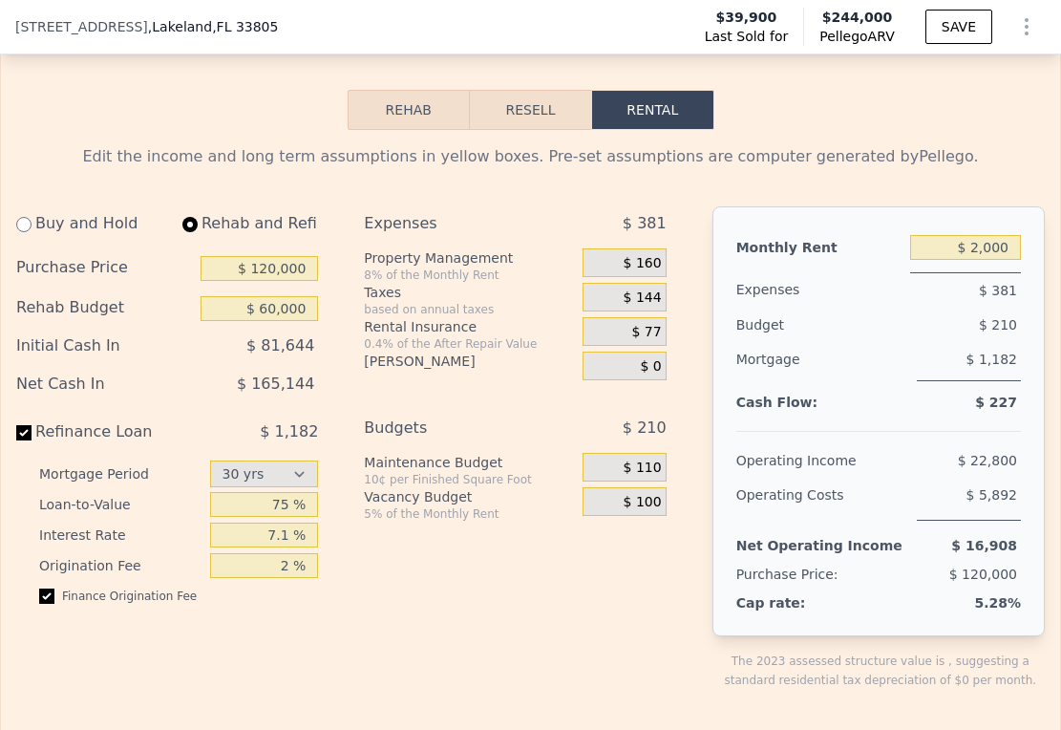
click at [328, 340] on div "Buy and Hold Rehab and Refi Purchase Price $ 120,000 Rehab Budget $ 60,000 Init…" at bounding box center [174, 463] width 317 height 514
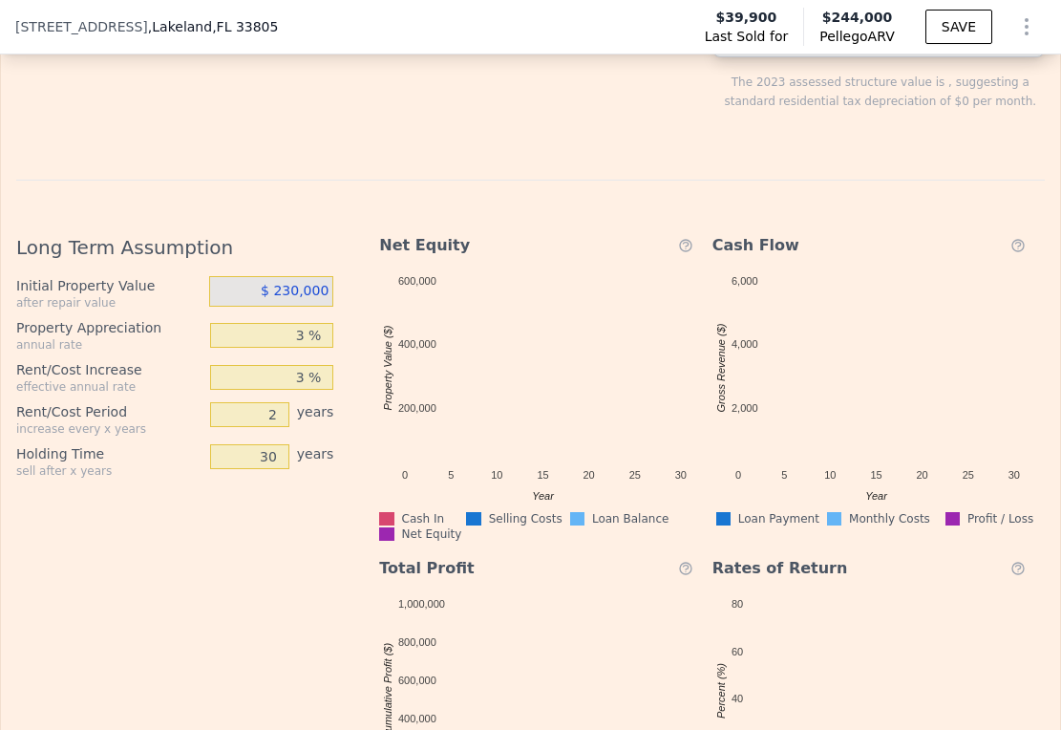
scroll to position [2765, 0]
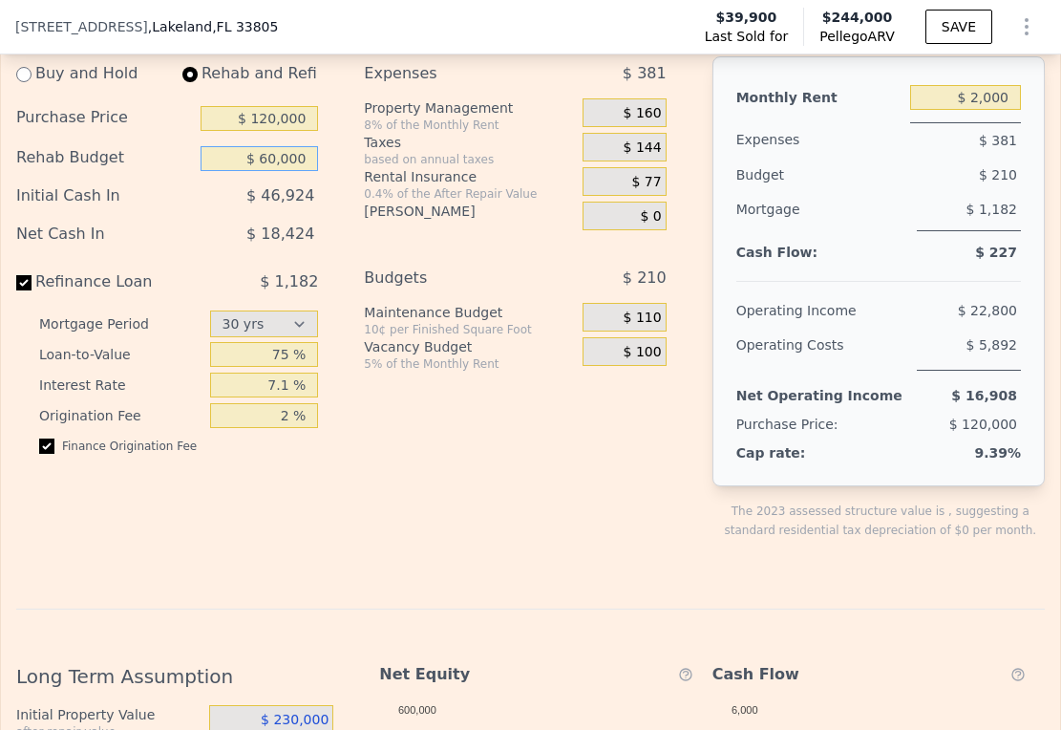
drag, startPoint x: 256, startPoint y: 204, endPoint x: 327, endPoint y: 202, distance: 70.7
click at [327, 202] on div "Buy and Hold Rehab and Refi Purchase Price $ 120,000 Rehab Budget $ 60,000 Init…" at bounding box center [174, 313] width 317 height 514
type input "$ 70,000"
click at [338, 257] on div "Buy and Hold Rehab and Refi Purchase Price $ 120,000 Rehab Budget $ 70,000 Init…" at bounding box center [349, 313] width 666 height 514
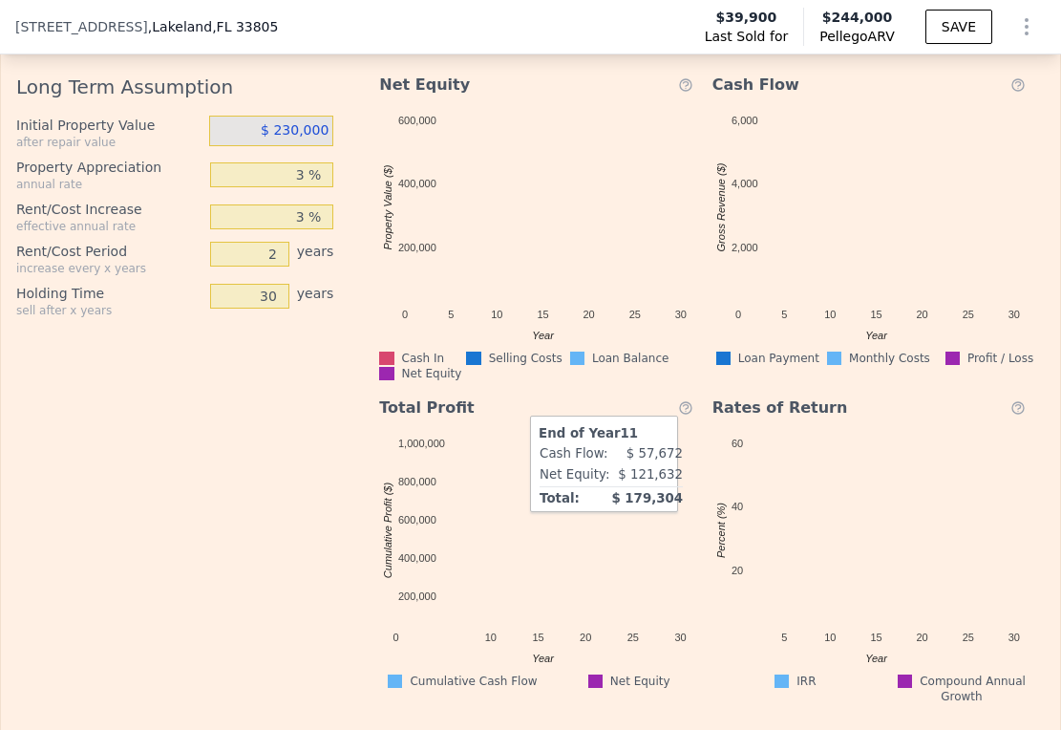
scroll to position [2676, 0]
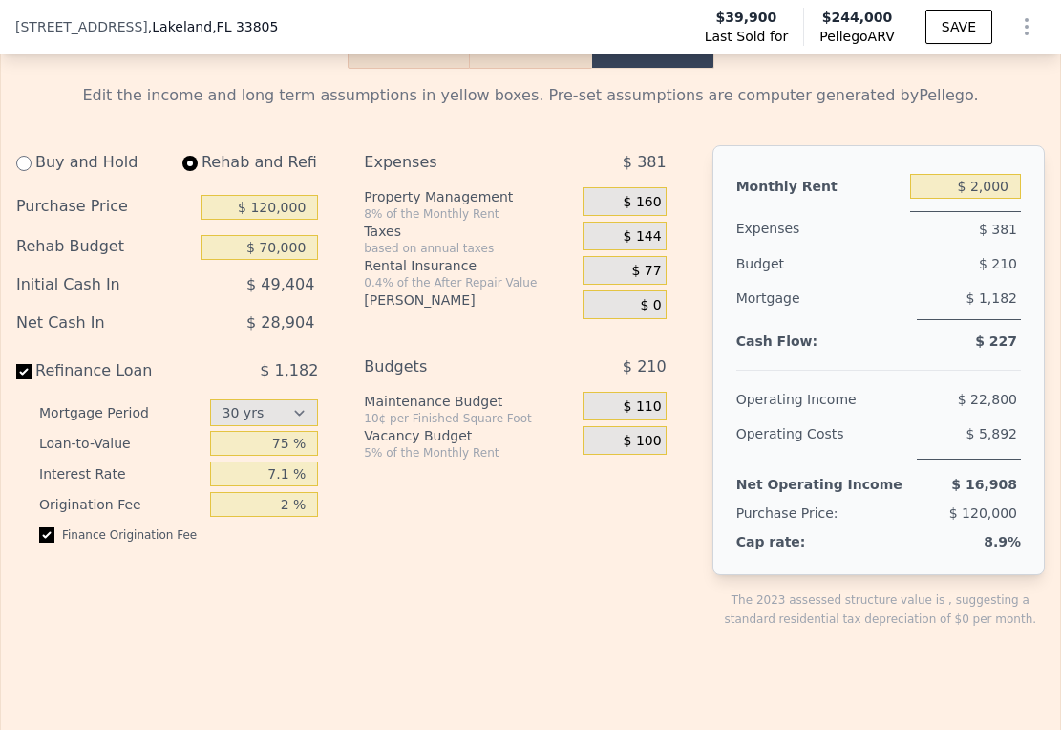
click at [624, 245] on span "$ 144" at bounding box center [643, 236] width 38 height 17
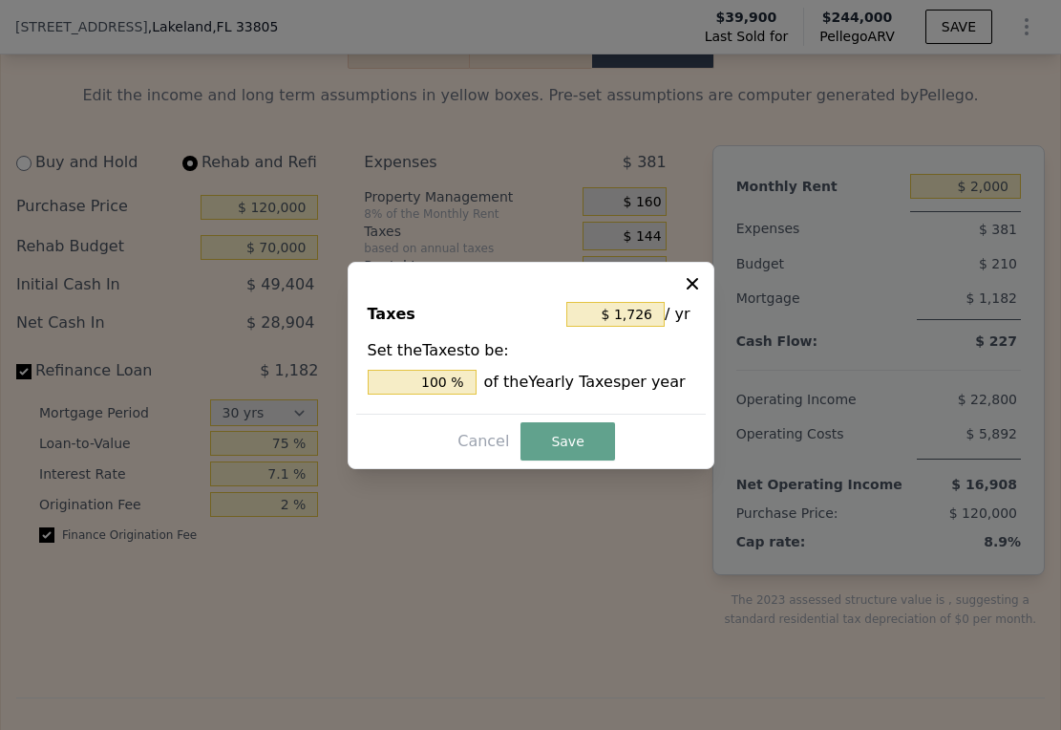
click at [695, 282] on icon at bounding box center [692, 283] width 19 height 19
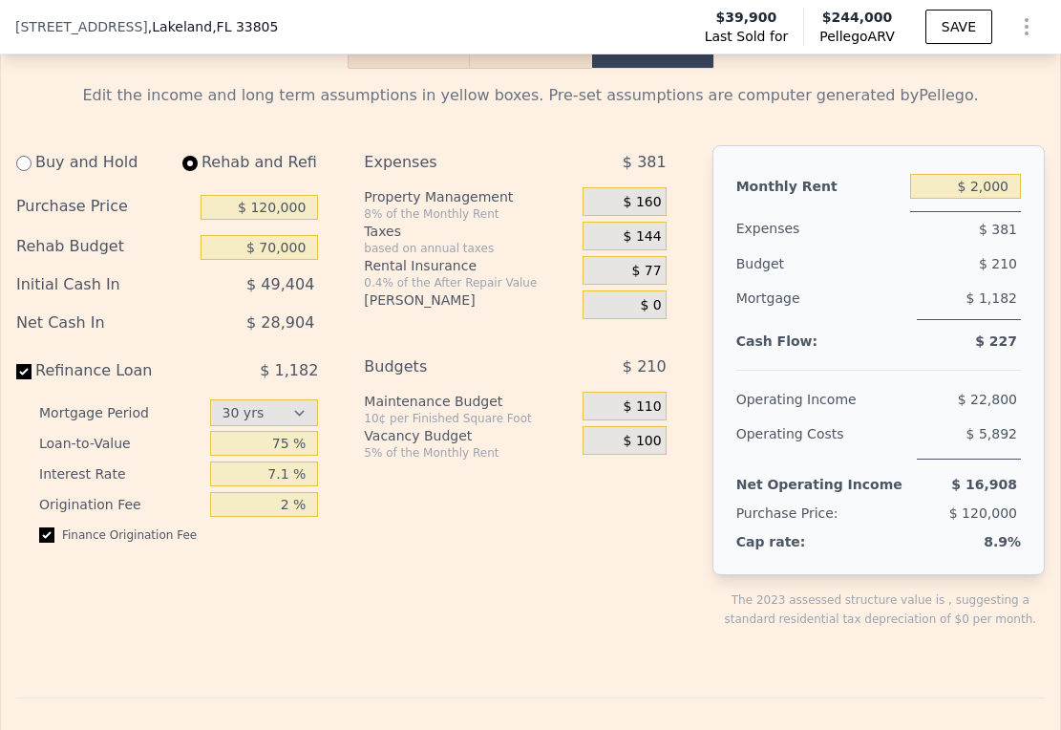
click at [276, 293] on span "$ 49,404" at bounding box center [280, 284] width 68 height 18
click at [248, 293] on span "$ 49,404" at bounding box center [280, 284] width 68 height 18
click at [291, 293] on span "$ 49,404" at bounding box center [280, 284] width 68 height 18
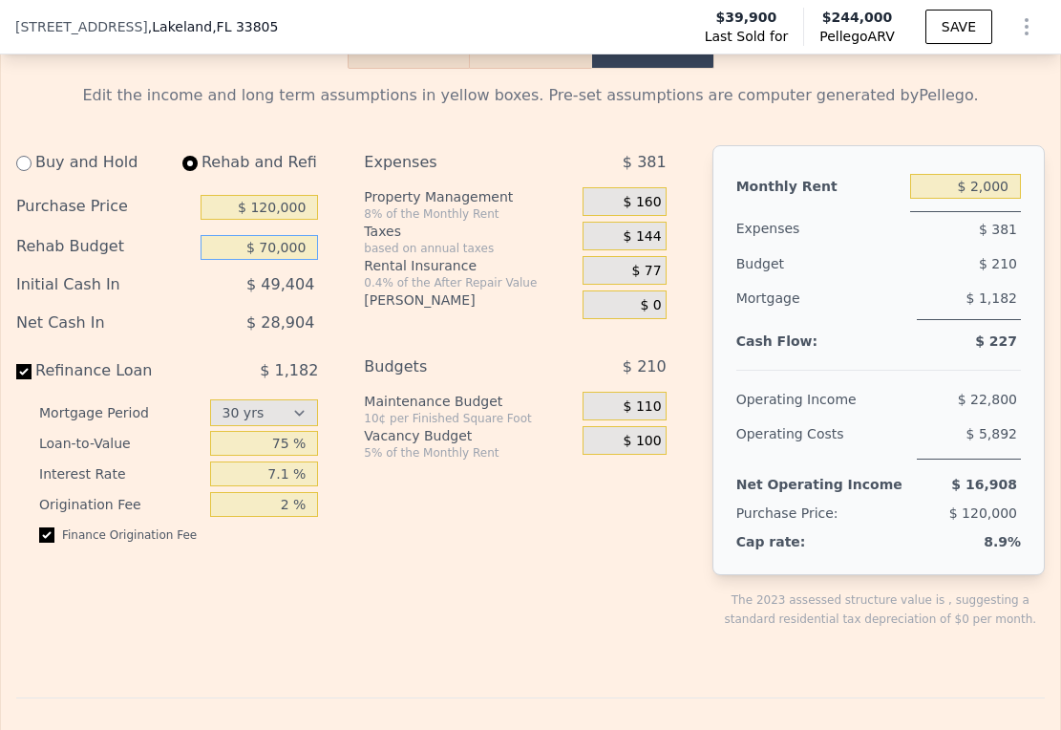
click at [292, 260] on input "$ 70,000" at bounding box center [259, 247] width 117 height 25
click at [213, 260] on input "$ 70,000" at bounding box center [259, 247] width 117 height 25
click at [265, 293] on span "$ 49,404" at bounding box center [280, 284] width 68 height 18
click at [268, 293] on span "$ 49,404" at bounding box center [280, 284] width 68 height 18
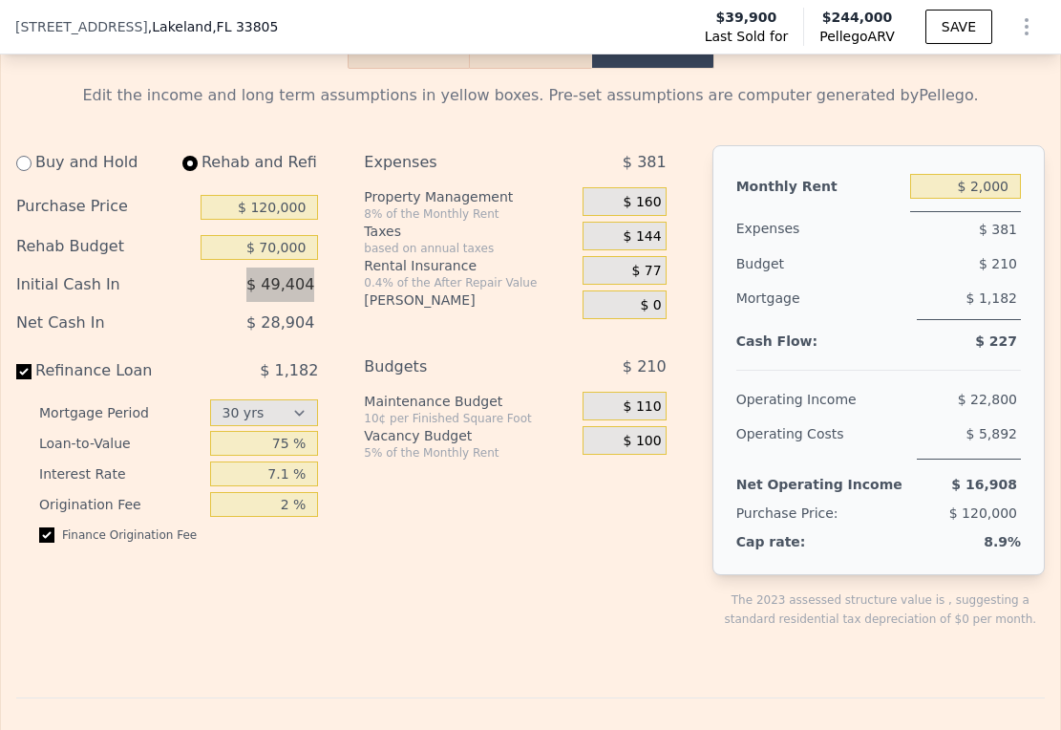
select select "30"
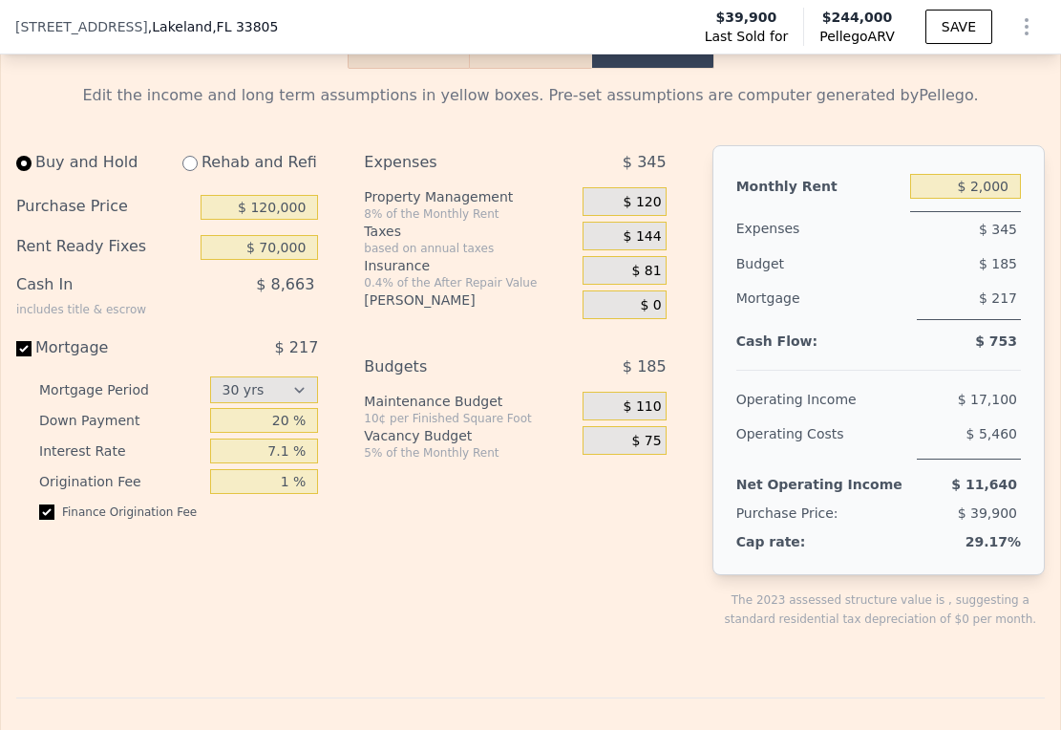
type input "$ 1,650"
type input "$ 1,500"
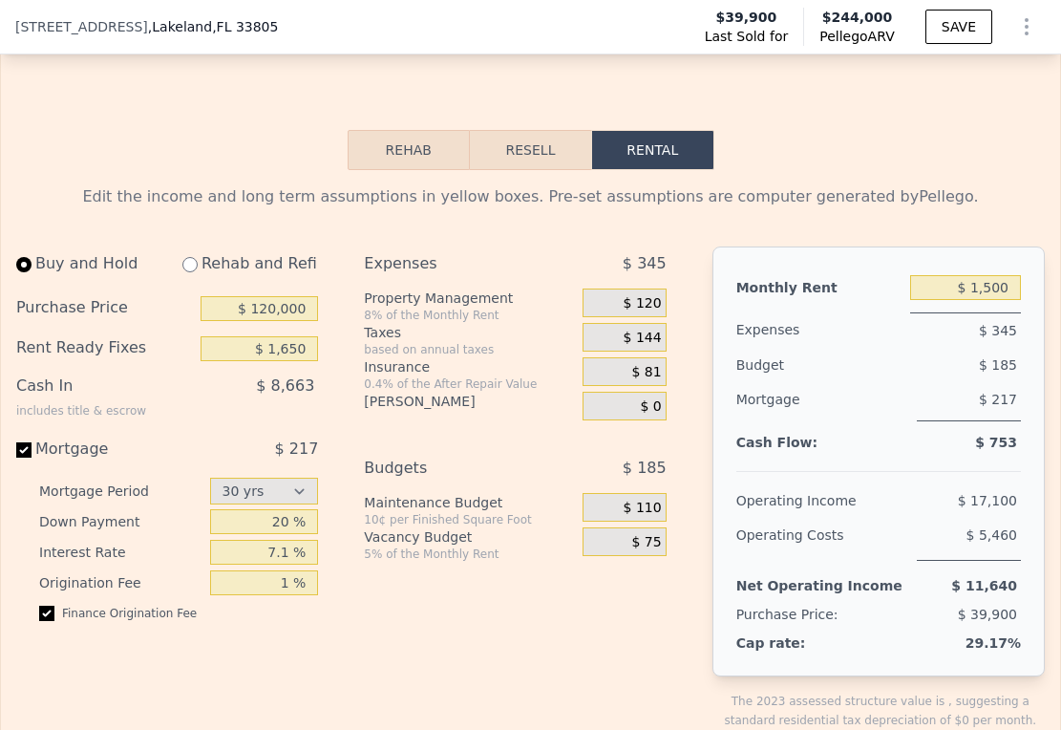
scroll to position [2571, 0]
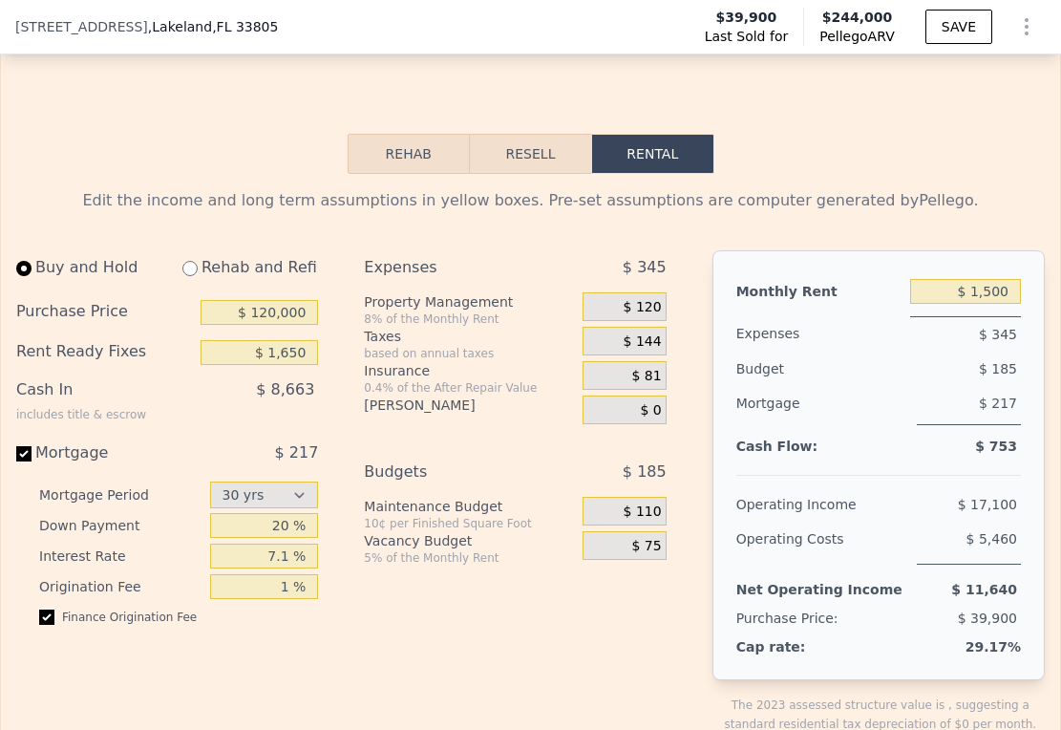
click at [516, 174] on button "Resell" at bounding box center [530, 154] width 121 height 40
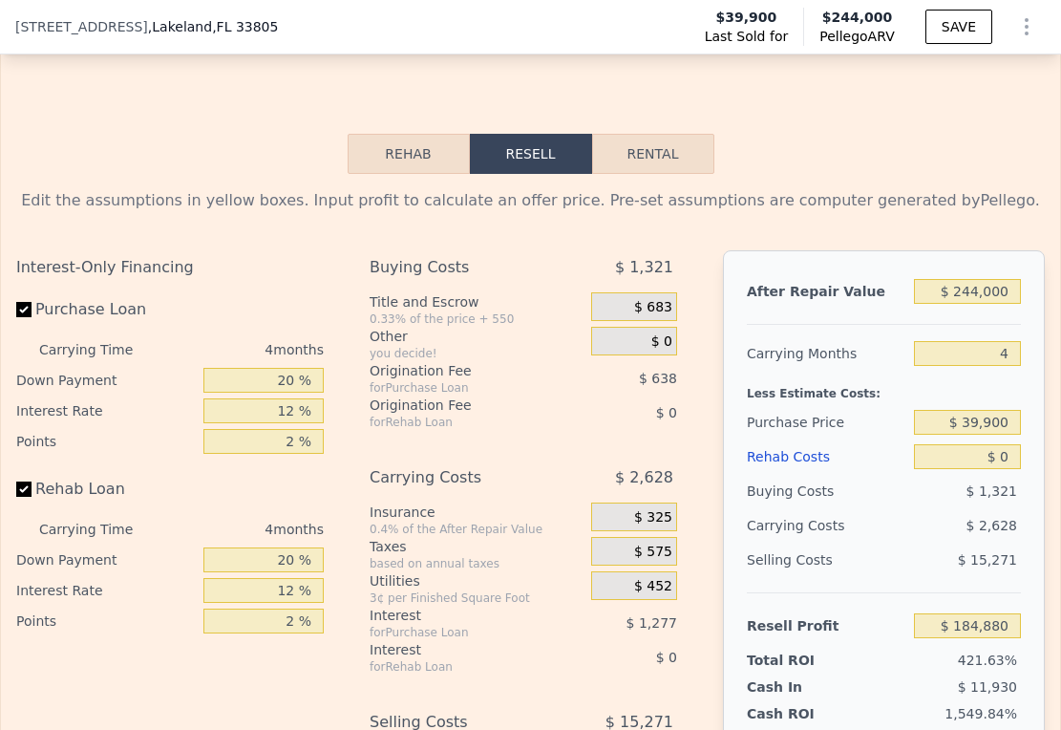
click at [634, 174] on button "Rental" at bounding box center [653, 154] width 122 height 40
select select "30"
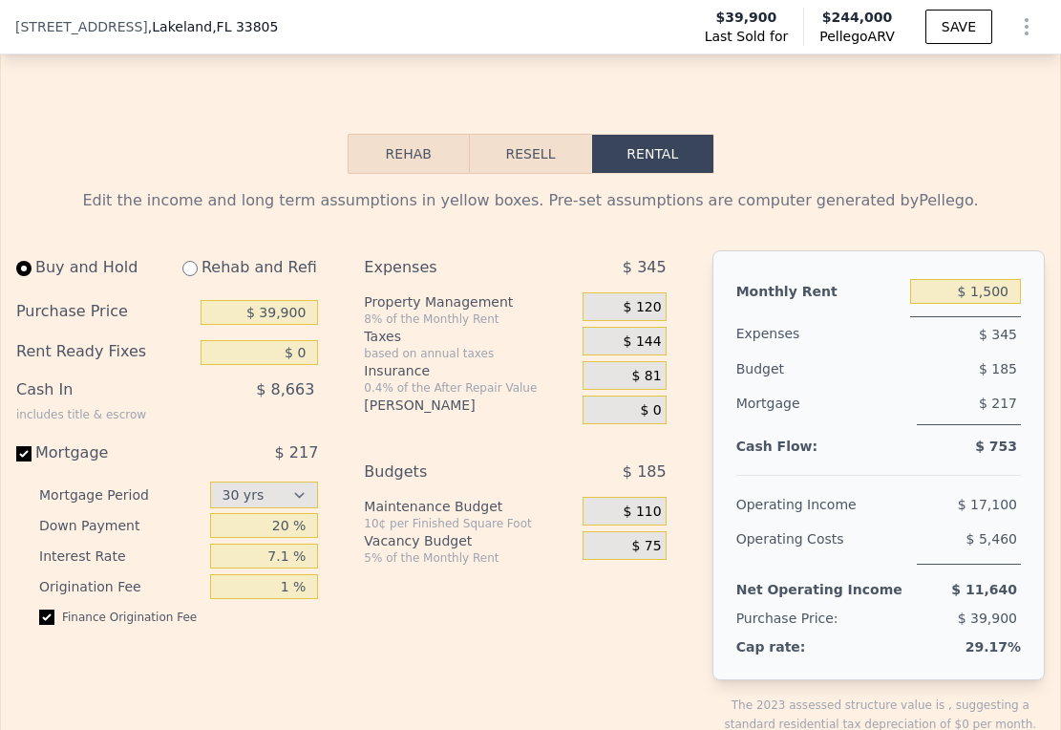
click at [424, 174] on button "Rehab" at bounding box center [409, 154] width 122 height 40
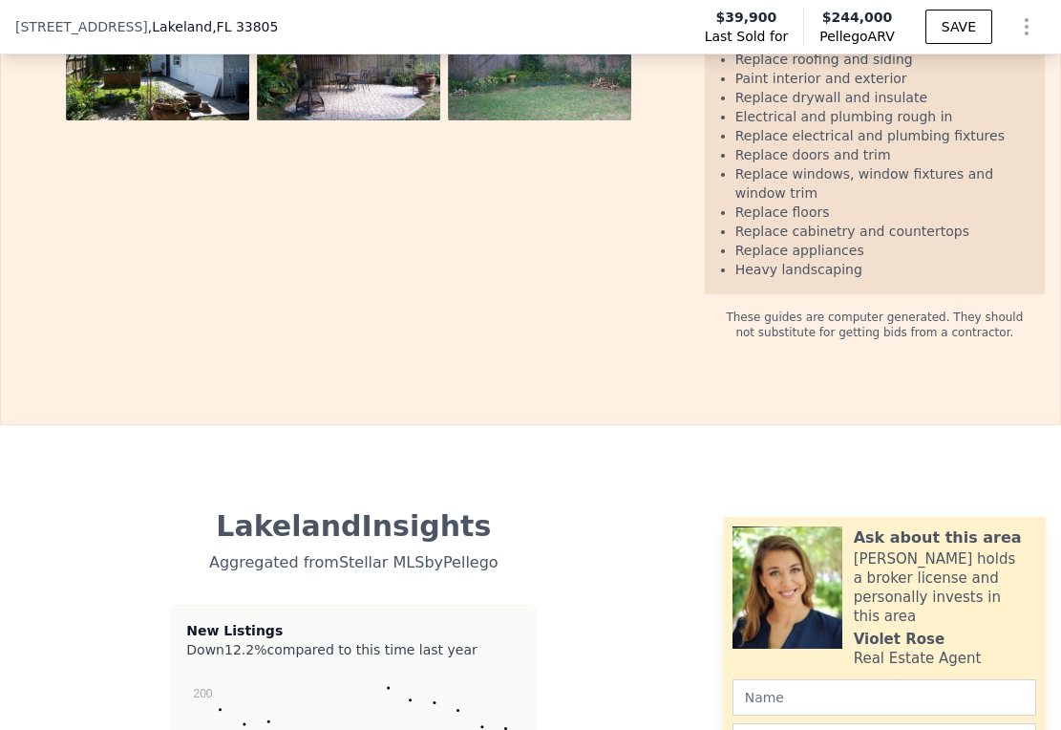
scroll to position [2377, 0]
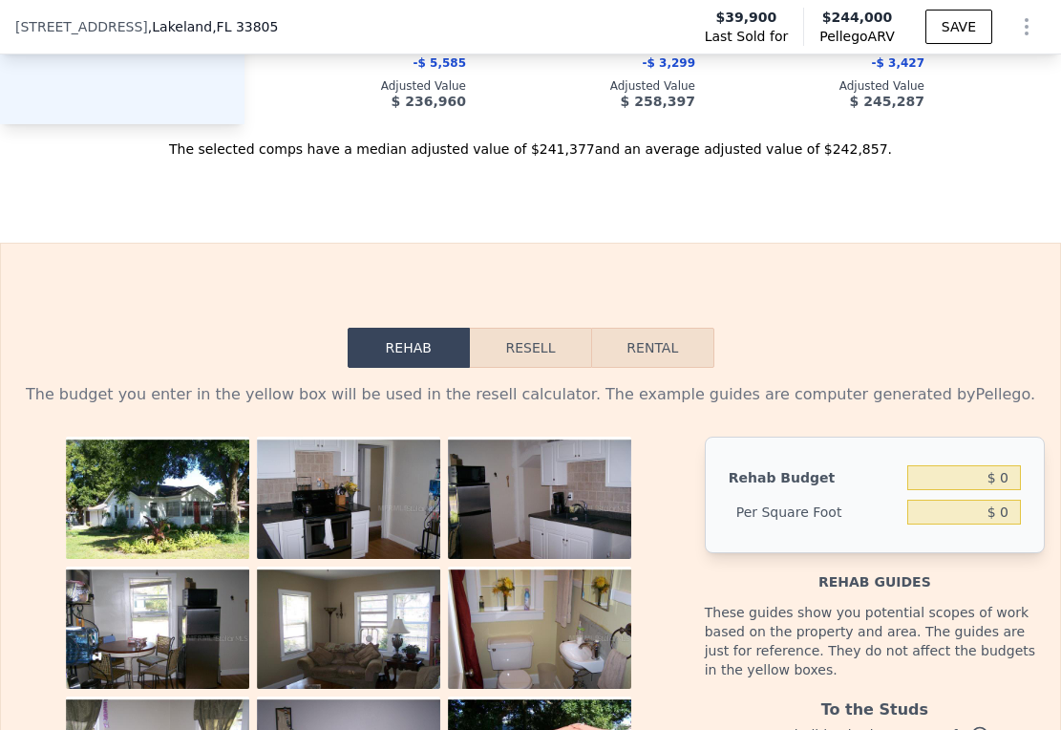
click at [516, 368] on button "Resell" at bounding box center [530, 348] width 121 height 40
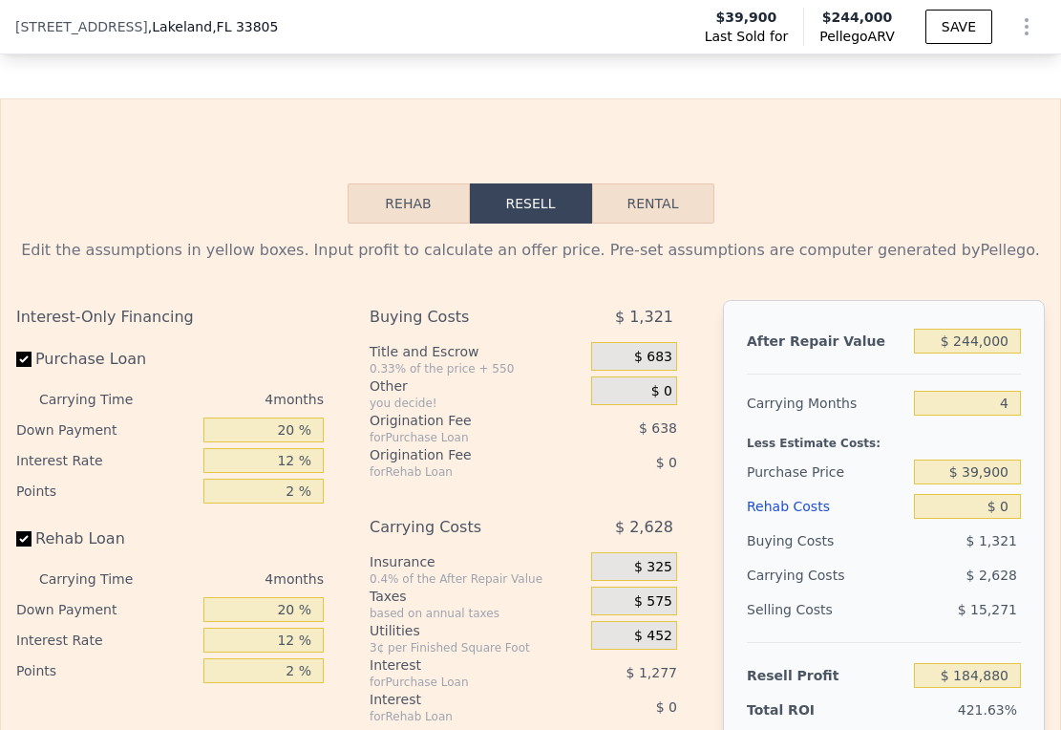
scroll to position [2658, 0]
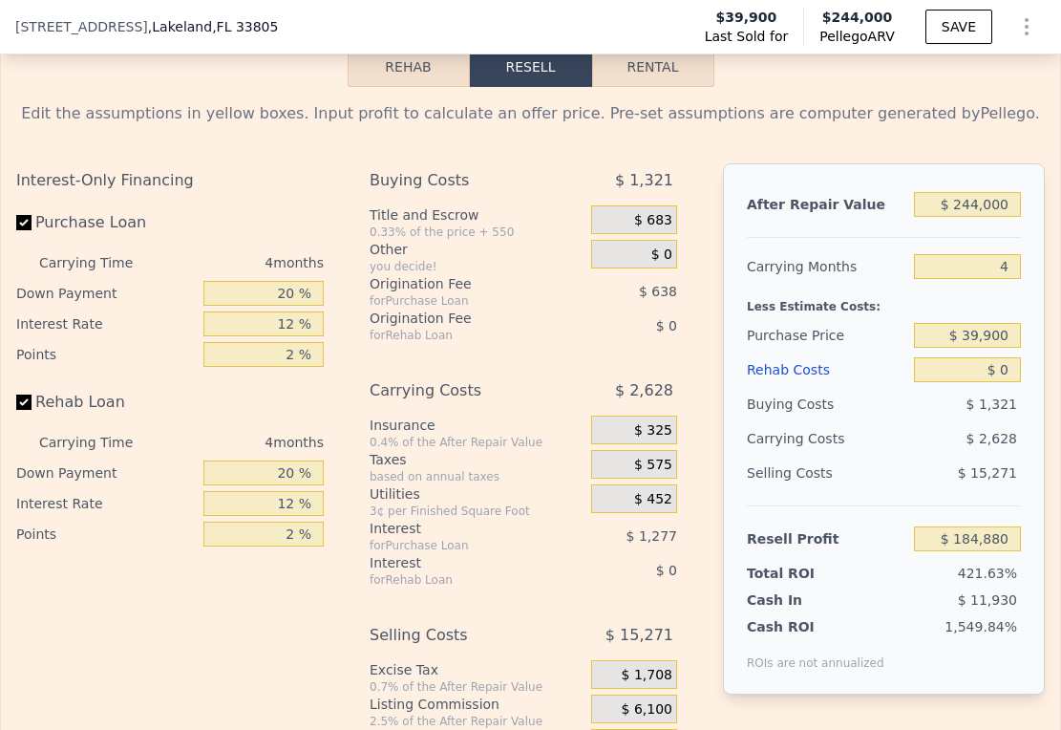
click at [639, 87] on button "Rental" at bounding box center [653, 67] width 122 height 40
select select "30"
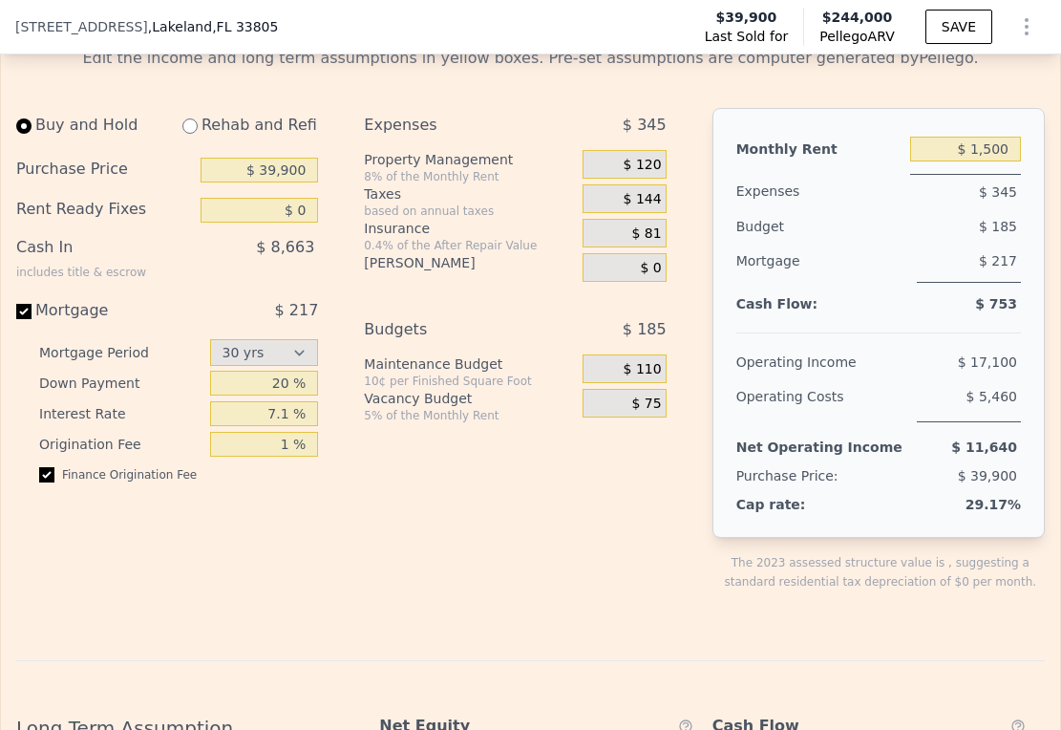
scroll to position [2682, 0]
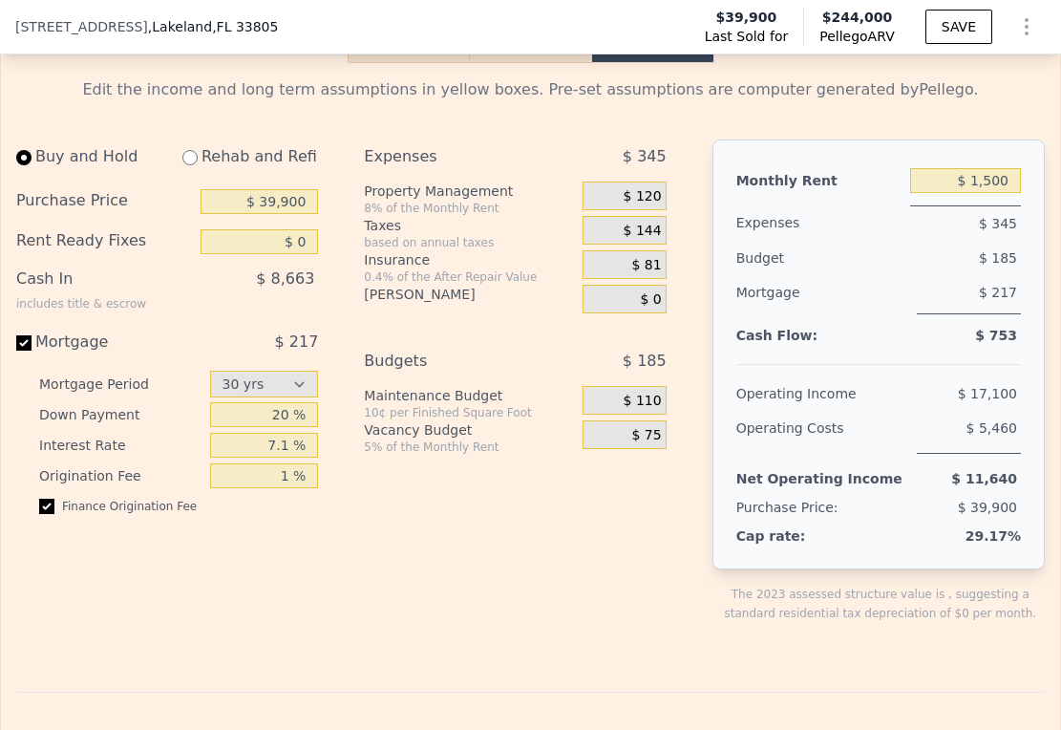
click at [188, 165] on input "radio" at bounding box center [189, 157] width 15 height 15
radio input "true"
select select "30"
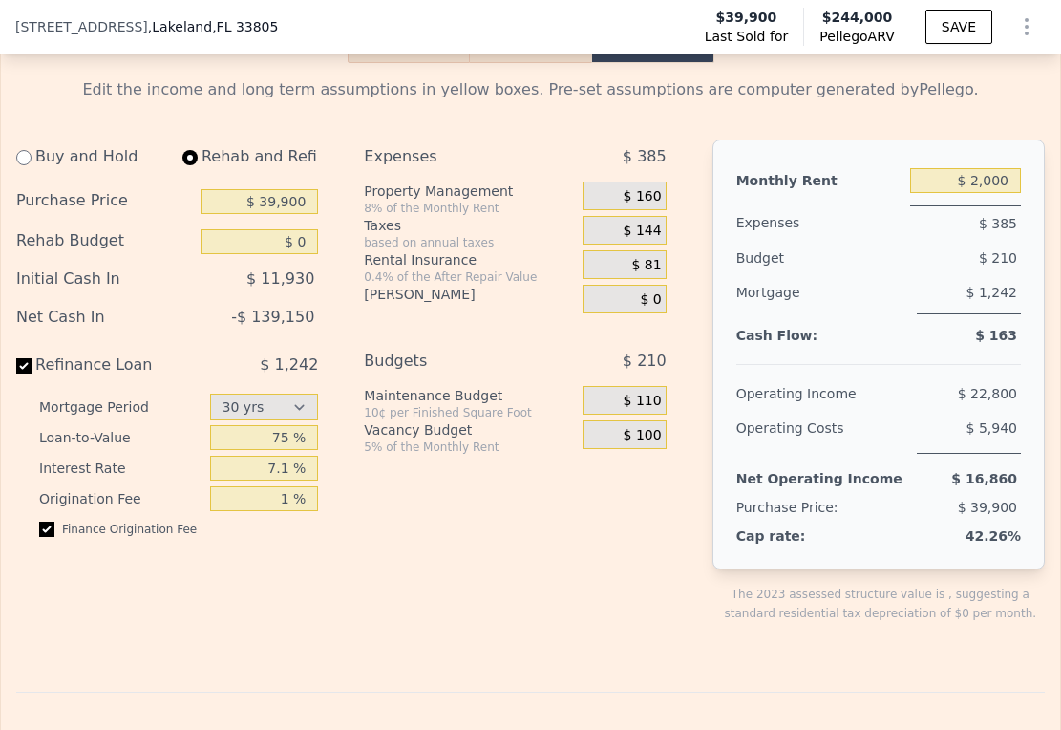
type input "$ 2,000"
click at [22, 165] on input "radio" at bounding box center [23, 157] width 15 height 15
radio input "true"
select select "30"
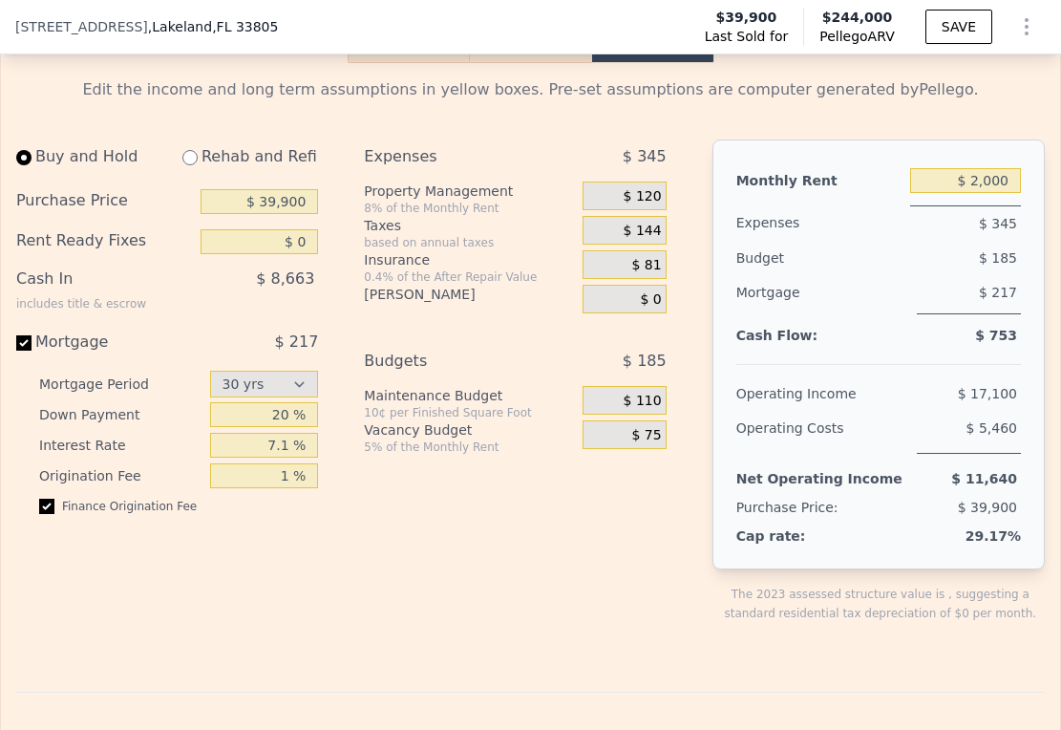
type input "$ 1,500"
drag, startPoint x: 260, startPoint y: 250, endPoint x: 321, endPoint y: 266, distance: 63.2
click at [321, 266] on div "Buy and Hold Rehab and Refi Purchase Price $ 39,900 Rent Ready Fixes $ 0 Cash I…" at bounding box center [174, 396] width 317 height 514
click at [190, 165] on input "radio" at bounding box center [189, 157] width 15 height 15
radio input "true"
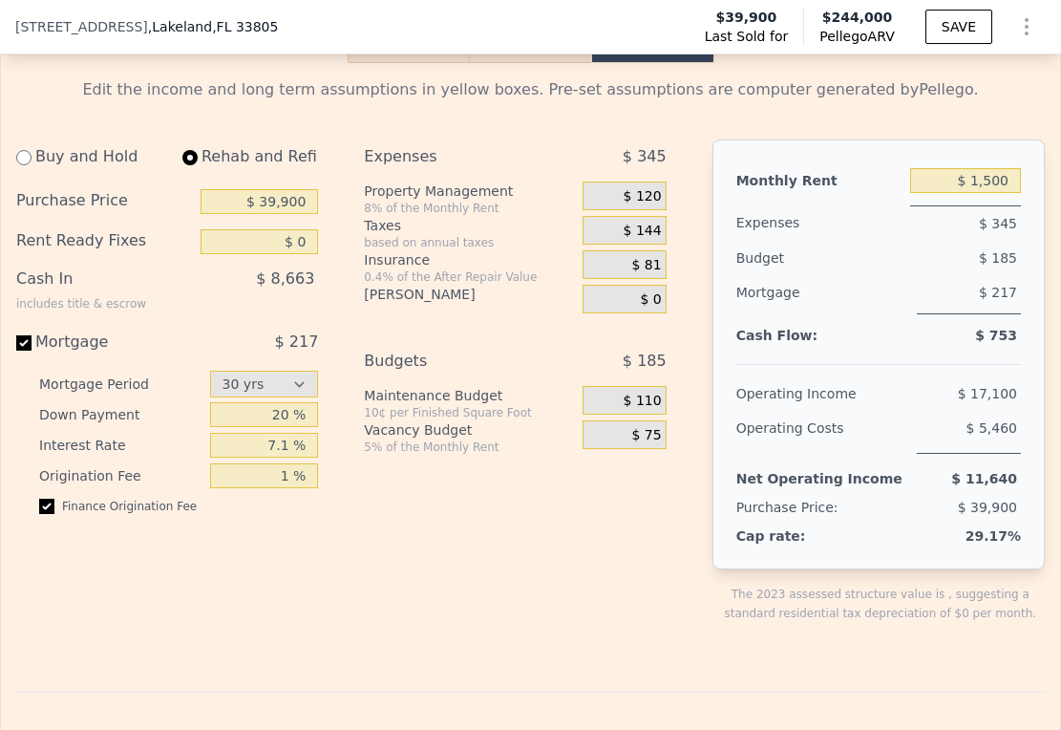
select select "30"
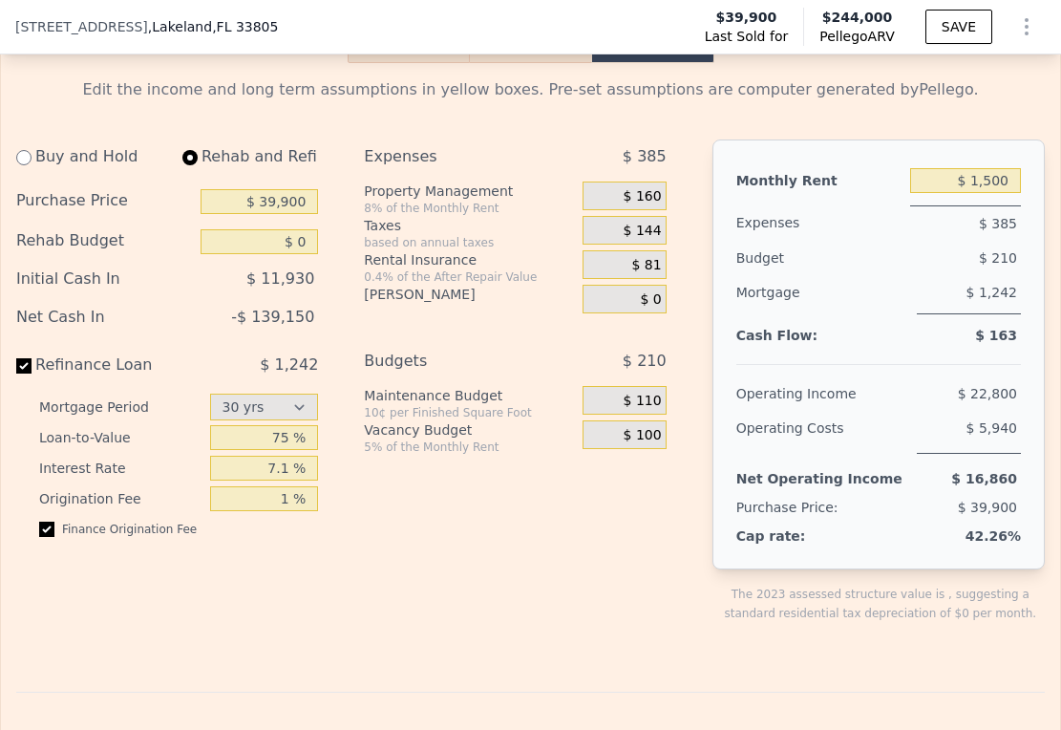
type input "$ 2,000"
drag, startPoint x: 258, startPoint y: 247, endPoint x: 322, endPoint y: 249, distance: 64.0
click at [322, 249] on div "Buy and Hold Rehab and Refi Purchase Price $ 39,900 Rehab Budget $ 0 Initial Ca…" at bounding box center [174, 396] width 317 height 514
type input "$ 120,000"
click at [274, 254] on input "$ 0" at bounding box center [259, 241] width 117 height 25
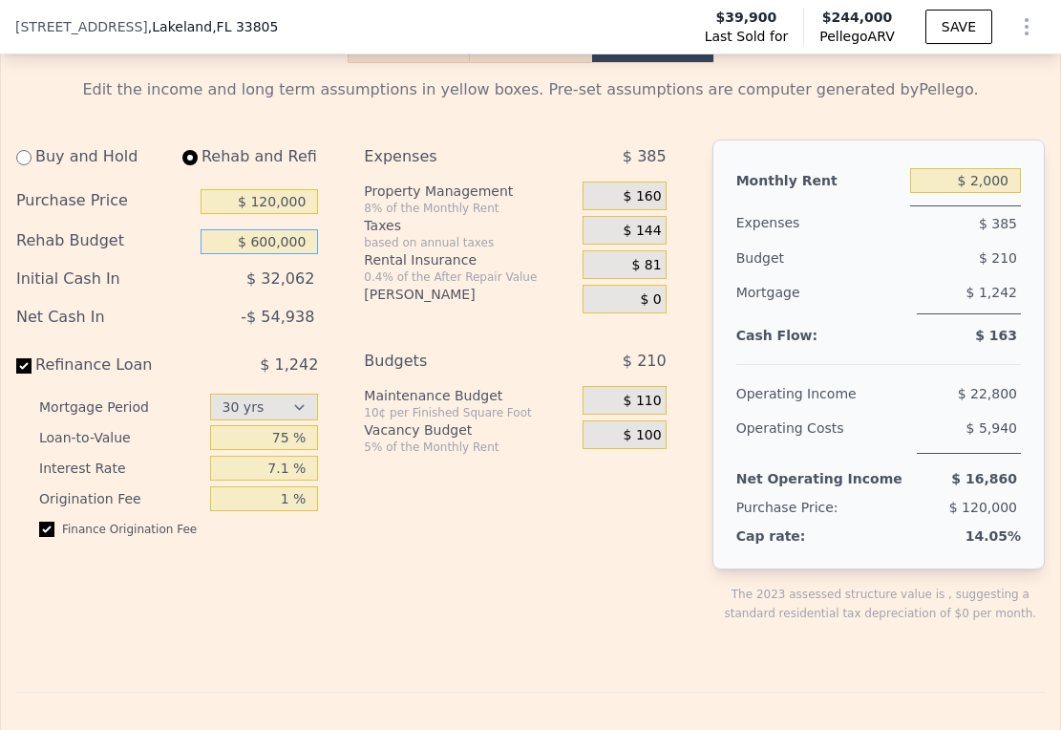
type input "$ 60,000"
click at [209, 296] on div "$ 46,942" at bounding box center [226, 279] width 184 height 34
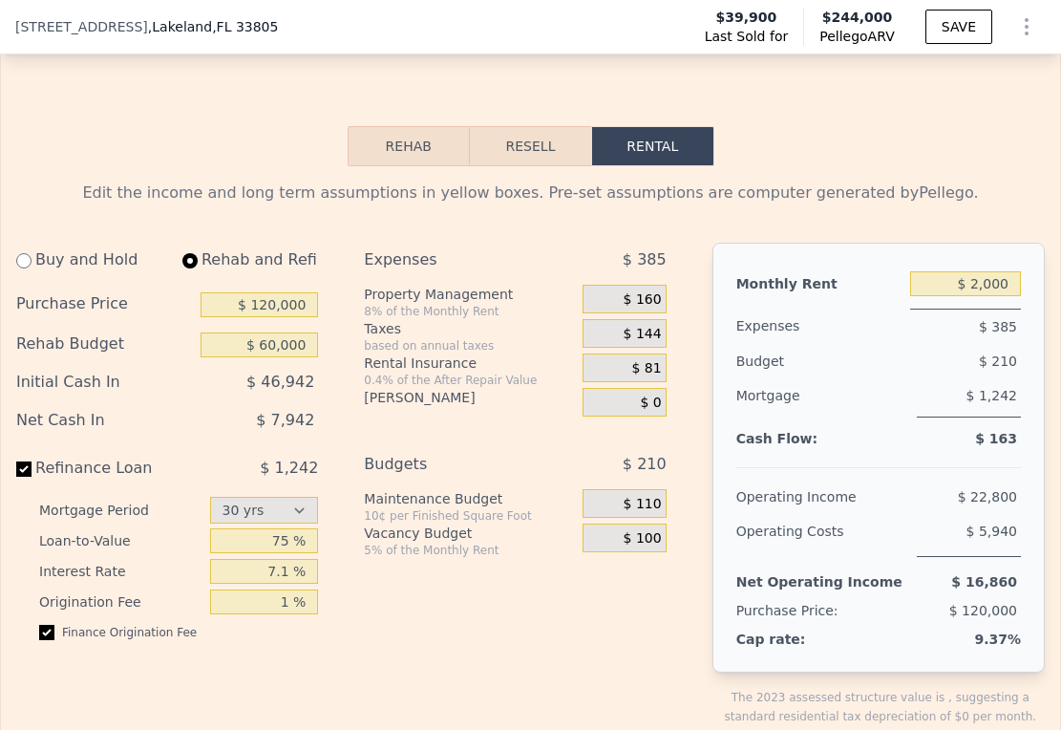
scroll to position [2743, 0]
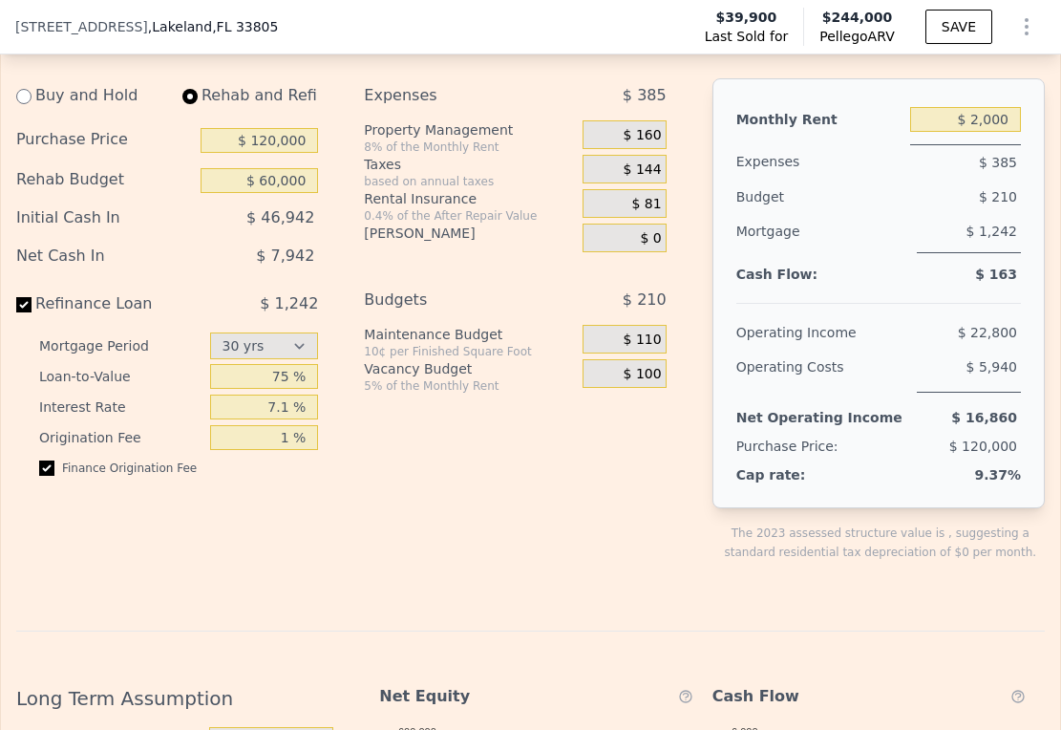
click at [211, 235] on div "$ 46,942" at bounding box center [226, 218] width 184 height 34
click at [283, 265] on span "$ 7,942" at bounding box center [285, 255] width 58 height 18
click at [215, 273] on div "$ 7,942" at bounding box center [226, 256] width 184 height 34
click at [265, 226] on span "$ 46,942" at bounding box center [280, 217] width 68 height 18
click at [265, 265] on span "$ 7,942" at bounding box center [285, 255] width 58 height 18
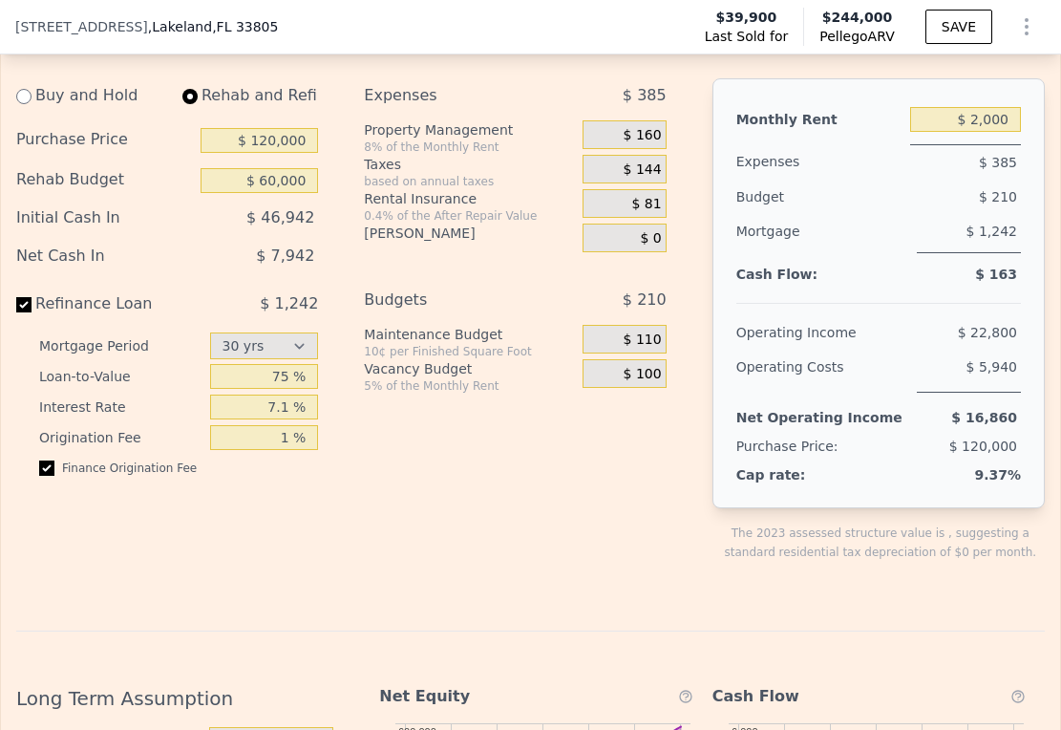
click at [274, 265] on span "$ 7,942" at bounding box center [285, 255] width 58 height 18
click at [239, 273] on div "$ 7,942" at bounding box center [226, 256] width 184 height 34
click at [292, 226] on span "$ 46,942" at bounding box center [280, 217] width 68 height 18
click at [509, 487] on div "Expenses $ 385 Property Management 8% of the Monthly Rent $ 160 Taxes based on …" at bounding box center [522, 335] width 317 height 514
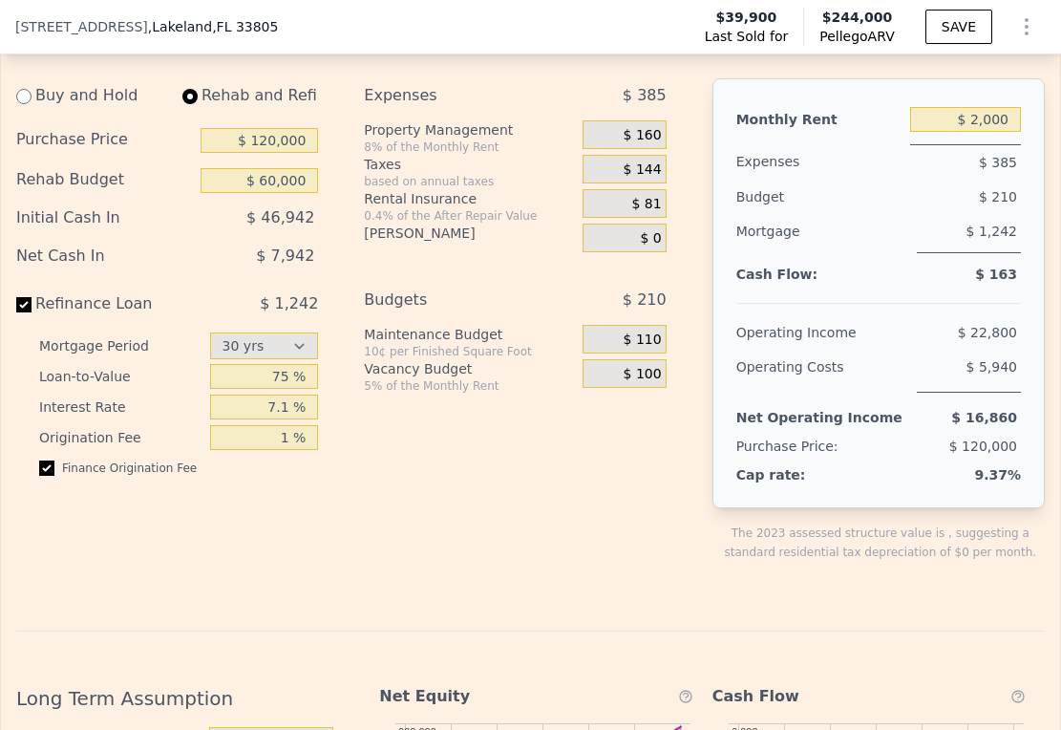
click at [290, 265] on span "$ 7,942" at bounding box center [285, 255] width 58 height 18
select select "30"
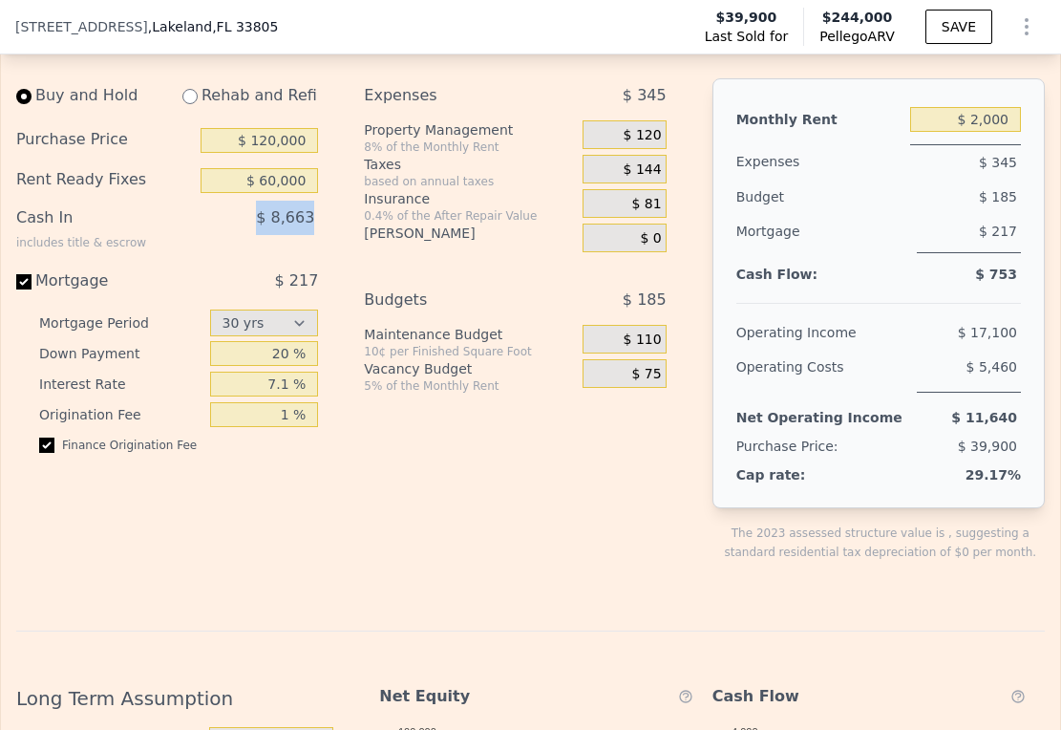
type input "$ 0"
type input "$ 1,500"
click at [510, 515] on div "Expenses $ 345 Property Management 8% of the Monthly Rent $ 120 Taxes based on …" at bounding box center [522, 335] width 317 height 514
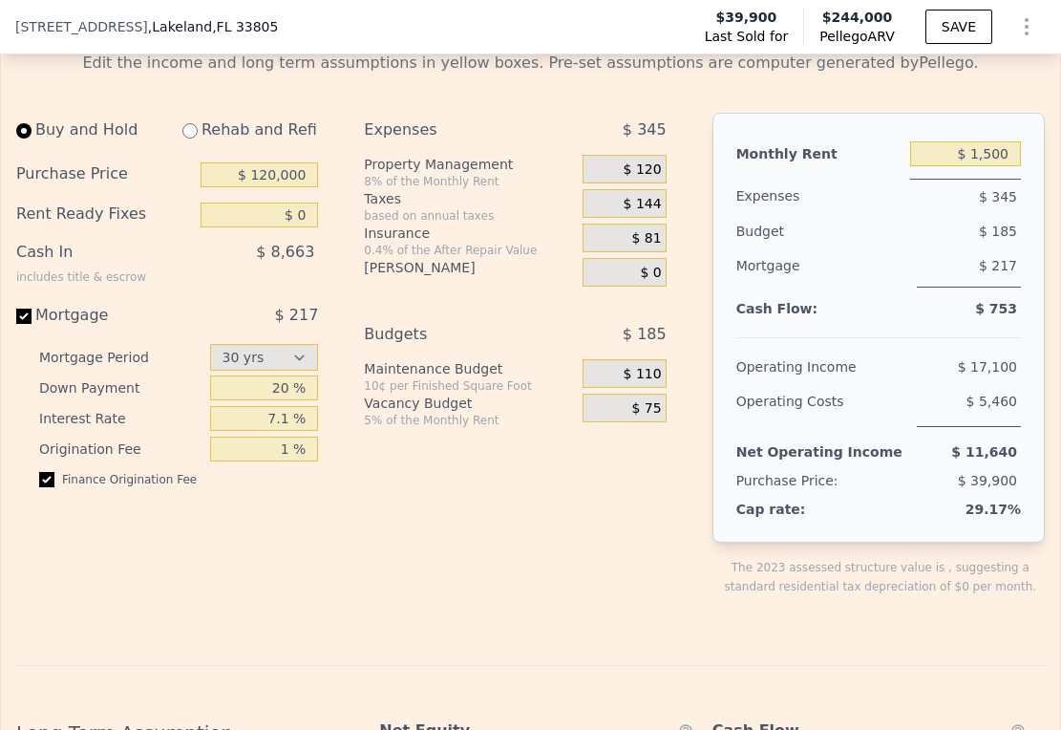
scroll to position [2705, 0]
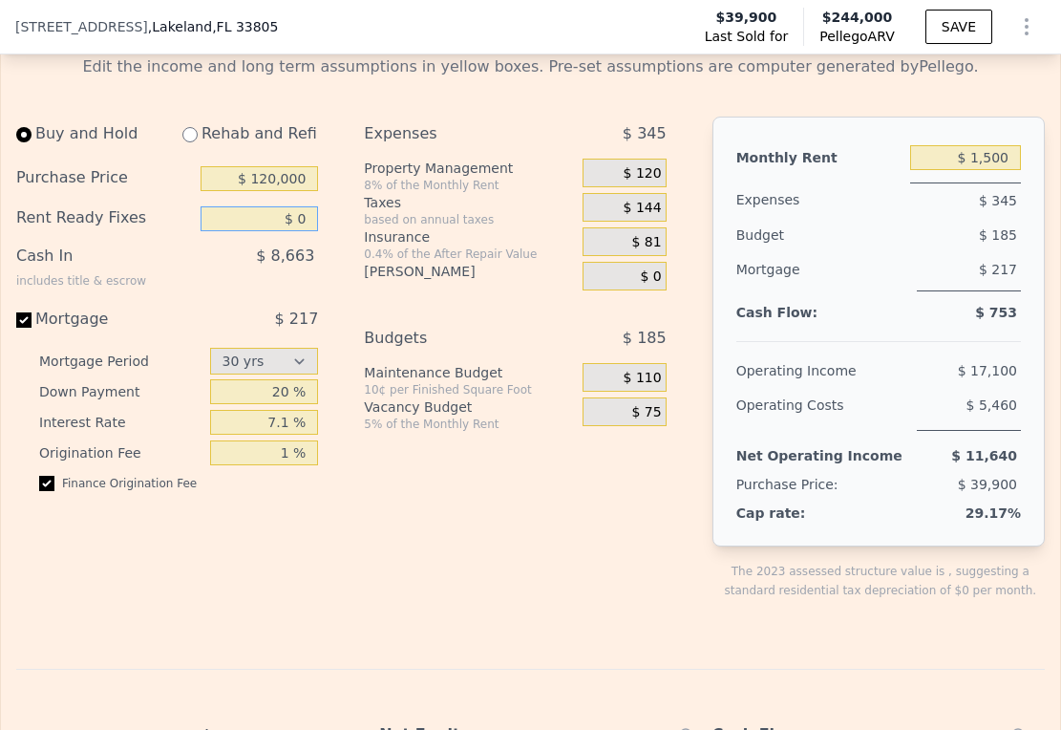
click at [290, 231] on input "$ 0" at bounding box center [259, 218] width 117 height 25
type input "$ 60,000"
click at [190, 288] on div "$ 68,663" at bounding box center [236, 264] width 164 height 50
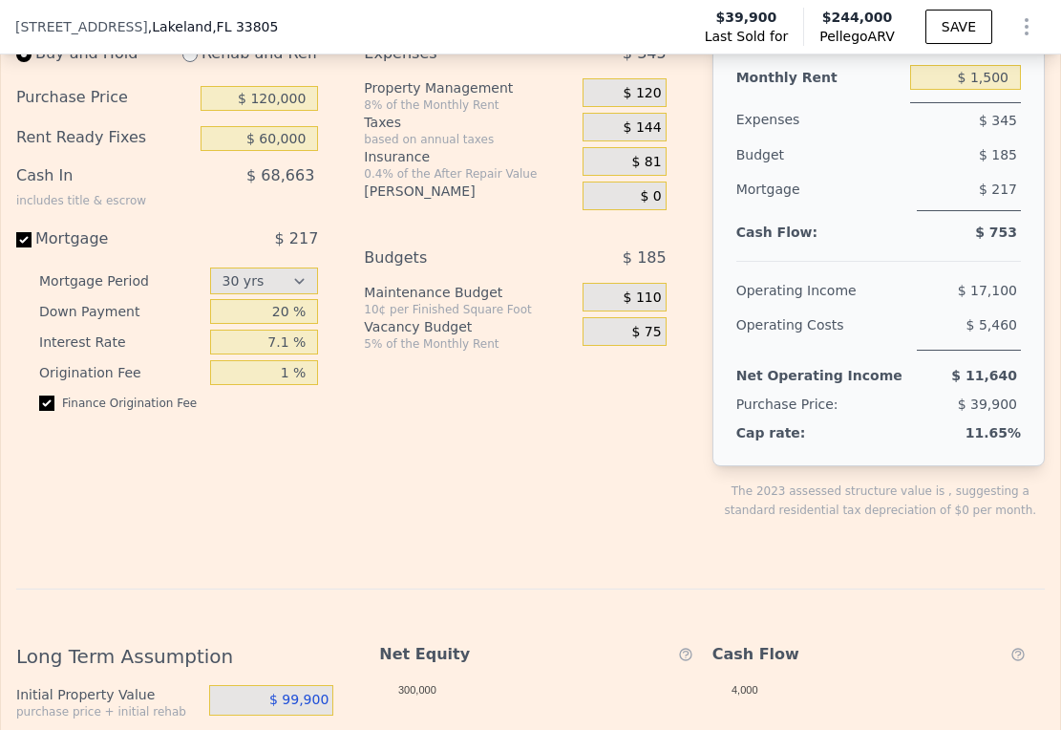
scroll to position [2620, 0]
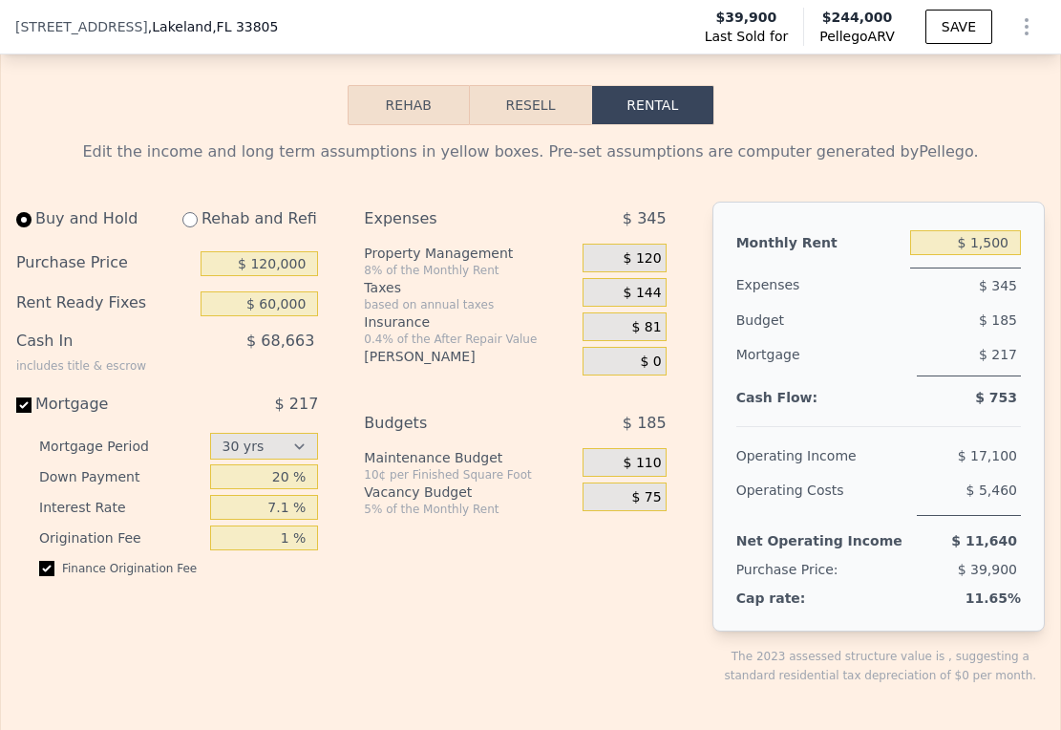
click at [526, 125] on button "Resell" at bounding box center [530, 105] width 121 height 40
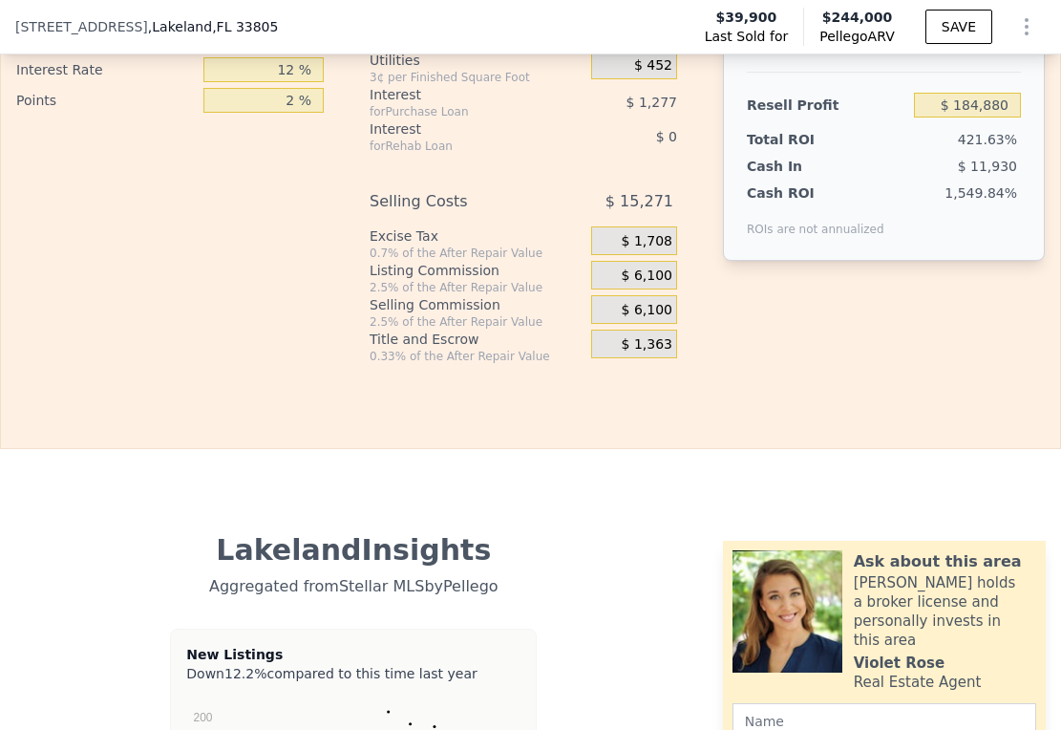
scroll to position [2472, 0]
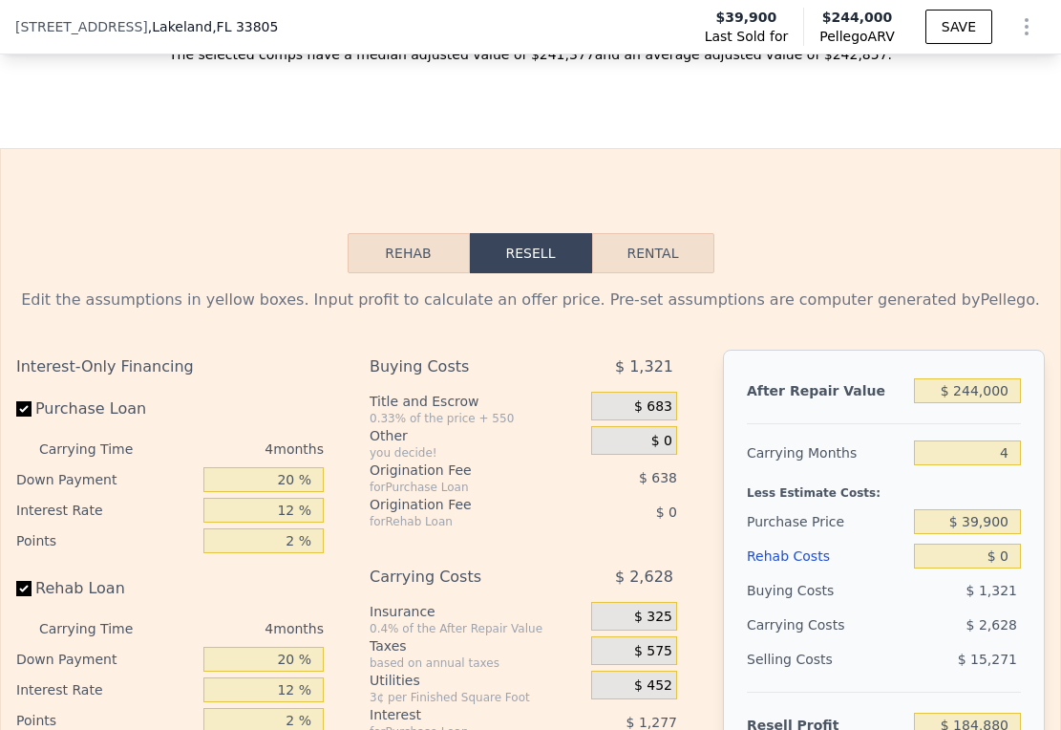
click at [389, 273] on button "Rehab" at bounding box center [409, 253] width 122 height 40
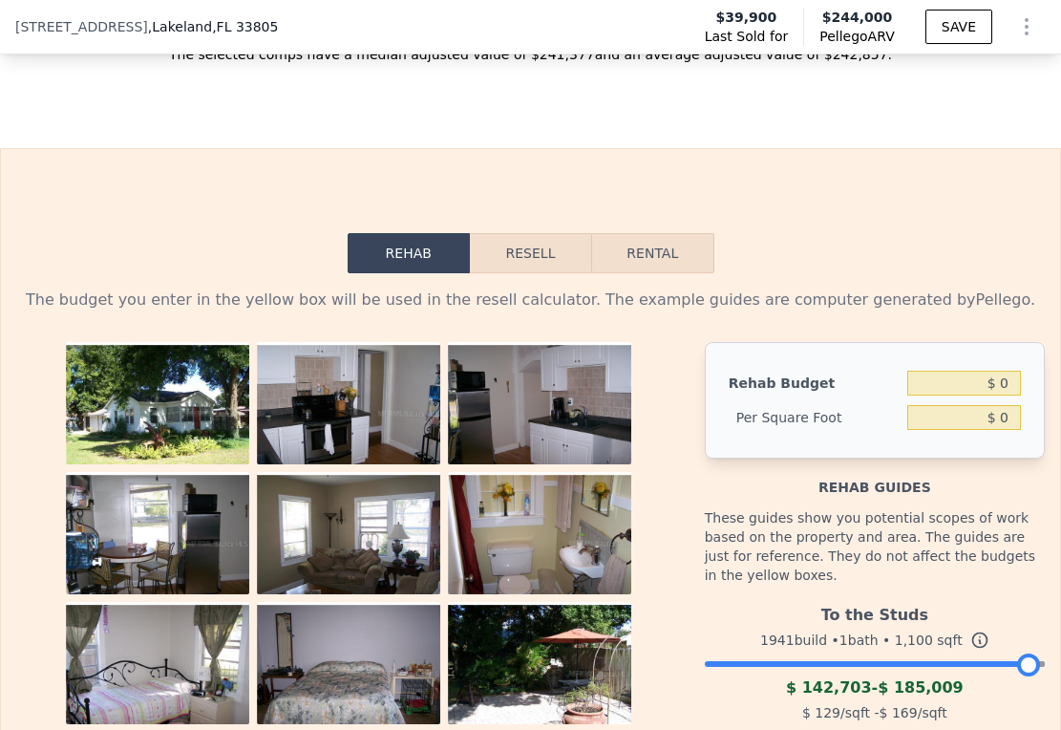
click at [653, 273] on button "Rental" at bounding box center [652, 253] width 122 height 40
select select "30"
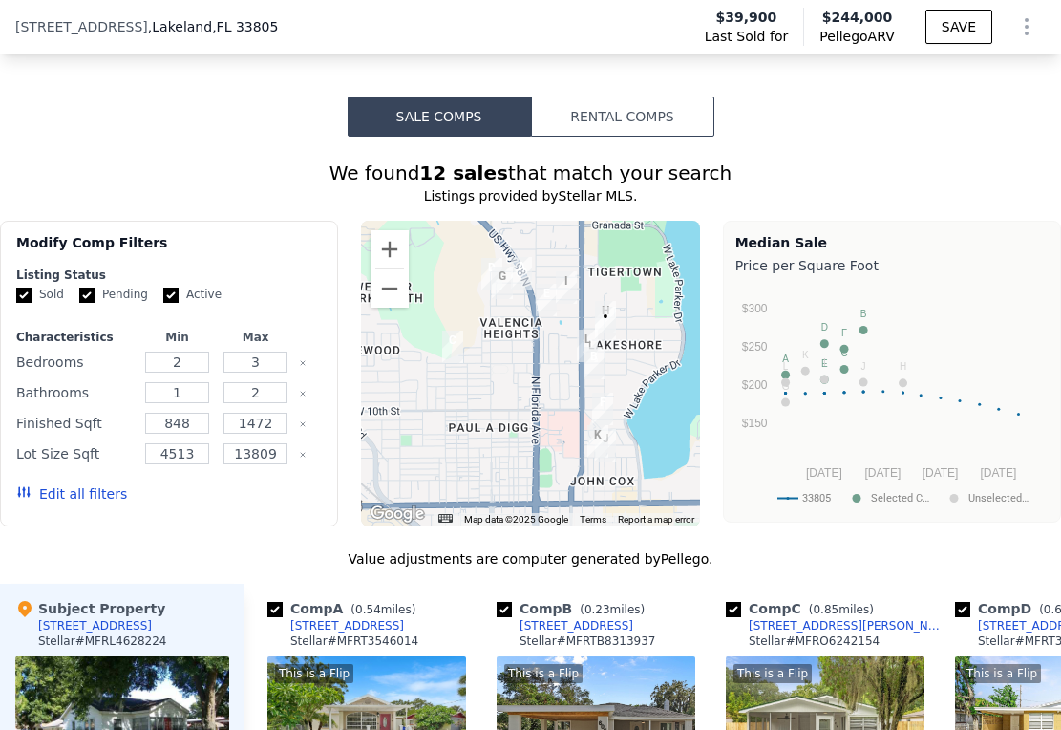
scroll to position [1308, 0]
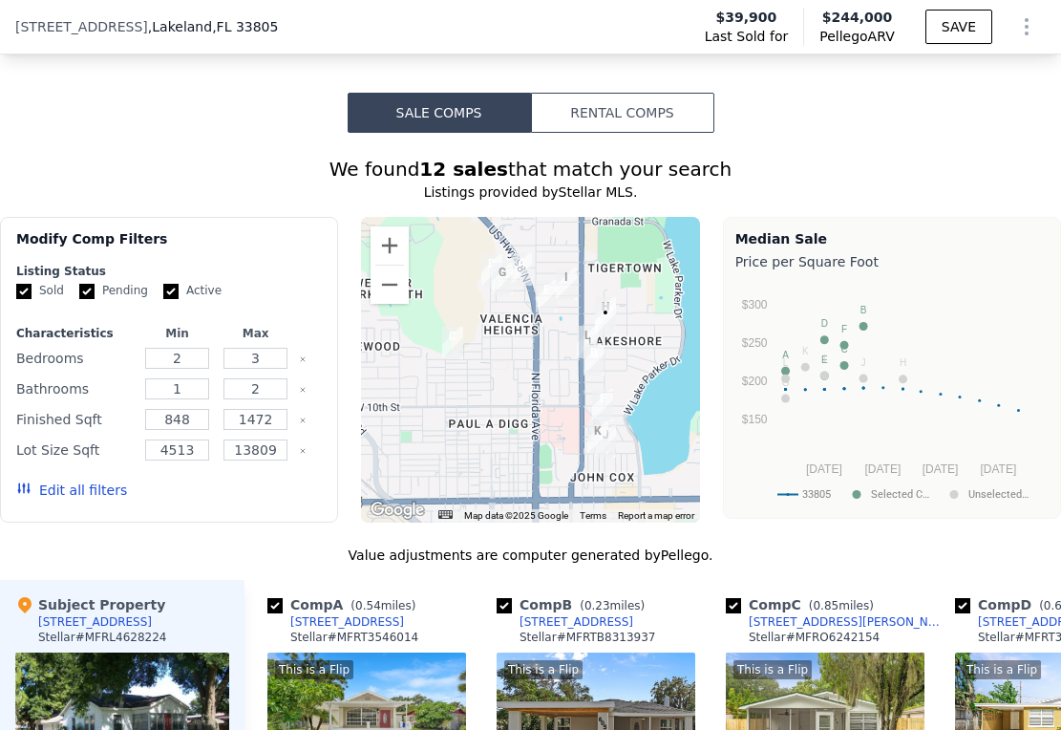
click at [617, 133] on button "Rental Comps" at bounding box center [622, 113] width 183 height 40
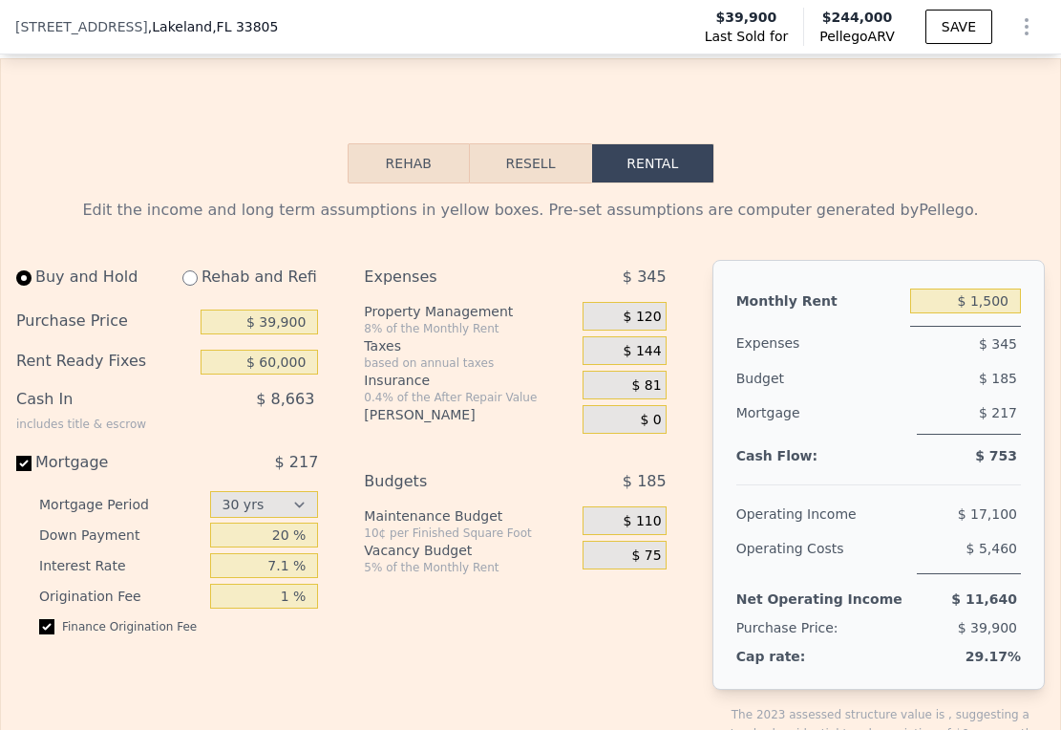
scroll to position [2274, 0]
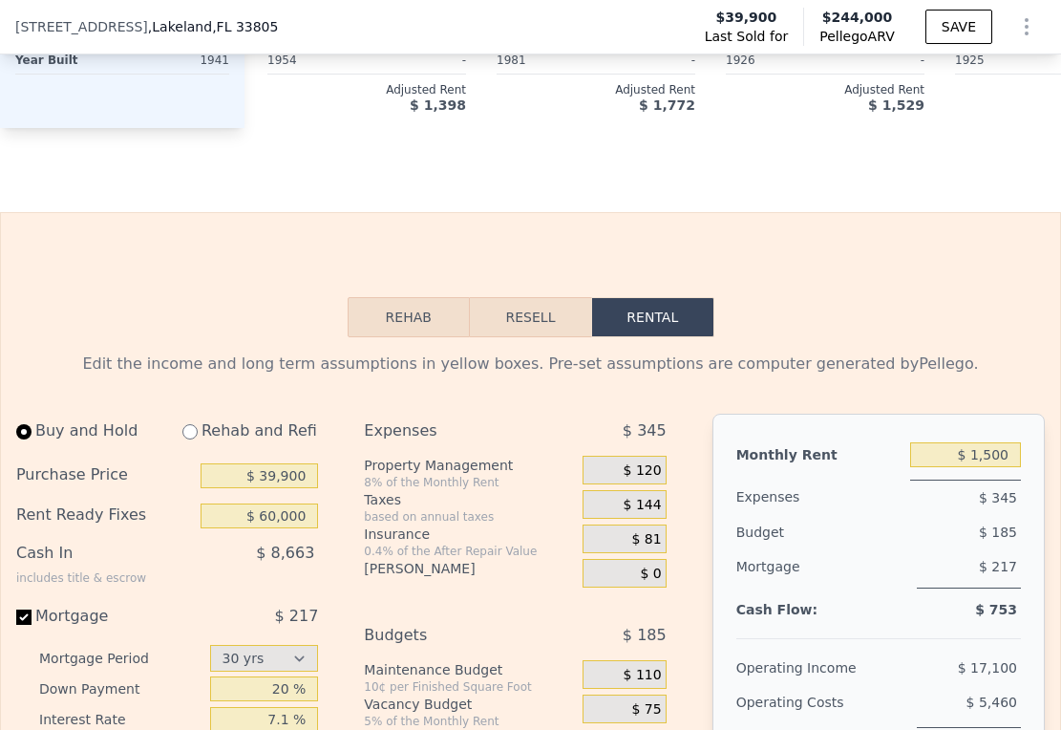
click at [537, 337] on button "Resell" at bounding box center [530, 317] width 121 height 40
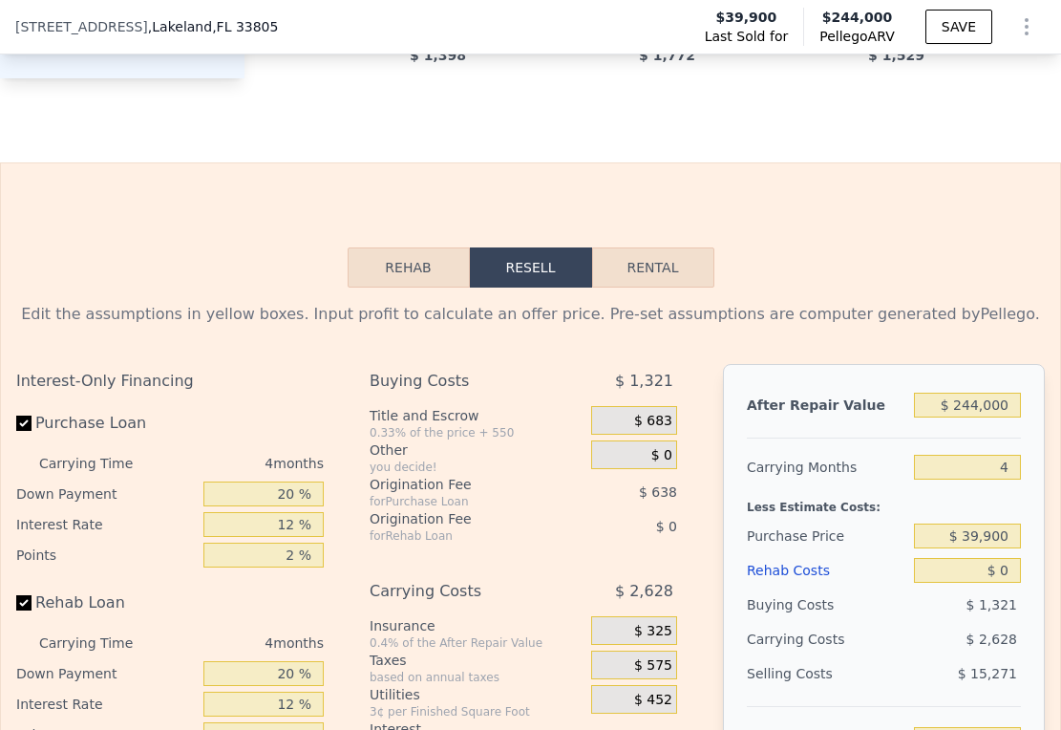
scroll to position [2285, 0]
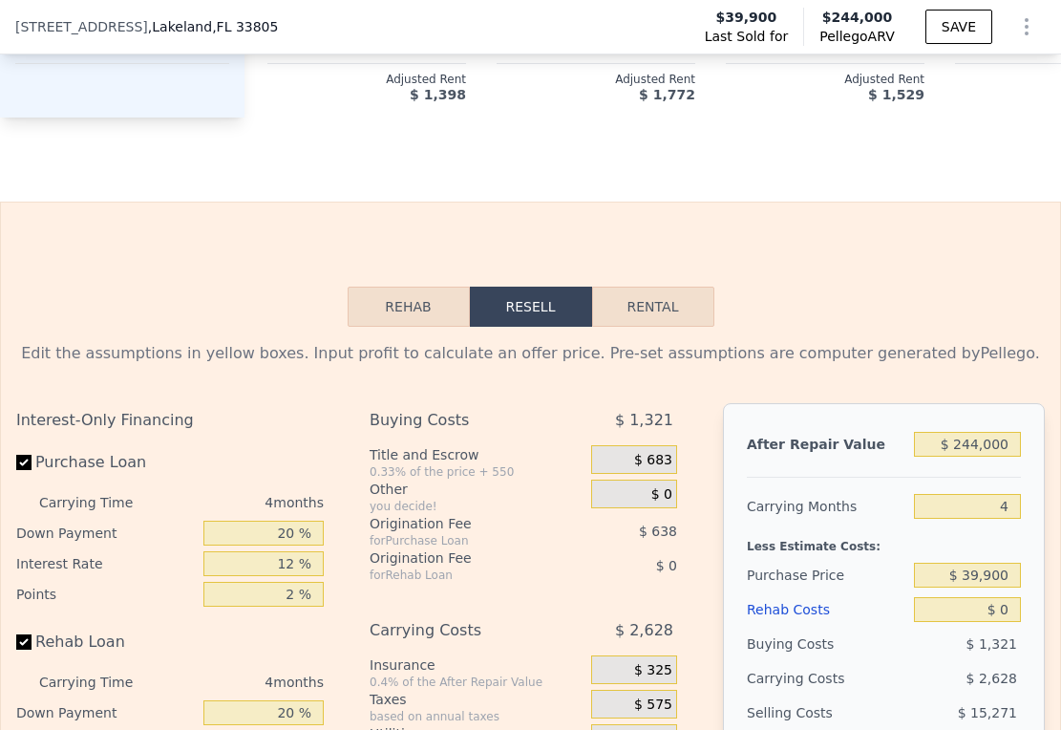
click at [394, 327] on button "Rehab" at bounding box center [409, 307] width 122 height 40
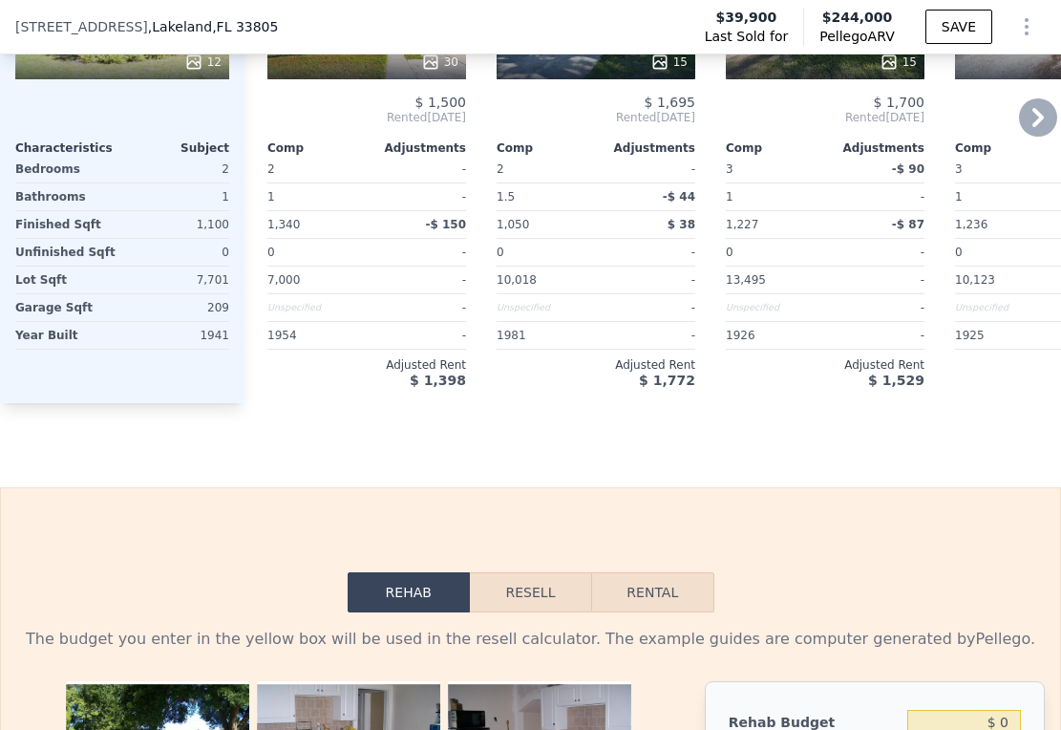
scroll to position [2305, 0]
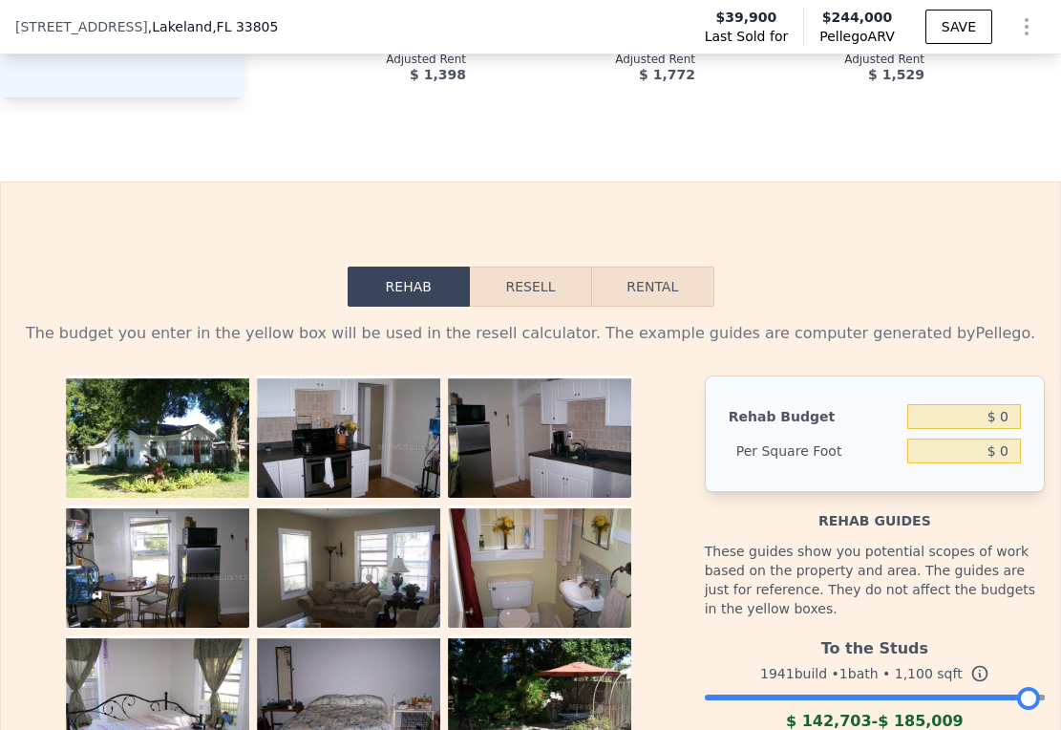
click at [647, 307] on button "Rental" at bounding box center [652, 286] width 122 height 40
select select "30"
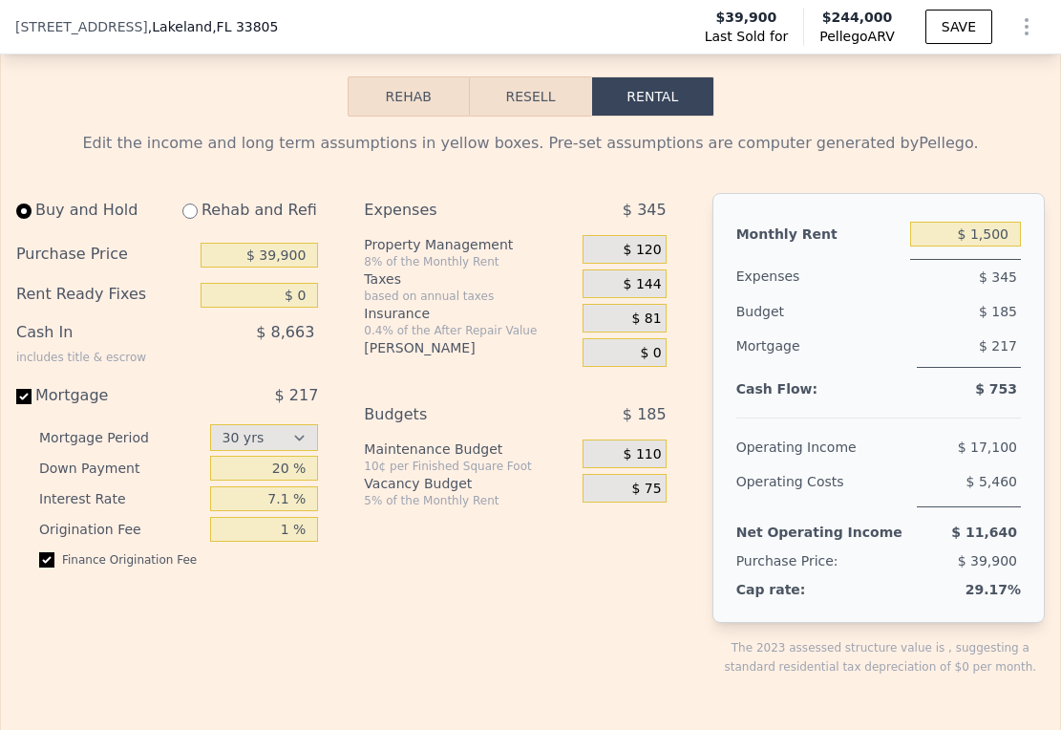
scroll to position [2407, 0]
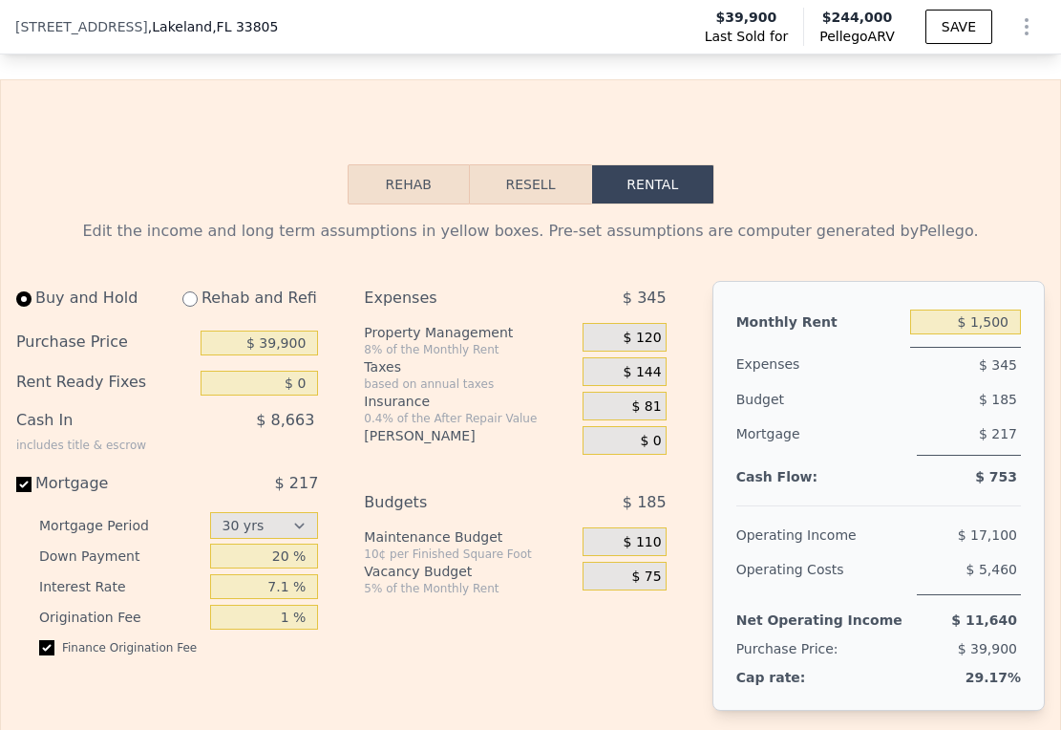
click at [503, 204] on button "Resell" at bounding box center [530, 184] width 121 height 40
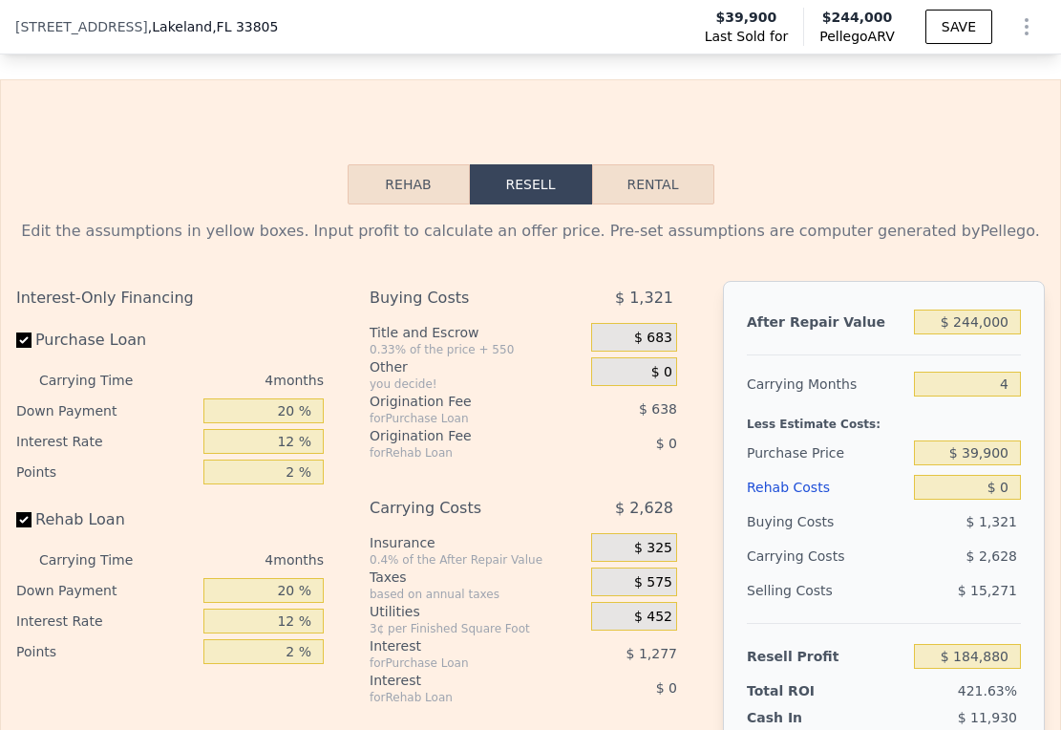
click at [403, 204] on button "Rehab" at bounding box center [409, 184] width 122 height 40
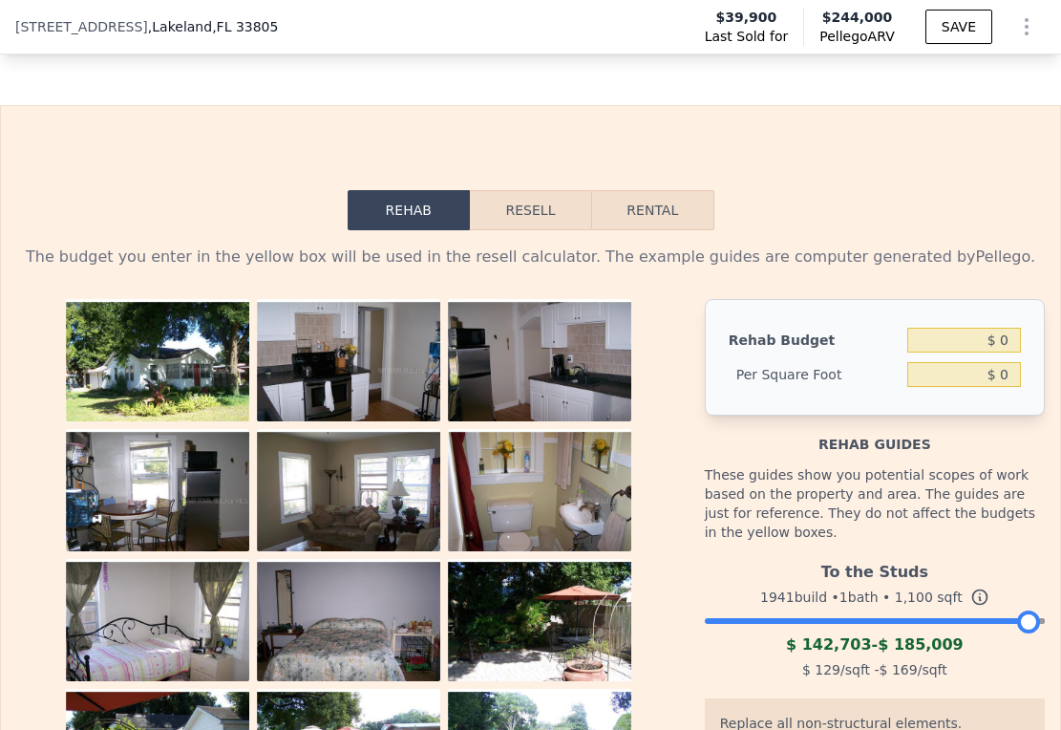
scroll to position [2410, 0]
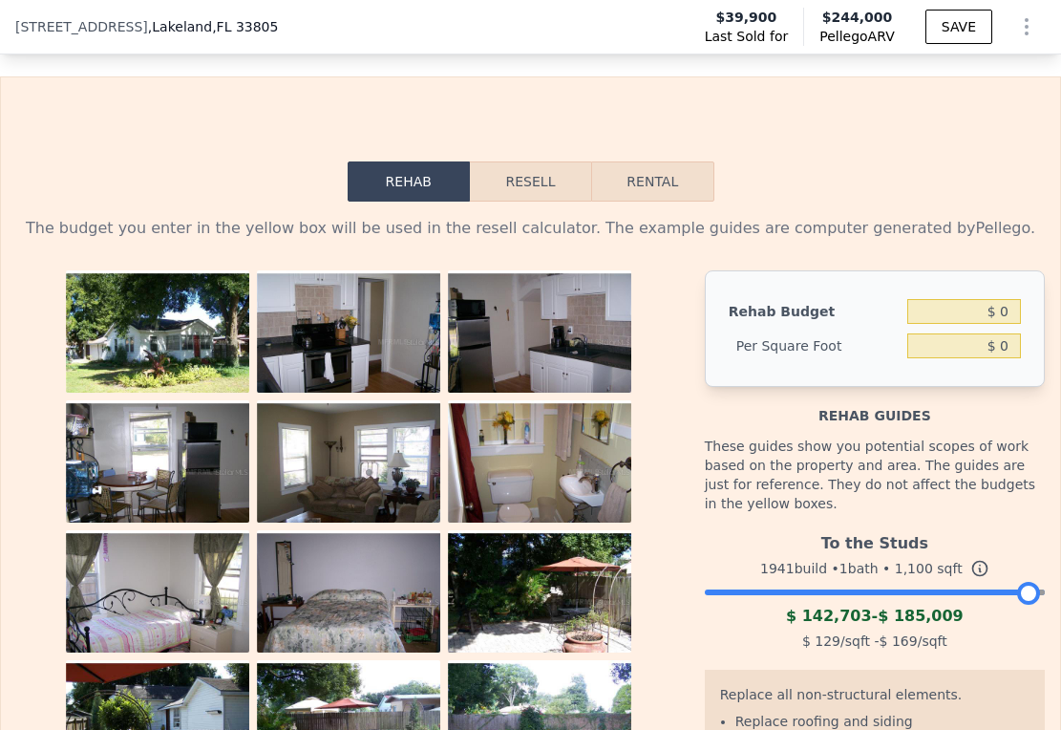
click at [506, 202] on button "Resell" at bounding box center [530, 181] width 121 height 40
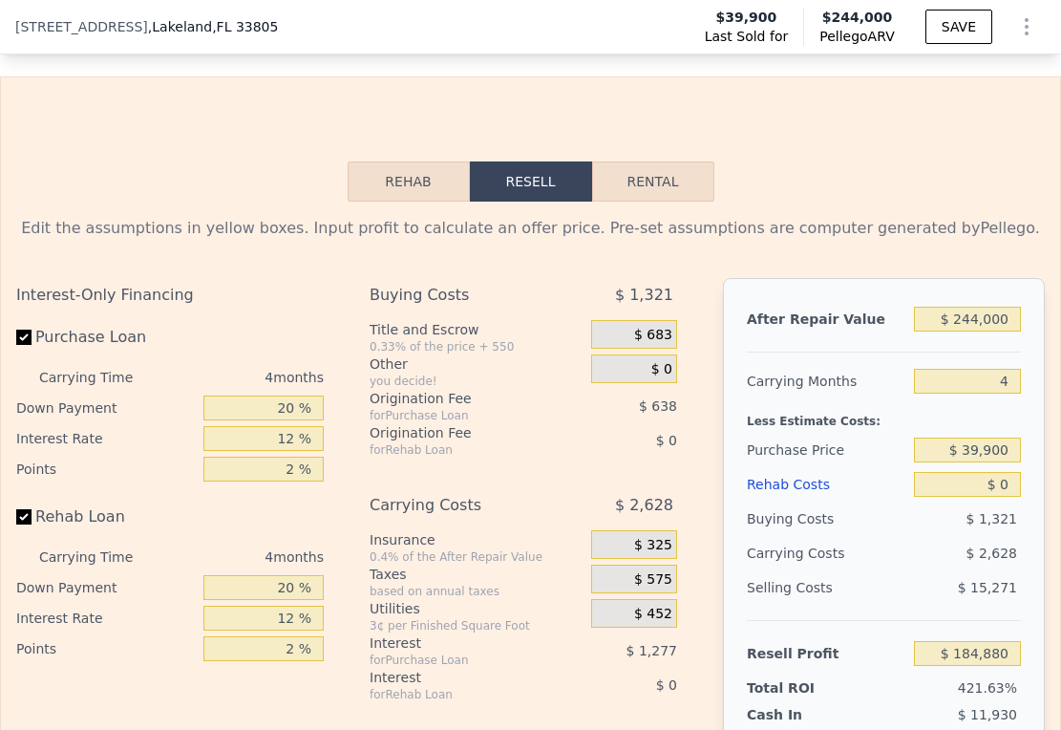
click at [631, 202] on button "Rental" at bounding box center [653, 181] width 122 height 40
select select "30"
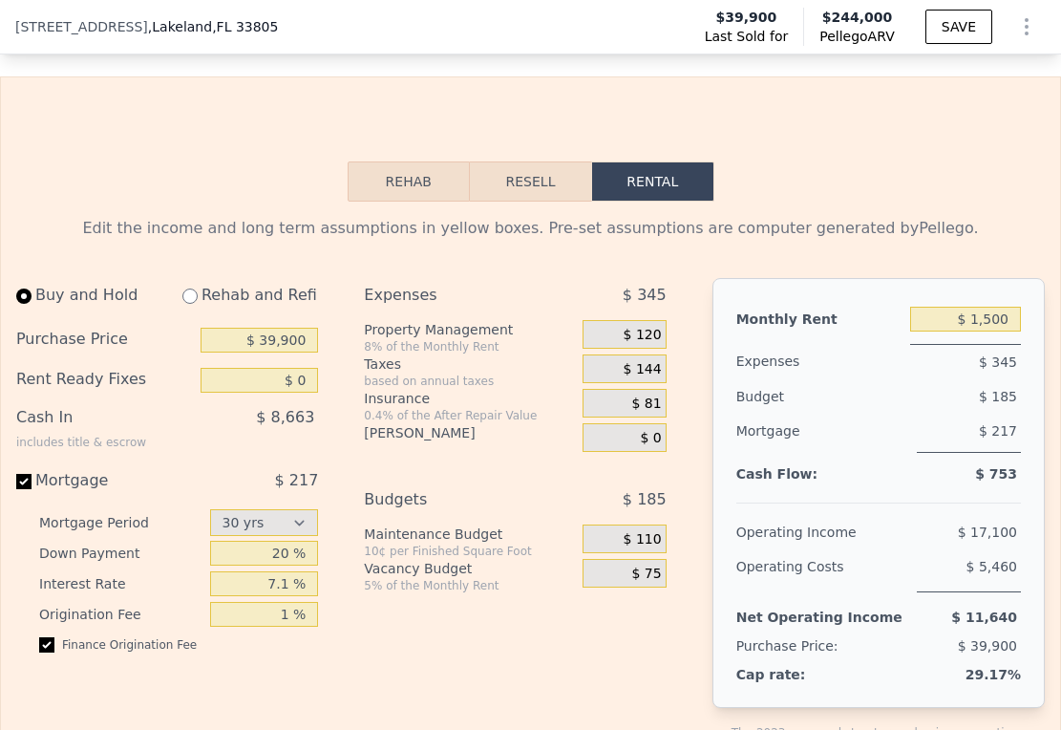
click at [190, 304] on input "radio" at bounding box center [189, 295] width 15 height 15
radio input "true"
select select "30"
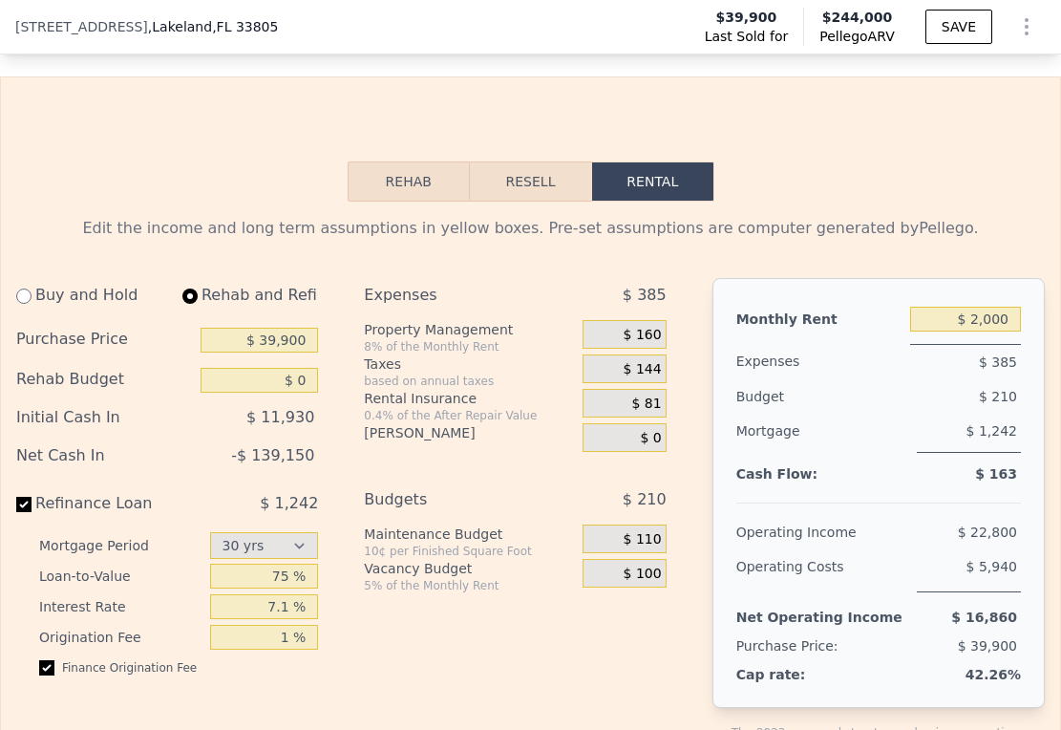
type input "$ 2,000"
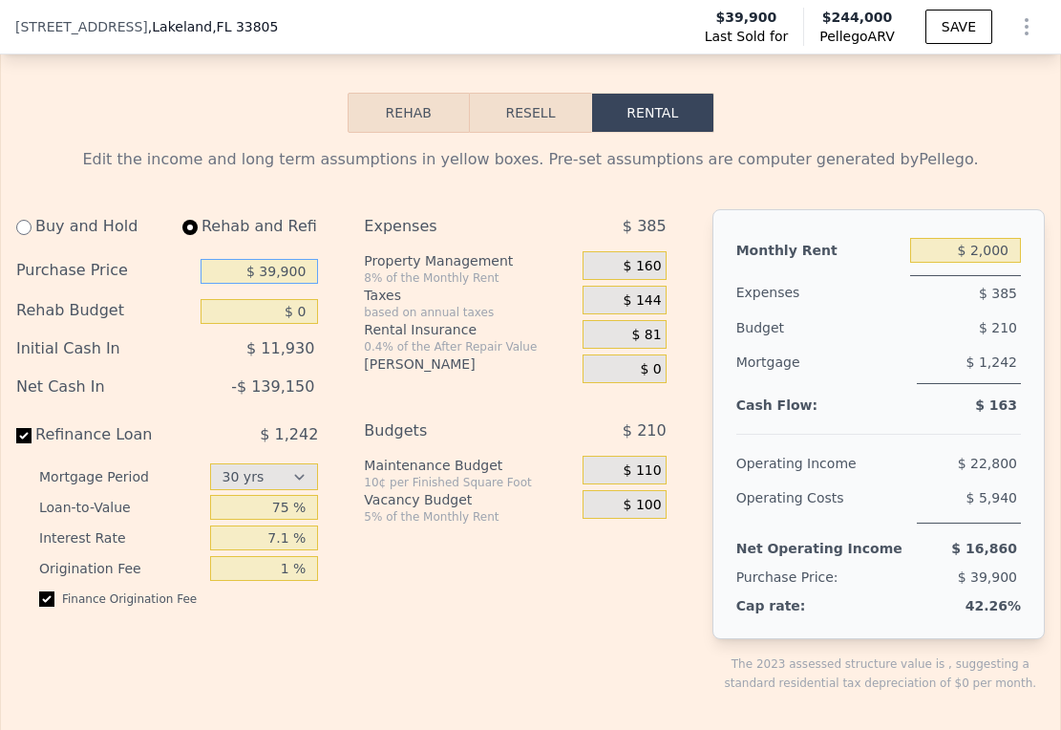
drag, startPoint x: 254, startPoint y: 319, endPoint x: 362, endPoint y: 322, distance: 108.0
click at [362, 322] on div "Buy and Hold Rehab and Refi Purchase Price $ 39,900 Rehab Budget $ 0 Initial Ca…" at bounding box center [349, 466] width 666 height 514
drag, startPoint x: 271, startPoint y: 320, endPoint x: 354, endPoint y: 323, distance: 83.1
click at [352, 323] on div "Buy and Hold Rehab and Refi Purchase Price $ 2,000,039,900 Rehab Budget $ 0 Ini…" at bounding box center [349, 466] width 666 height 514
click at [260, 284] on input "$ 20,000" at bounding box center [259, 271] width 117 height 25
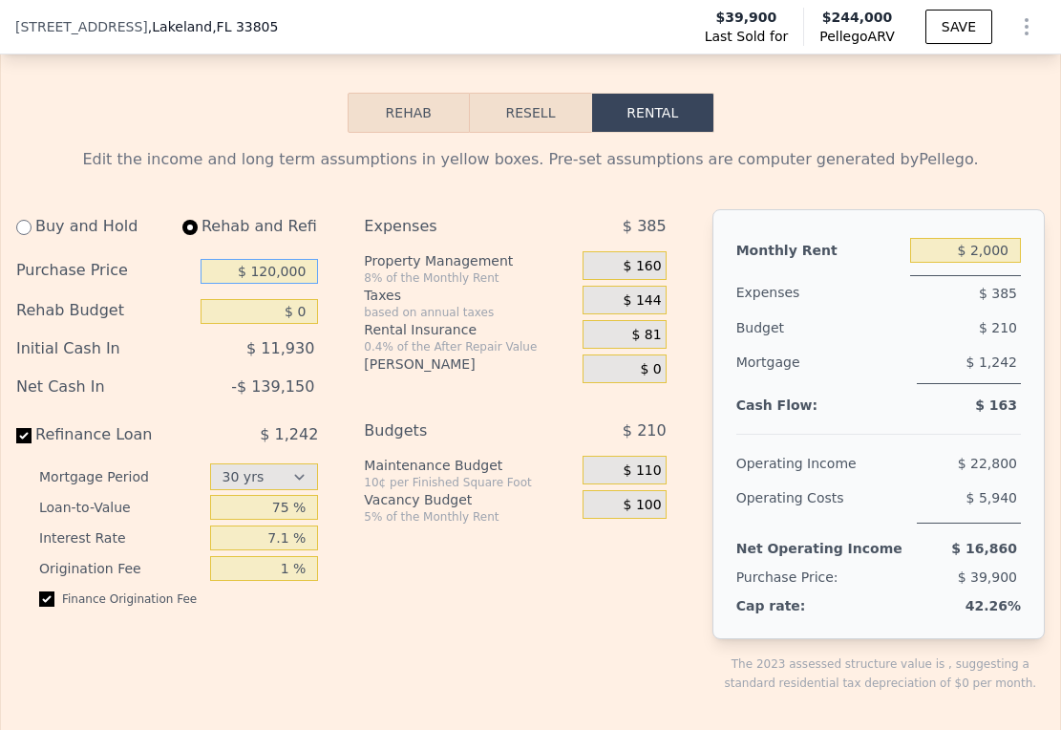
type input "$ 120,000"
click at [347, 349] on div "Buy and Hold Rehab and Refi Purchase Price $ 120,000 Rehab Budget $ 0 Initial C…" at bounding box center [349, 466] width 666 height 514
click at [289, 324] on input "$ 0" at bounding box center [259, 311] width 117 height 25
type input "$ 60,000"
click at [320, 432] on div "Buy and Hold Rehab and Refi Purchase Price $ 120,000 Rehab Budget $ 60,000 Init…" at bounding box center [174, 466] width 317 height 514
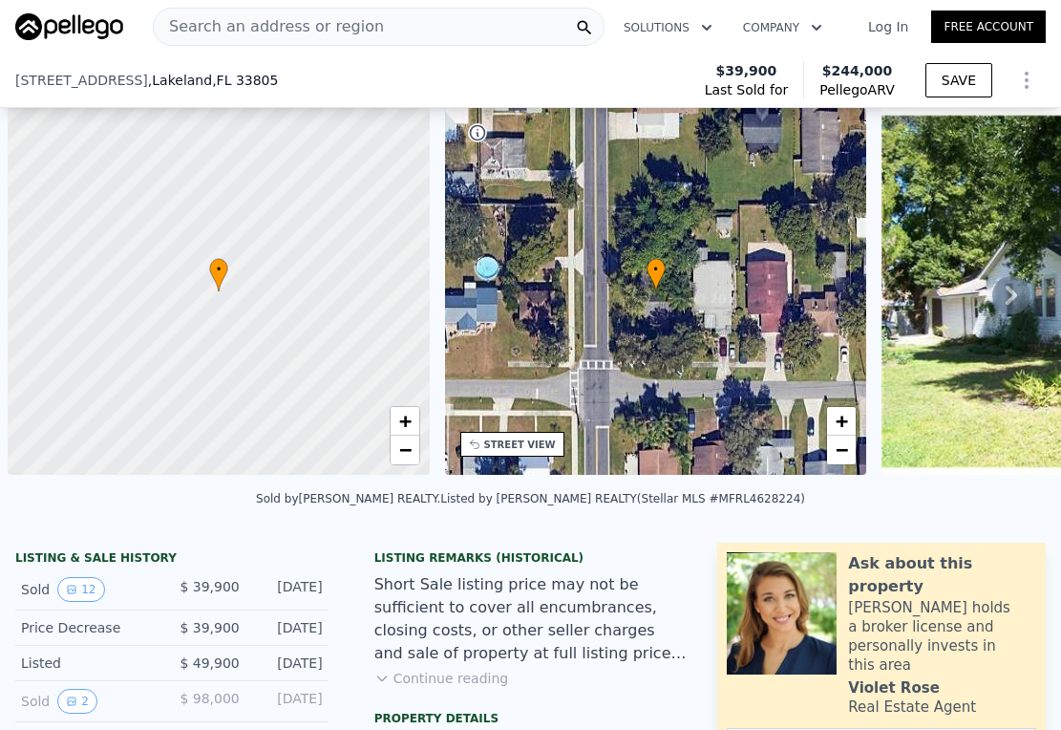
select select "30"
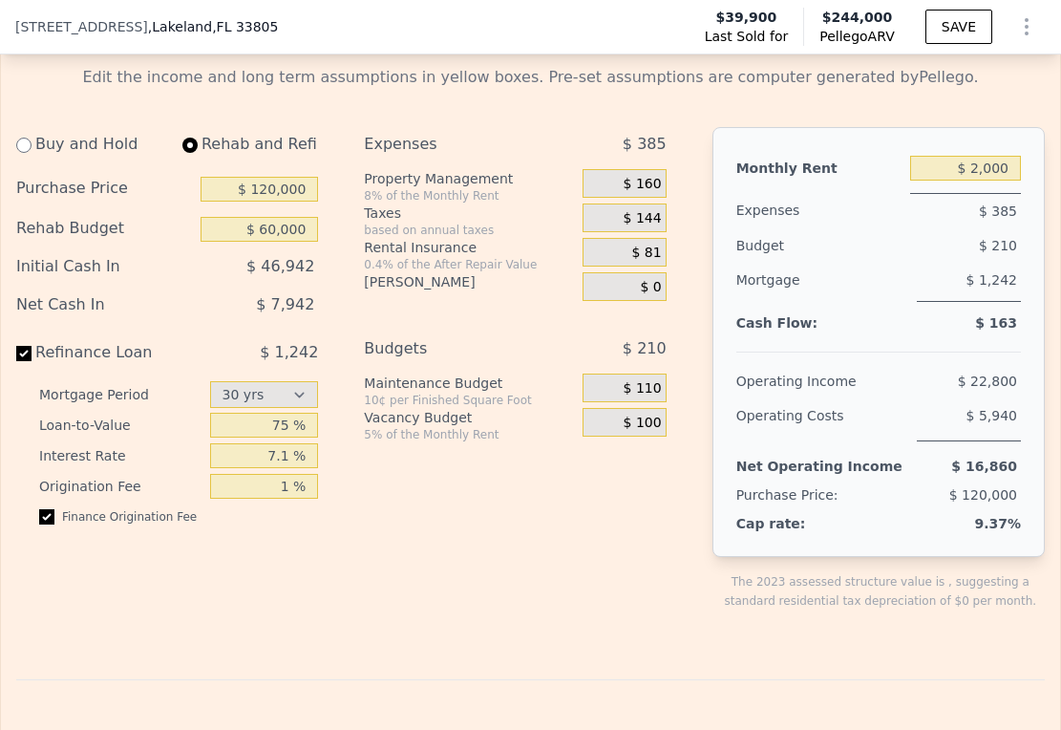
scroll to position [2564, 0]
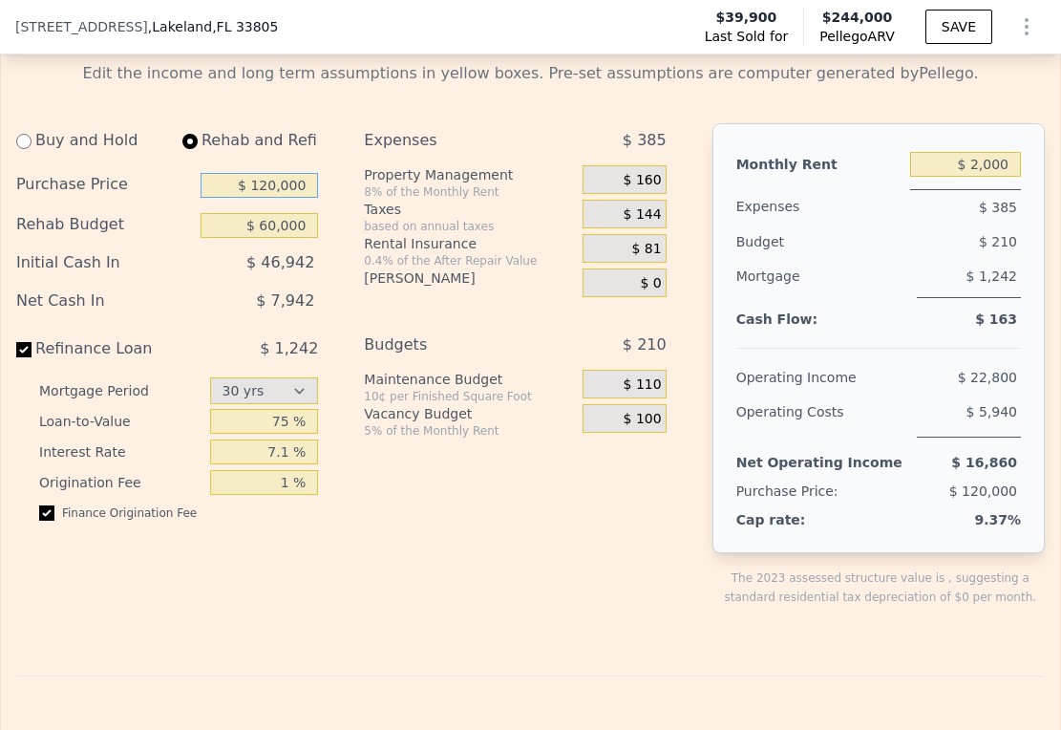
drag, startPoint x: 253, startPoint y: 231, endPoint x: 328, endPoint y: 228, distance: 74.6
click at [328, 228] on div "Buy and Hold Rehab and Refi Purchase Price $ 120,000 Rehab Budget $ 60,000 Init…" at bounding box center [174, 380] width 317 height 514
type input "$ 220,000"
click at [195, 280] on div "$ 46,942" at bounding box center [226, 262] width 184 height 34
drag, startPoint x: 258, startPoint y: 275, endPoint x: 313, endPoint y: 275, distance: 55.4
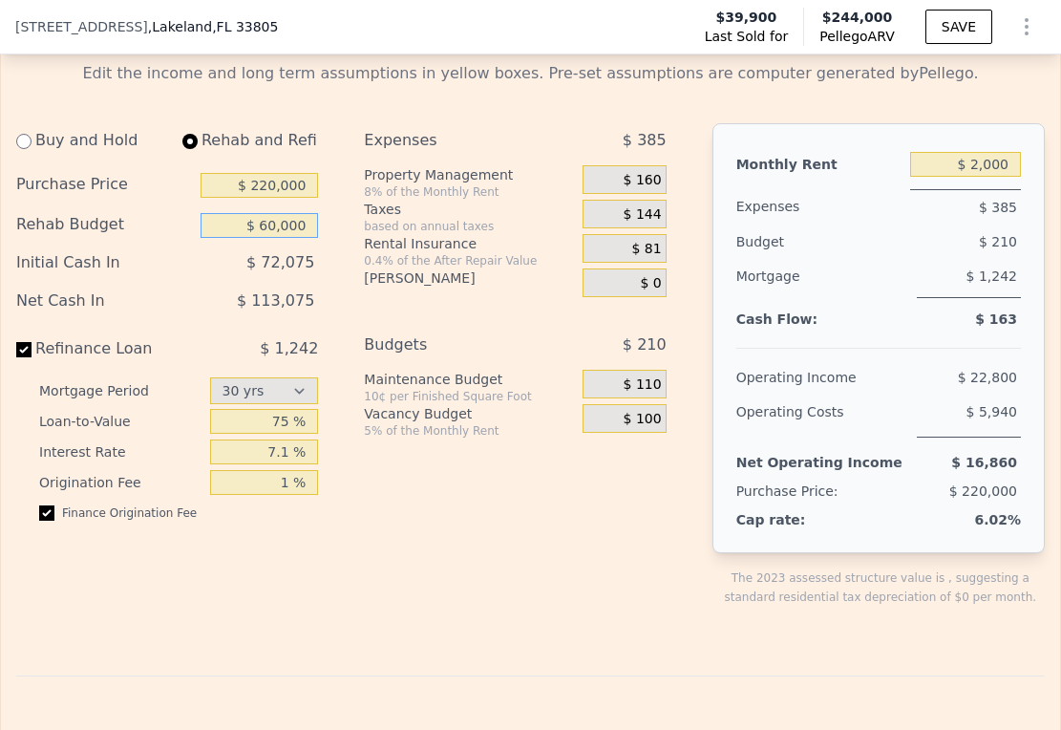
click at [313, 238] on input "$ 60,000" at bounding box center [259, 225] width 117 height 25
click at [334, 279] on div "Buy and Hold Rehab and Refi Purchase Price $ 220,000 Rehab Budget $ 0 Initial C…" at bounding box center [349, 380] width 666 height 514
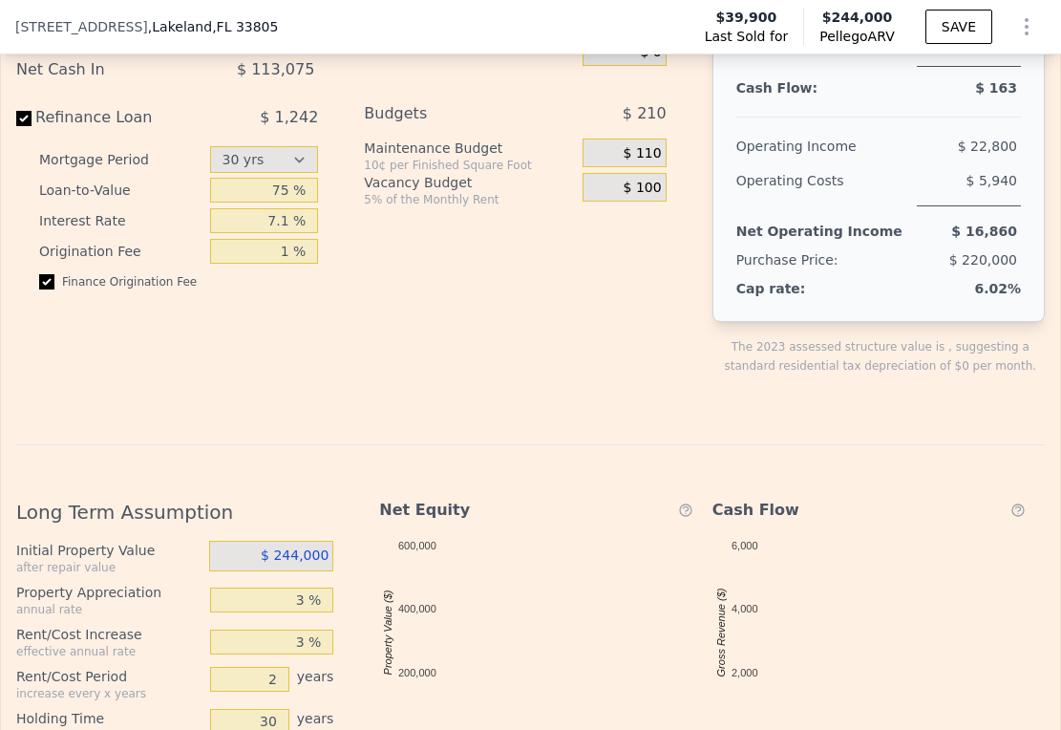
scroll to position [2926, 0]
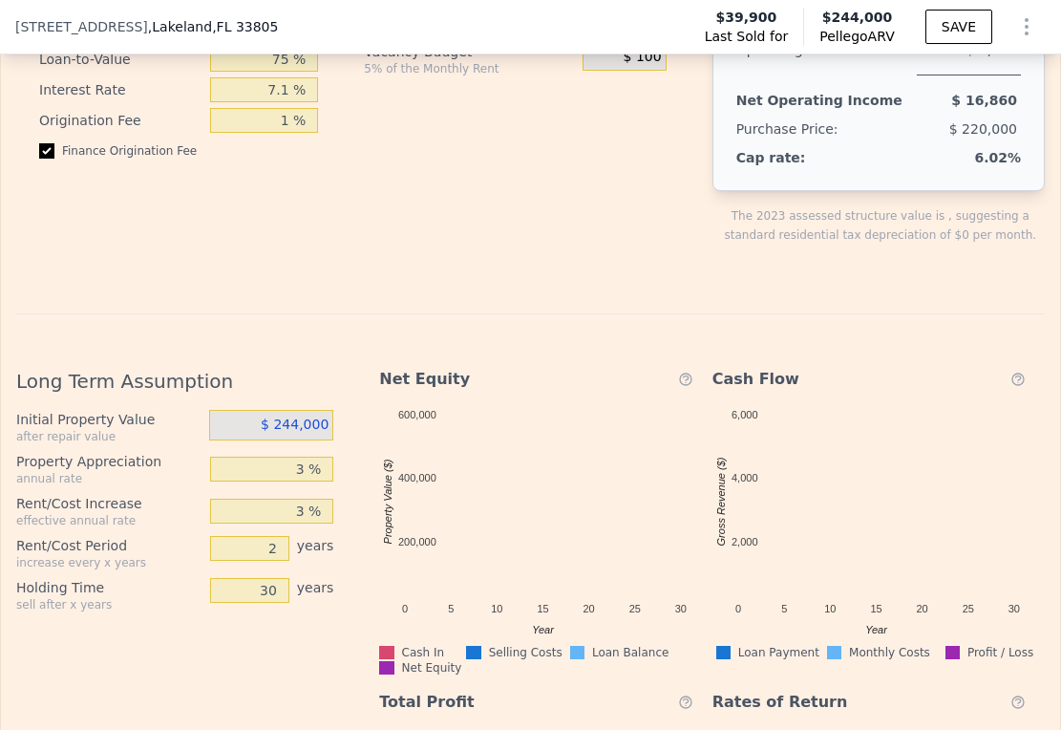
click at [471, 389] on div "Long Term Assumption Initial Property Value after repair value $ 244,000 Proper…" at bounding box center [530, 655] width 1029 height 685
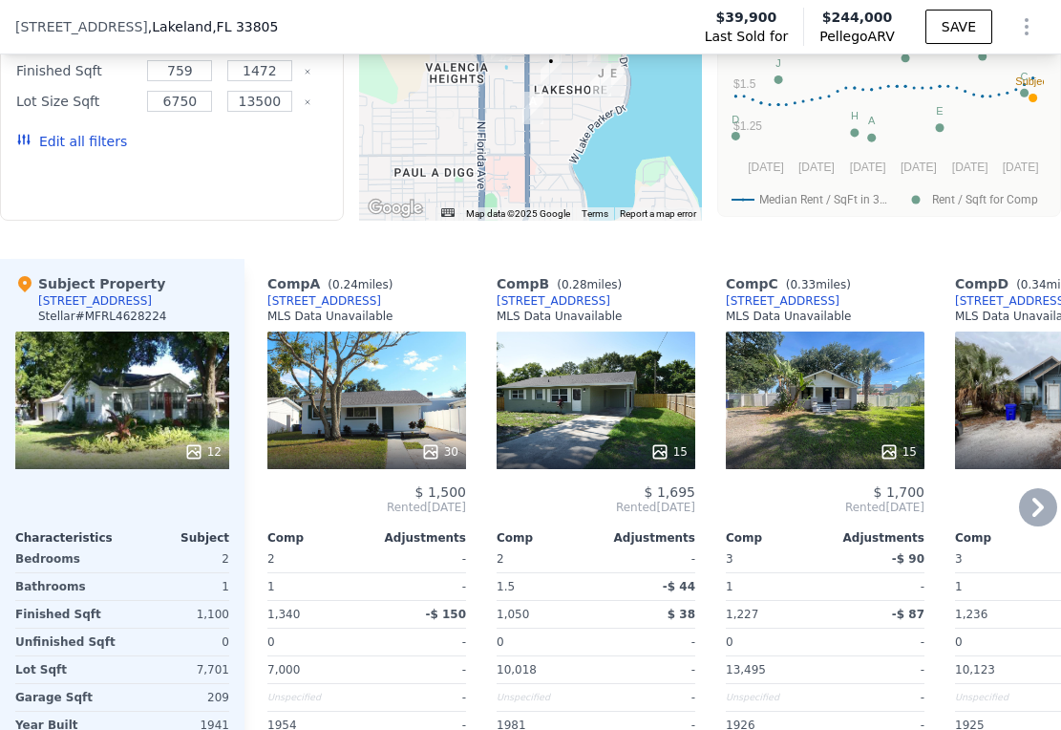
scroll to position [946, 0]
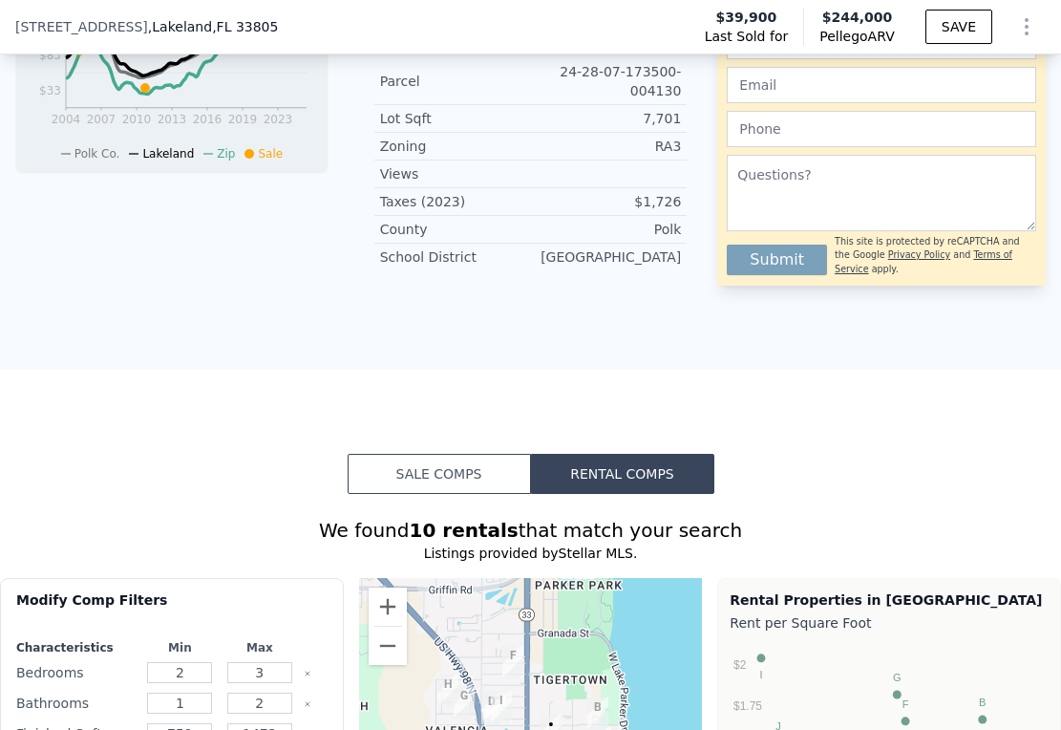
type input "$ 60,000"
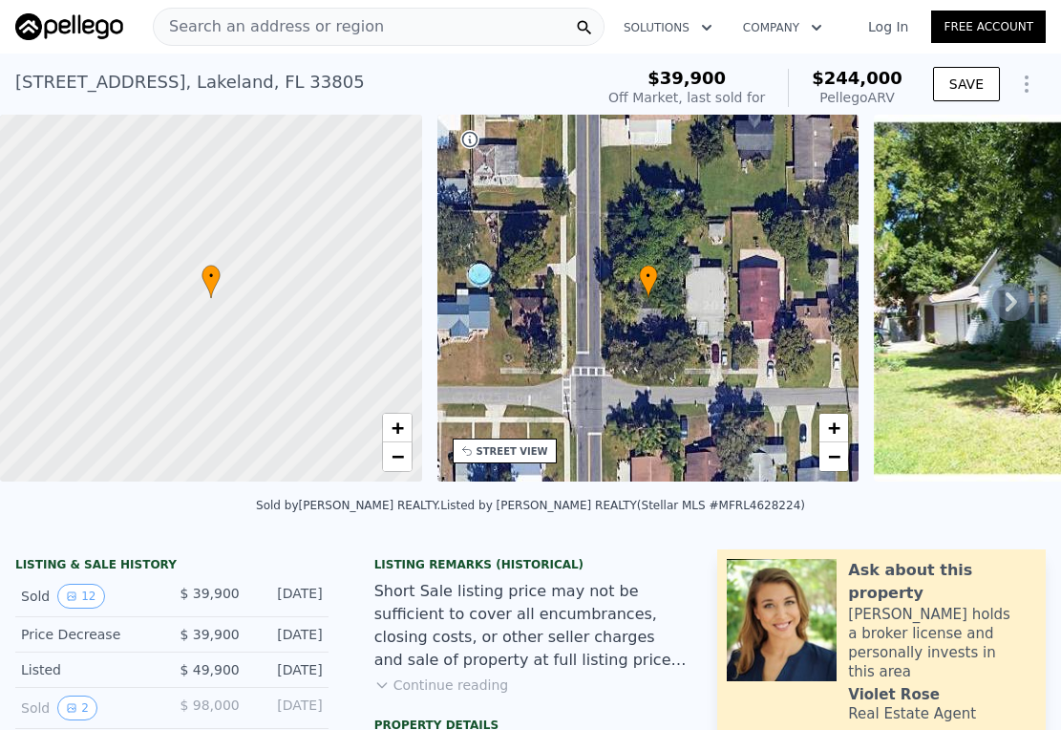
click at [389, 23] on div "Search an address or region" at bounding box center [379, 27] width 452 height 38
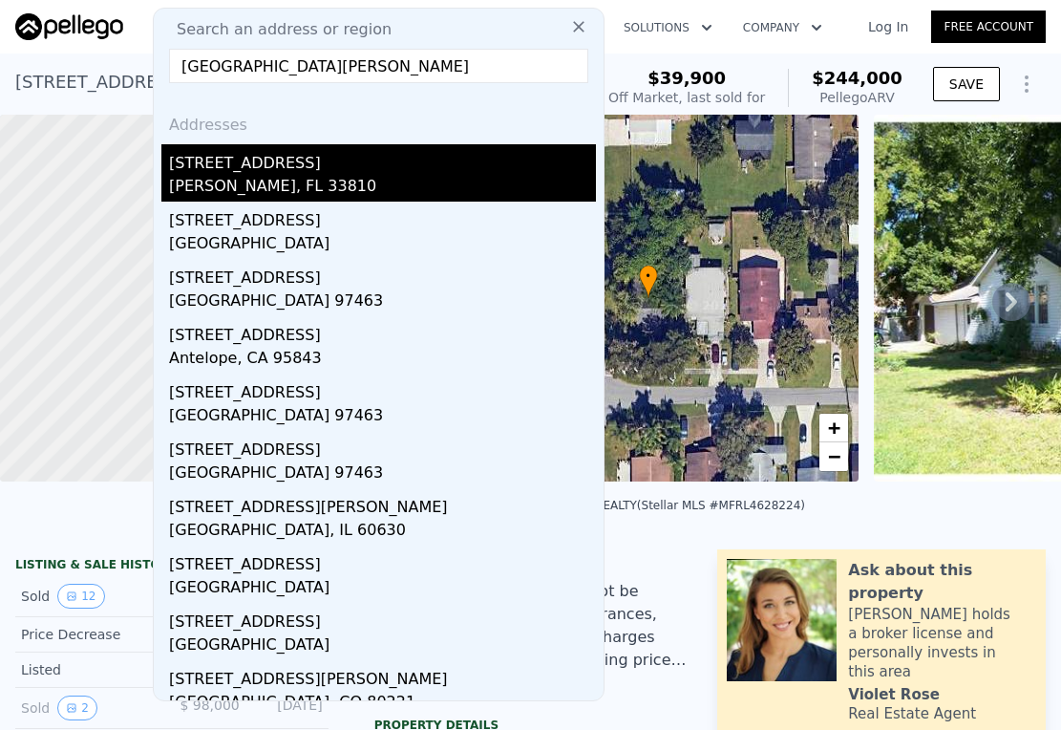
type input "4844 creek mead"
click at [287, 168] on div "4844 Creek Meadow Trl" at bounding box center [382, 159] width 427 height 31
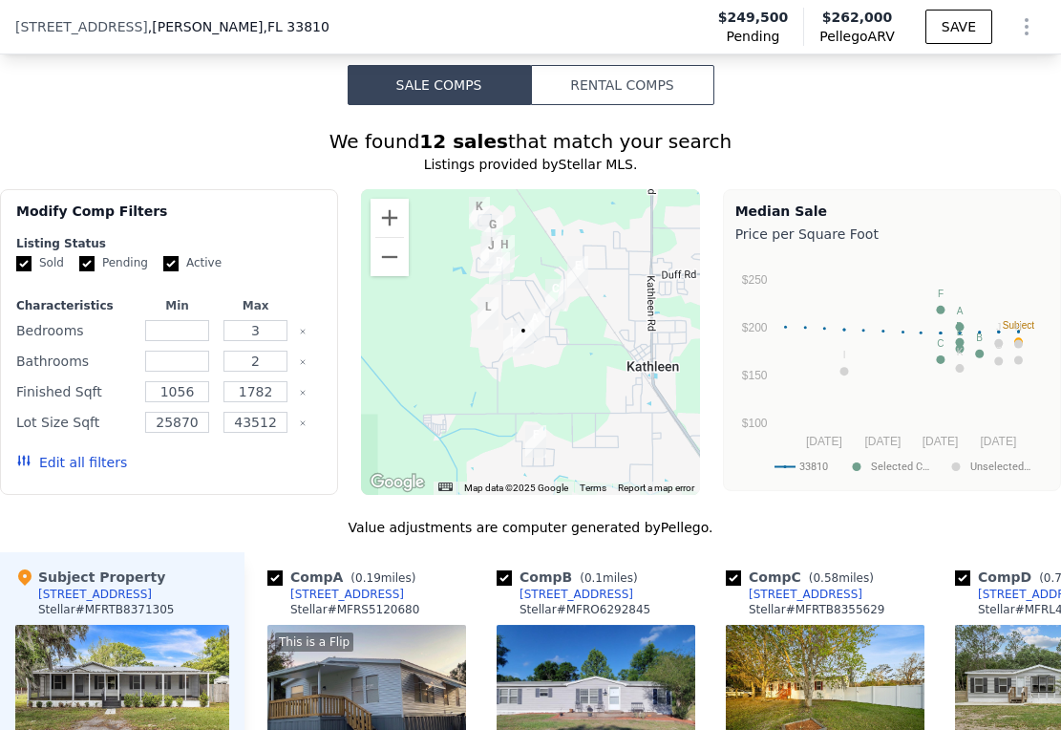
scroll to position [1811, 0]
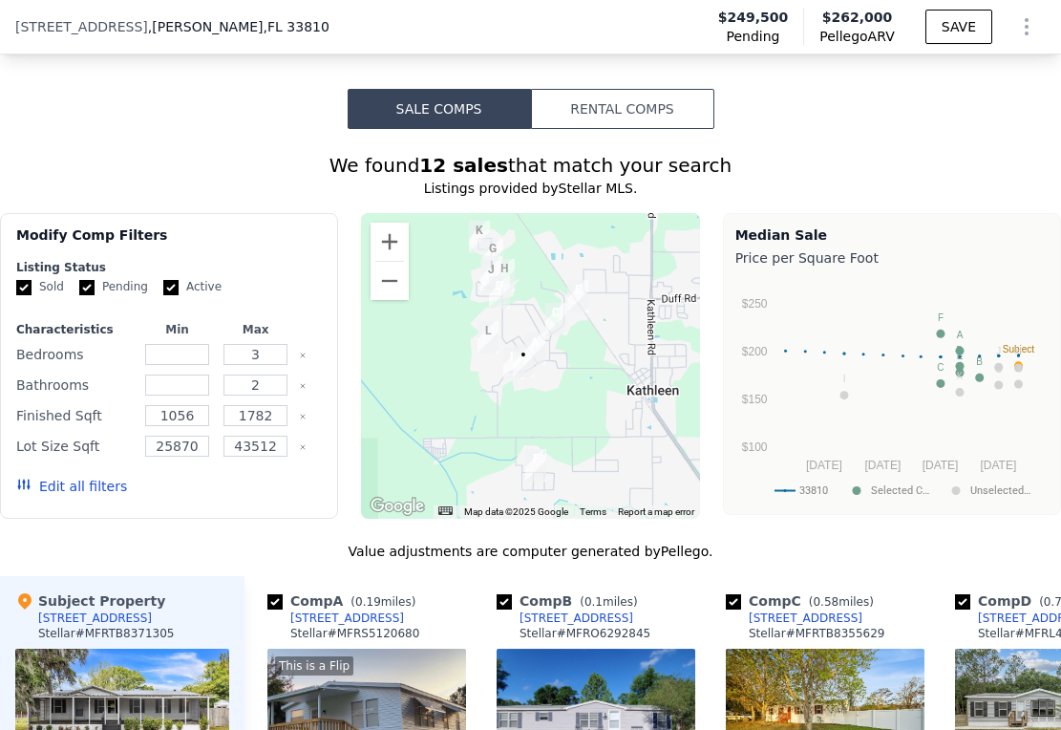
click at [635, 125] on button "Rental Comps" at bounding box center [622, 109] width 183 height 40
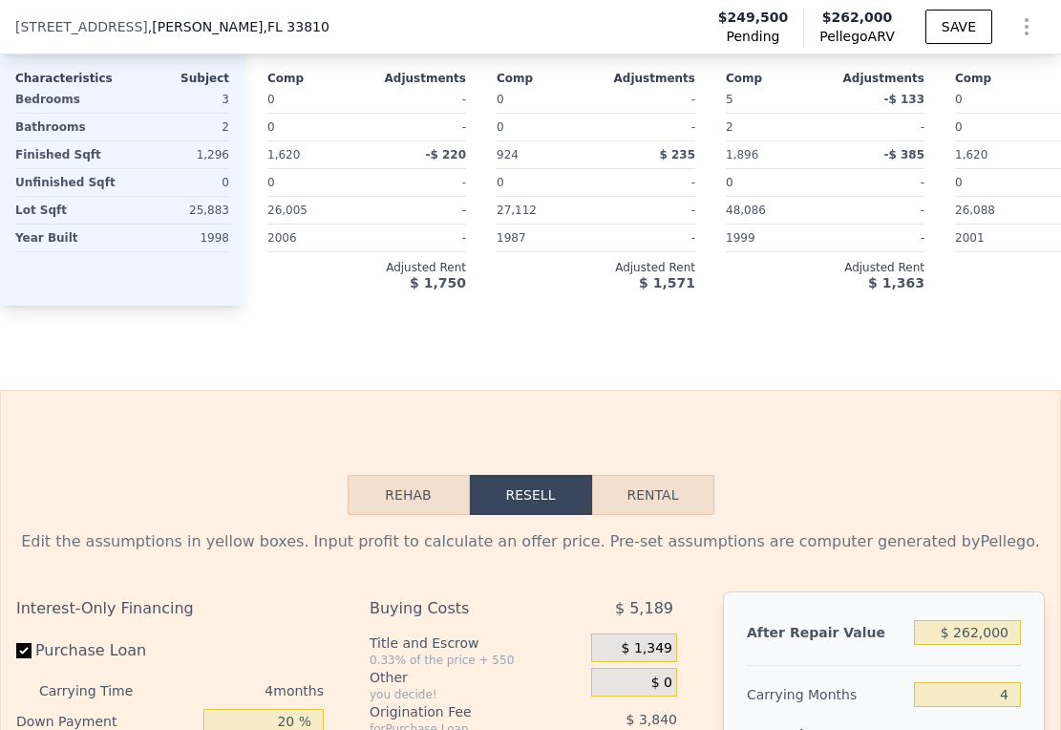
scroll to position [2698, 0]
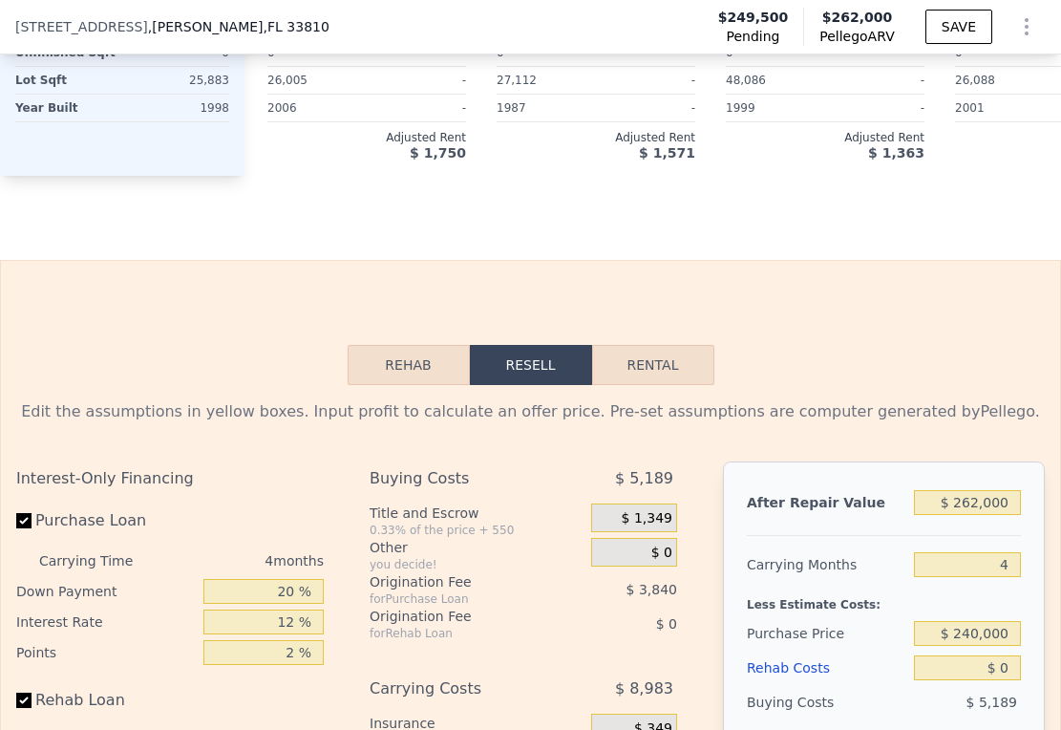
click at [653, 385] on button "Rental" at bounding box center [653, 365] width 122 height 40
select select "30"
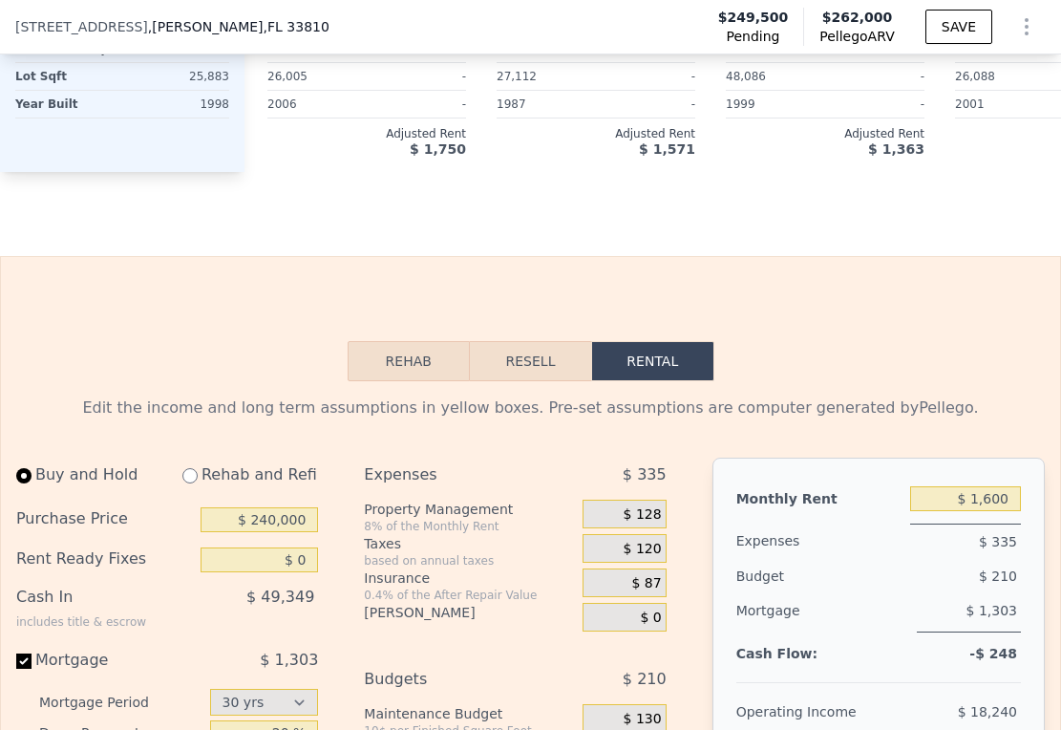
scroll to position [2726, 0]
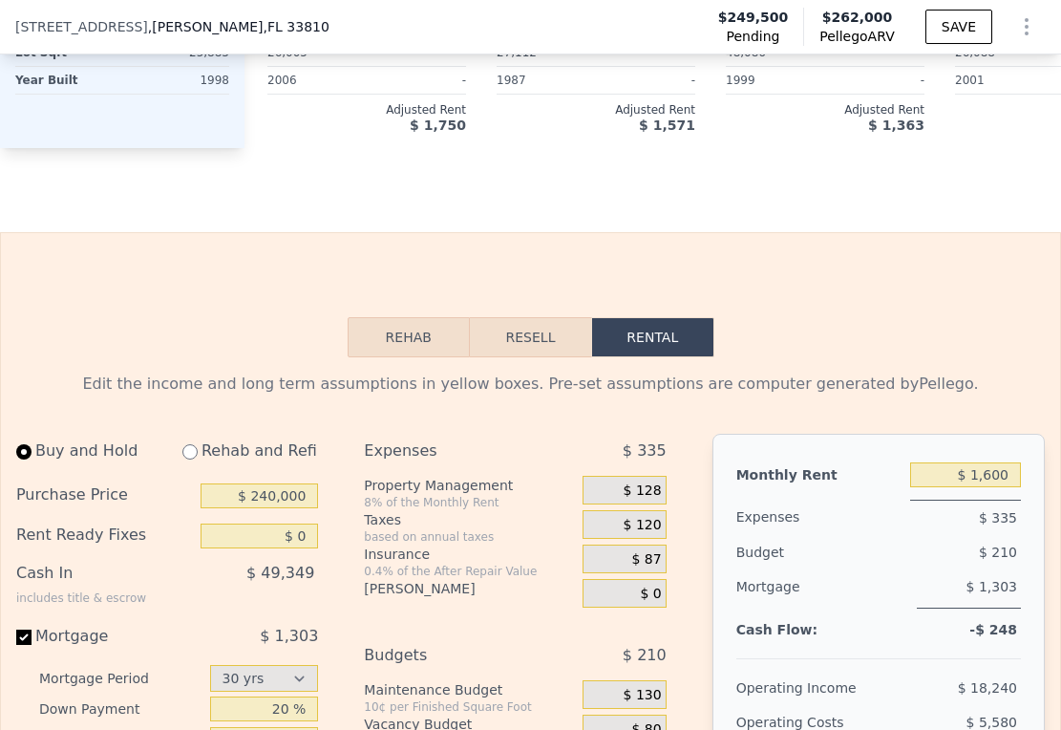
click at [410, 357] on button "Rehab" at bounding box center [409, 337] width 122 height 40
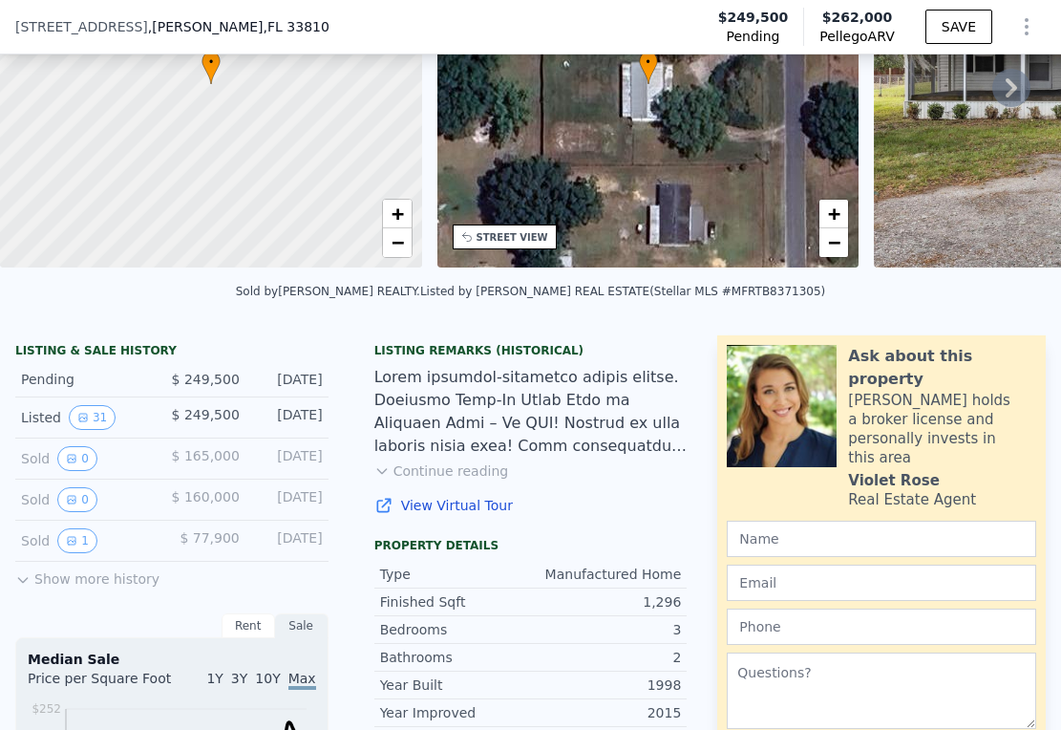
scroll to position [0, 0]
